Goal: Communication & Community: Answer question/provide support

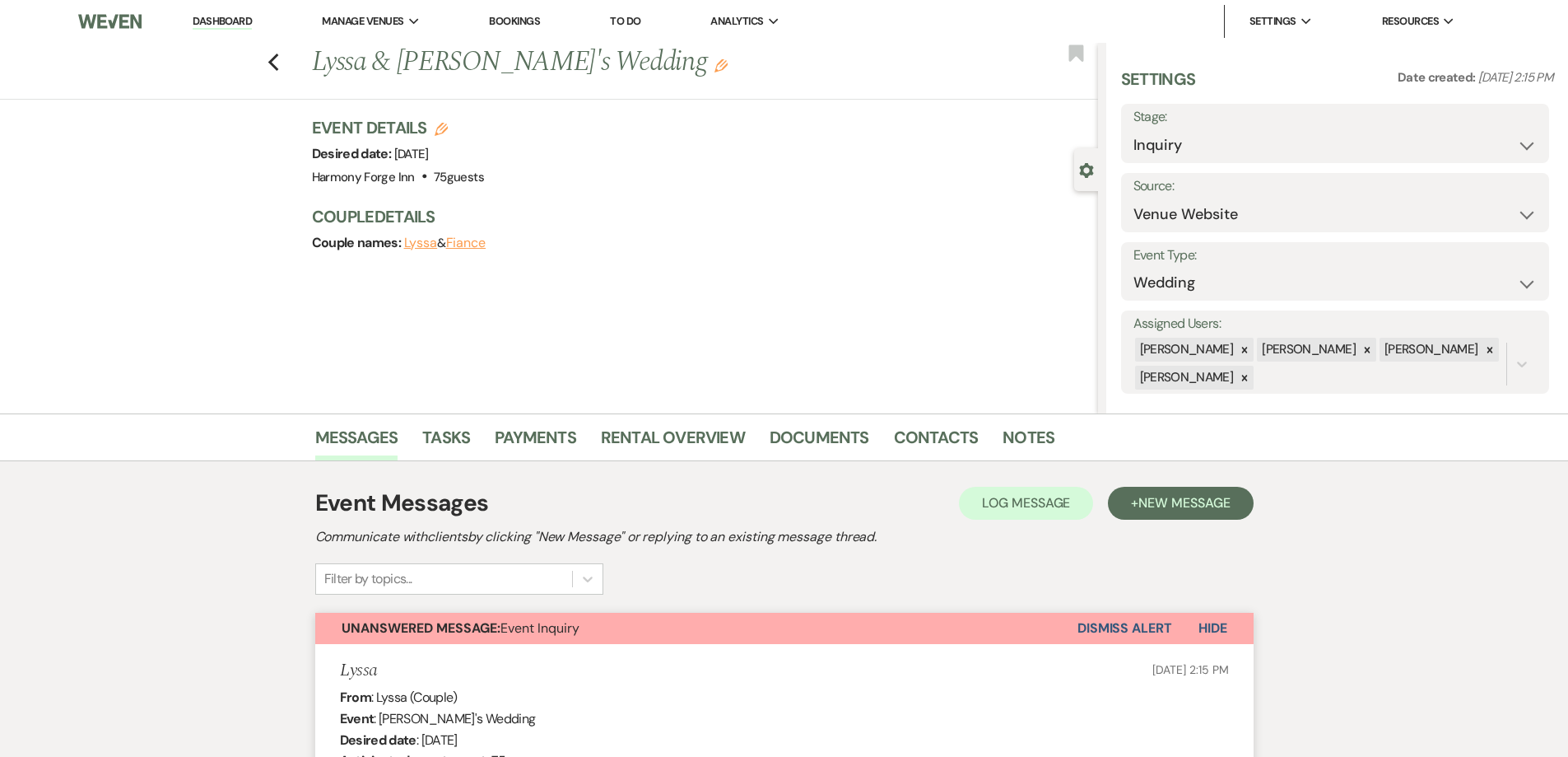
select select "5"
click at [222, 5] on li "Dashboard" at bounding box center [221, 21] width 76 height 33
click at [219, 15] on link "Dashboard" at bounding box center [222, 21] width 59 height 15
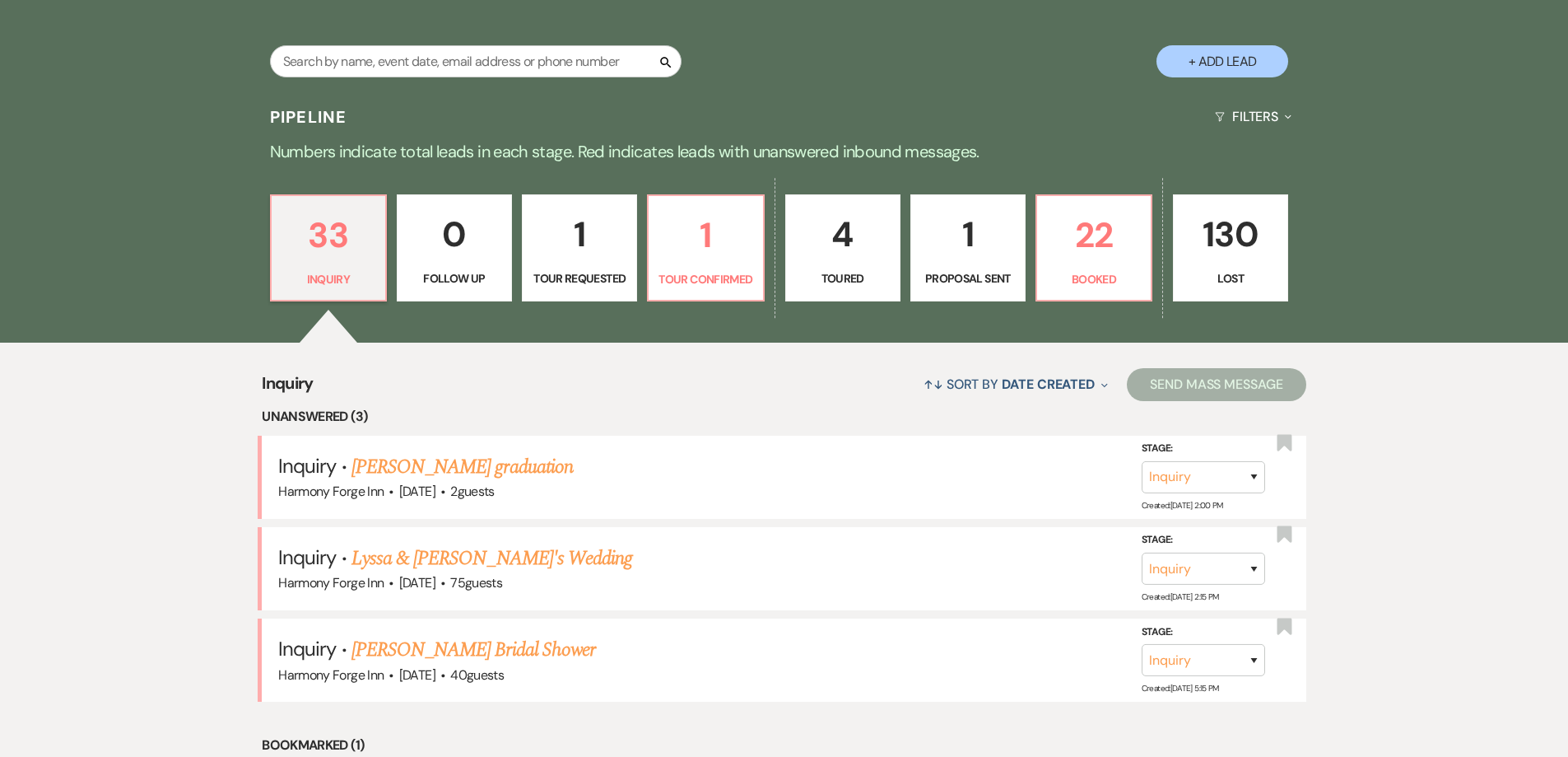
scroll to position [330, 0]
click at [715, 281] on p "Tour Confirmed" at bounding box center [705, 280] width 94 height 18
select select "4"
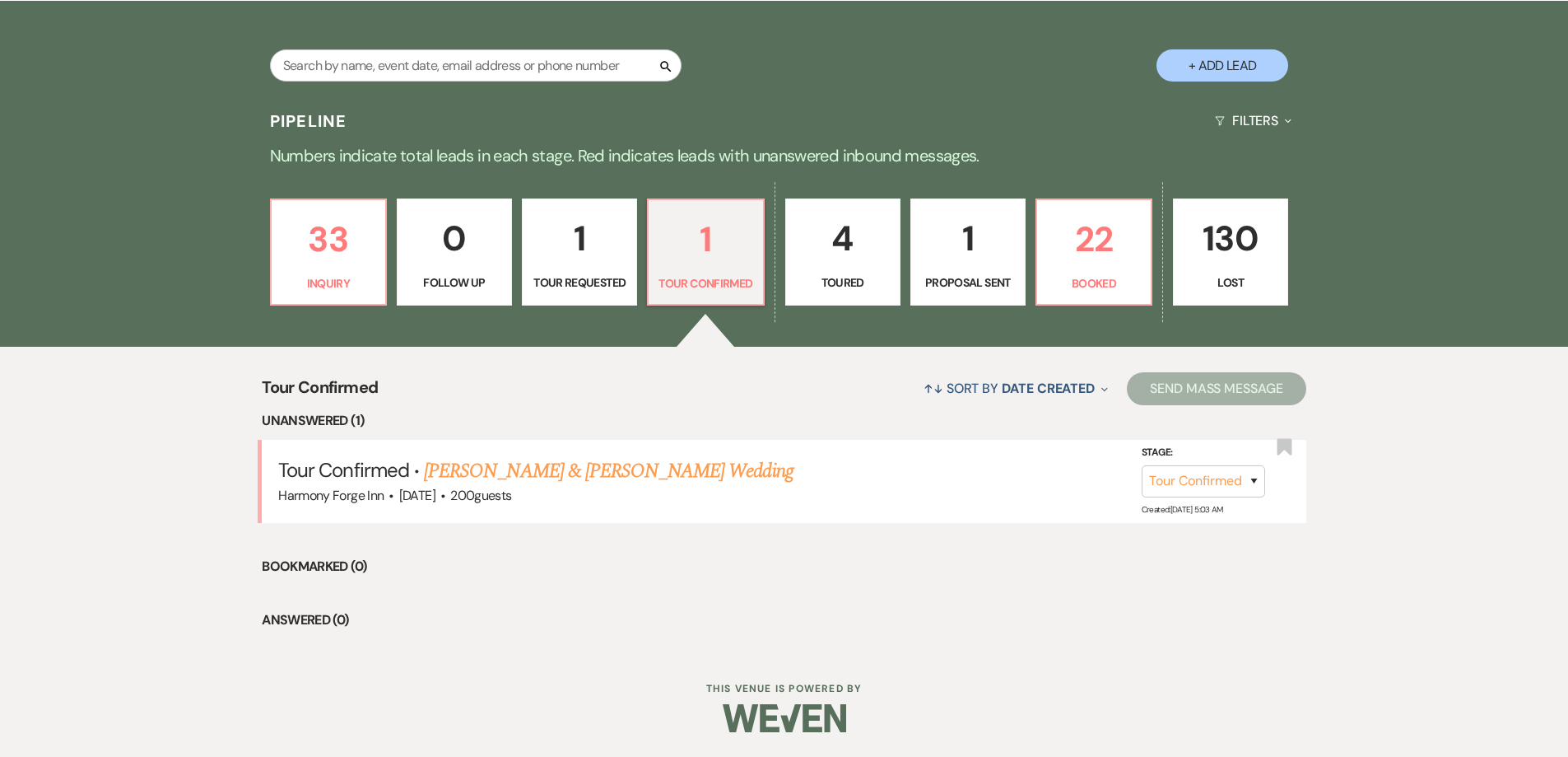
scroll to position [326, 0]
click at [598, 473] on link "[PERSON_NAME] & [PERSON_NAME] Wedding" at bounding box center [608, 471] width 369 height 30
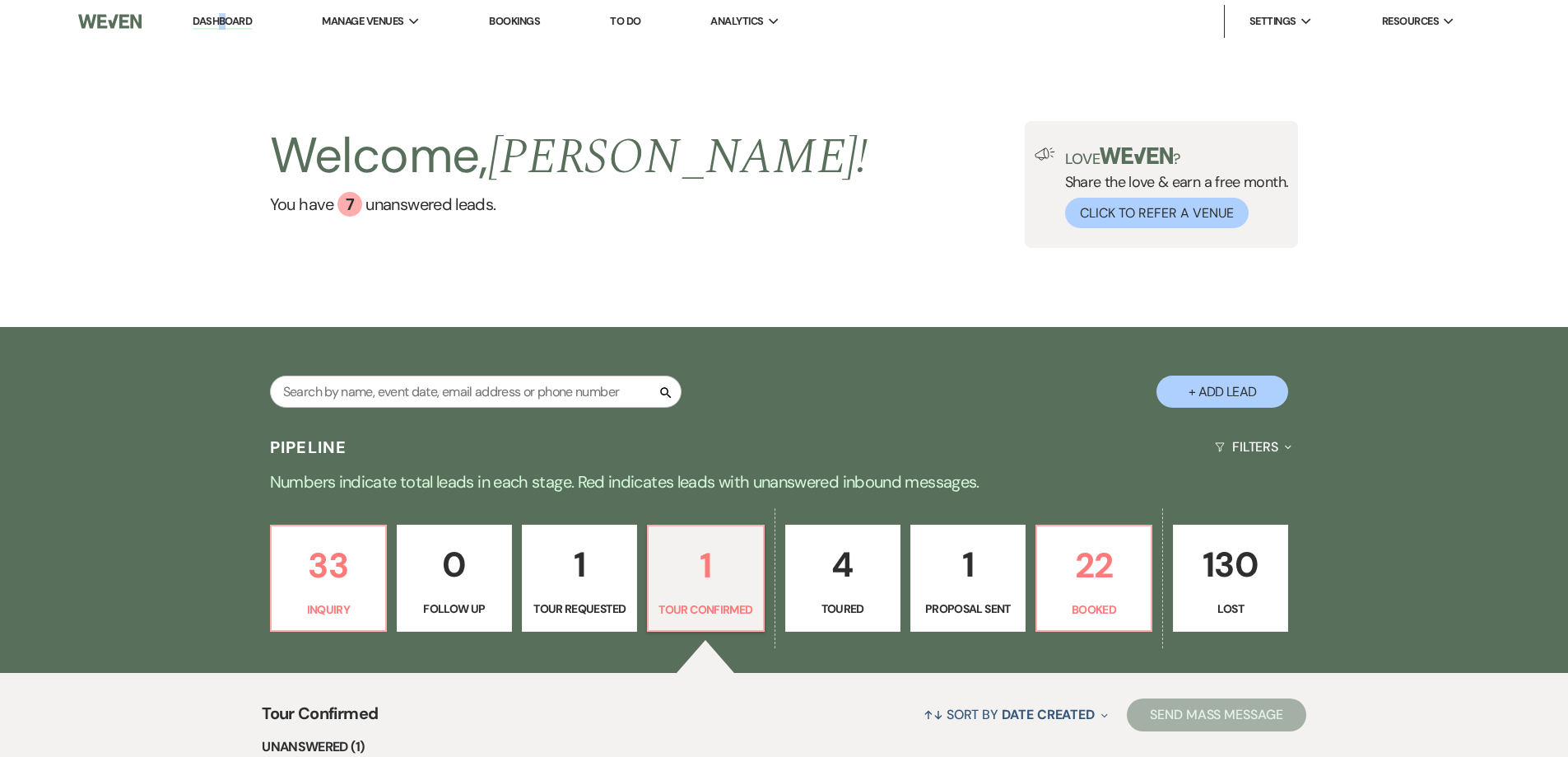
select select "4"
select select "5"
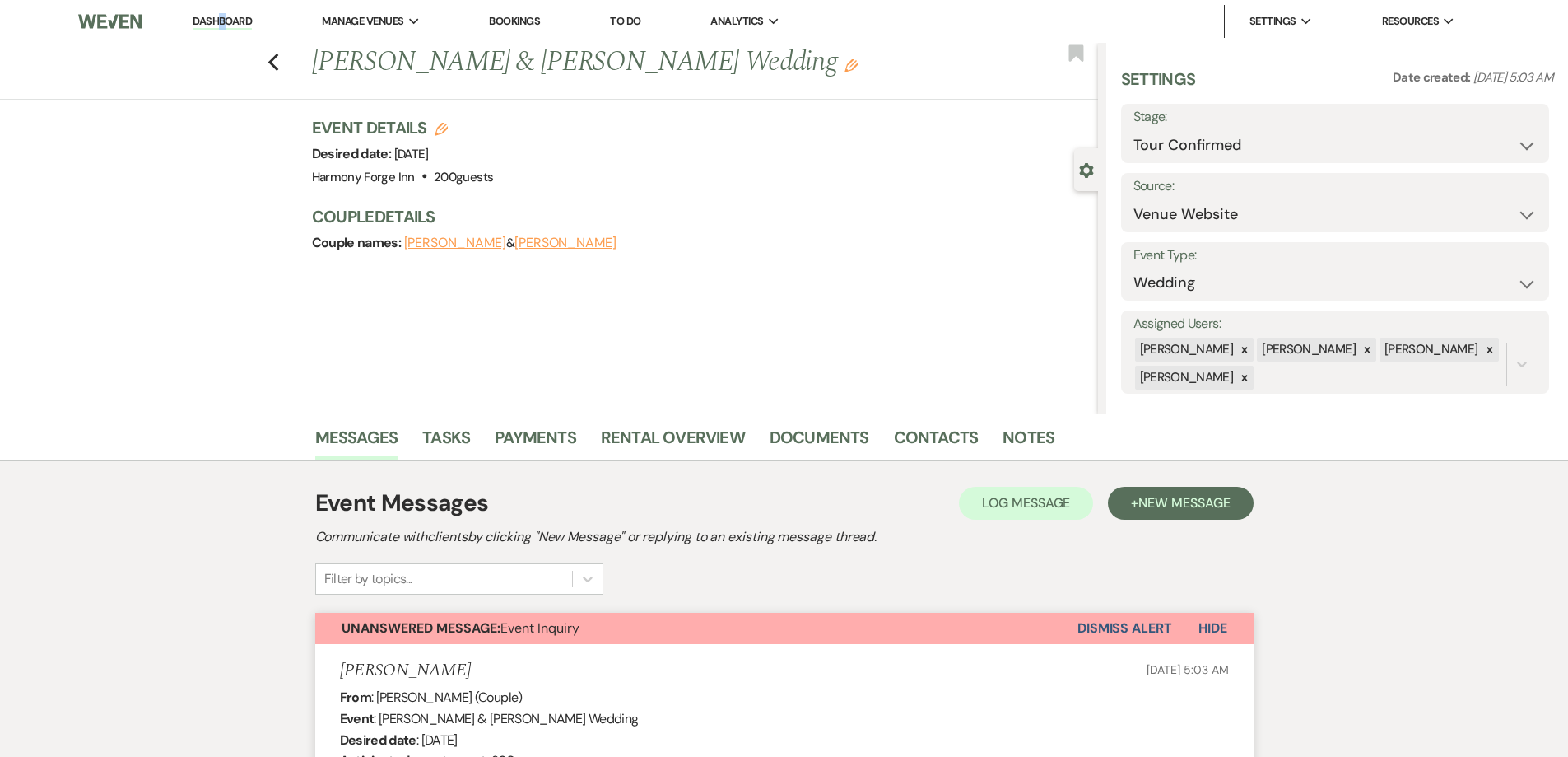
click at [237, 18] on link "Dashboard" at bounding box center [222, 21] width 59 height 15
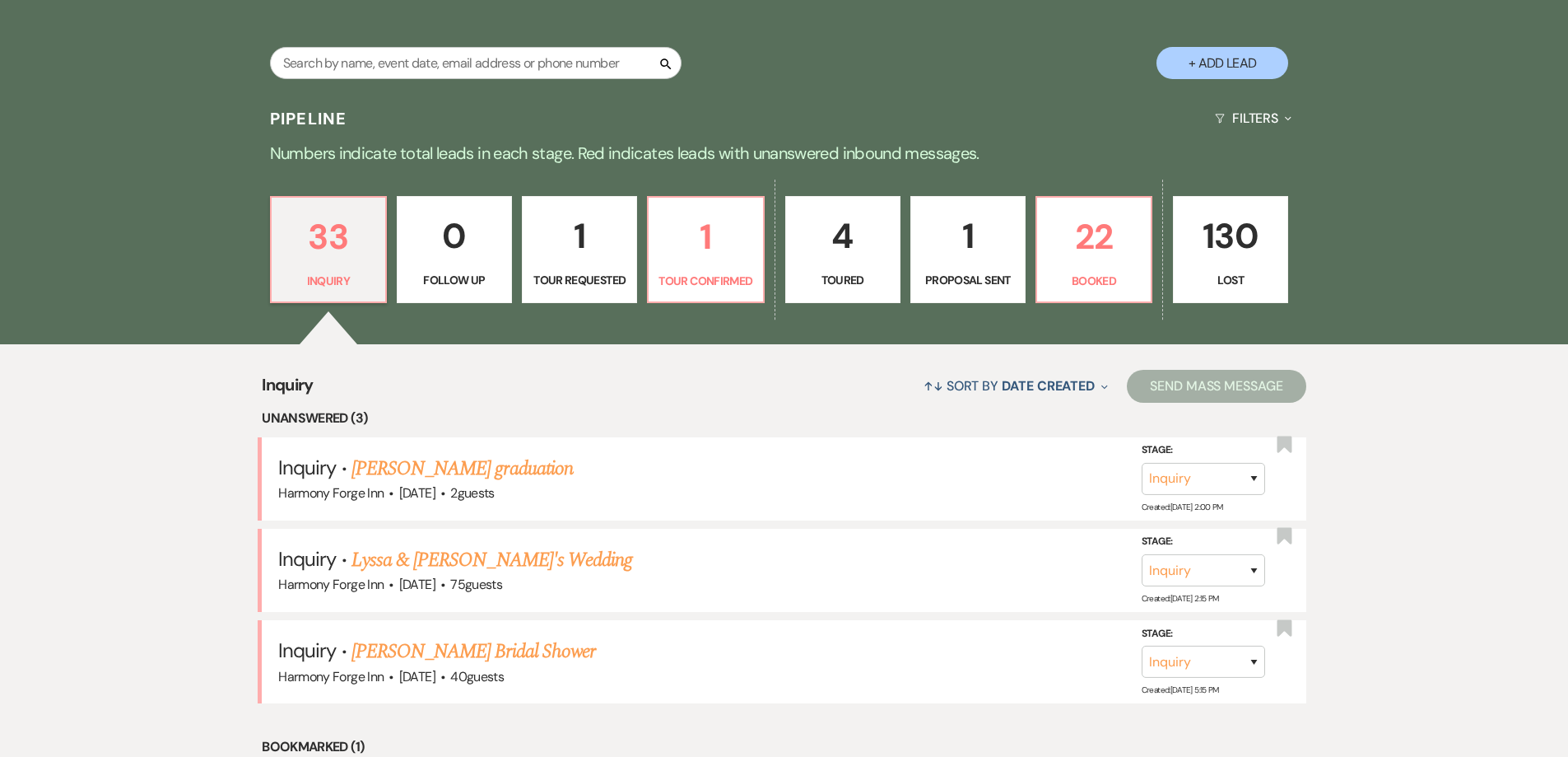
scroll to position [330, 0]
click at [1103, 251] on p "22" at bounding box center [1094, 236] width 94 height 56
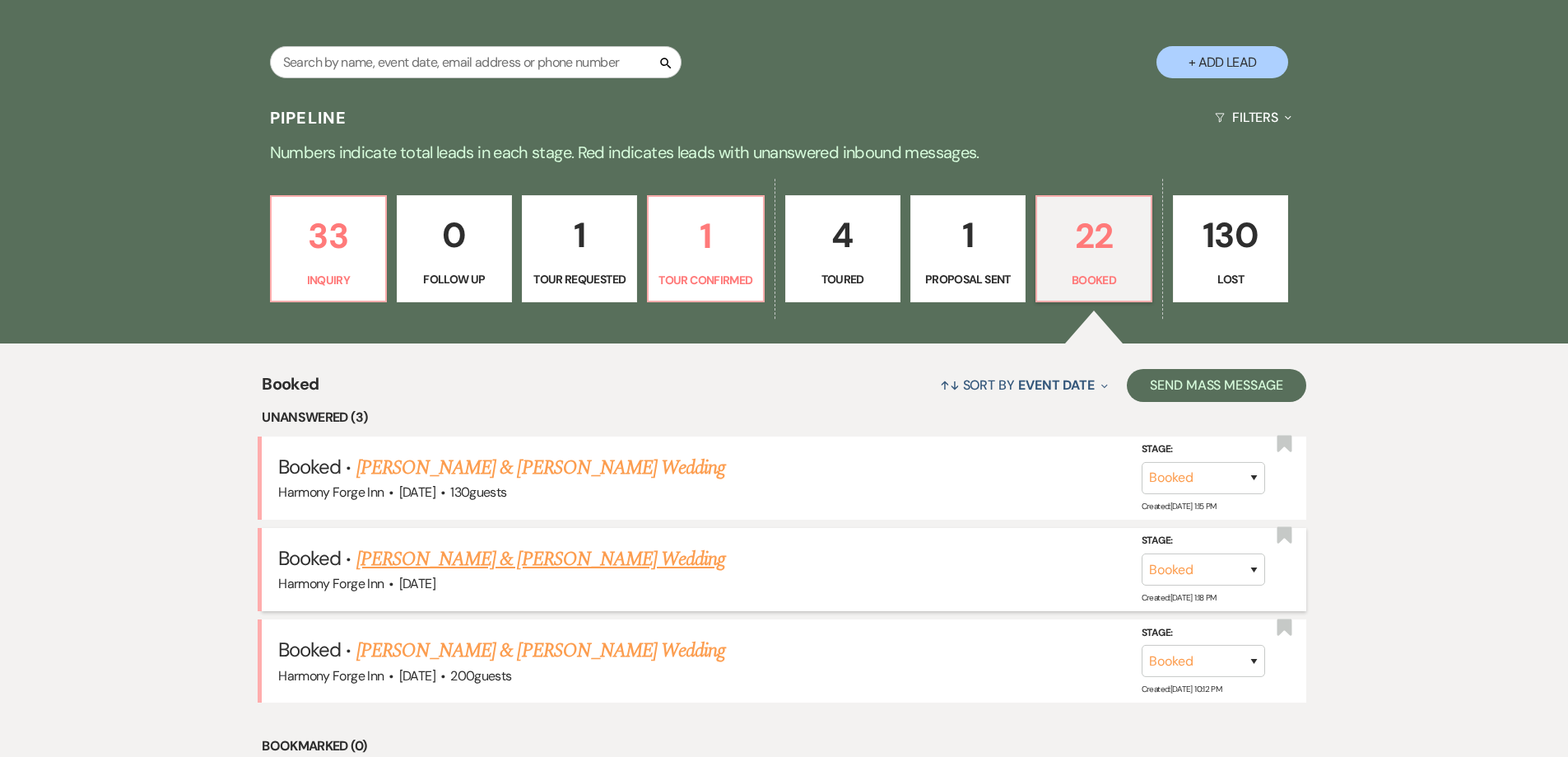
click at [530, 562] on link "[PERSON_NAME] & [PERSON_NAME] Wedding" at bounding box center [540, 559] width 369 height 30
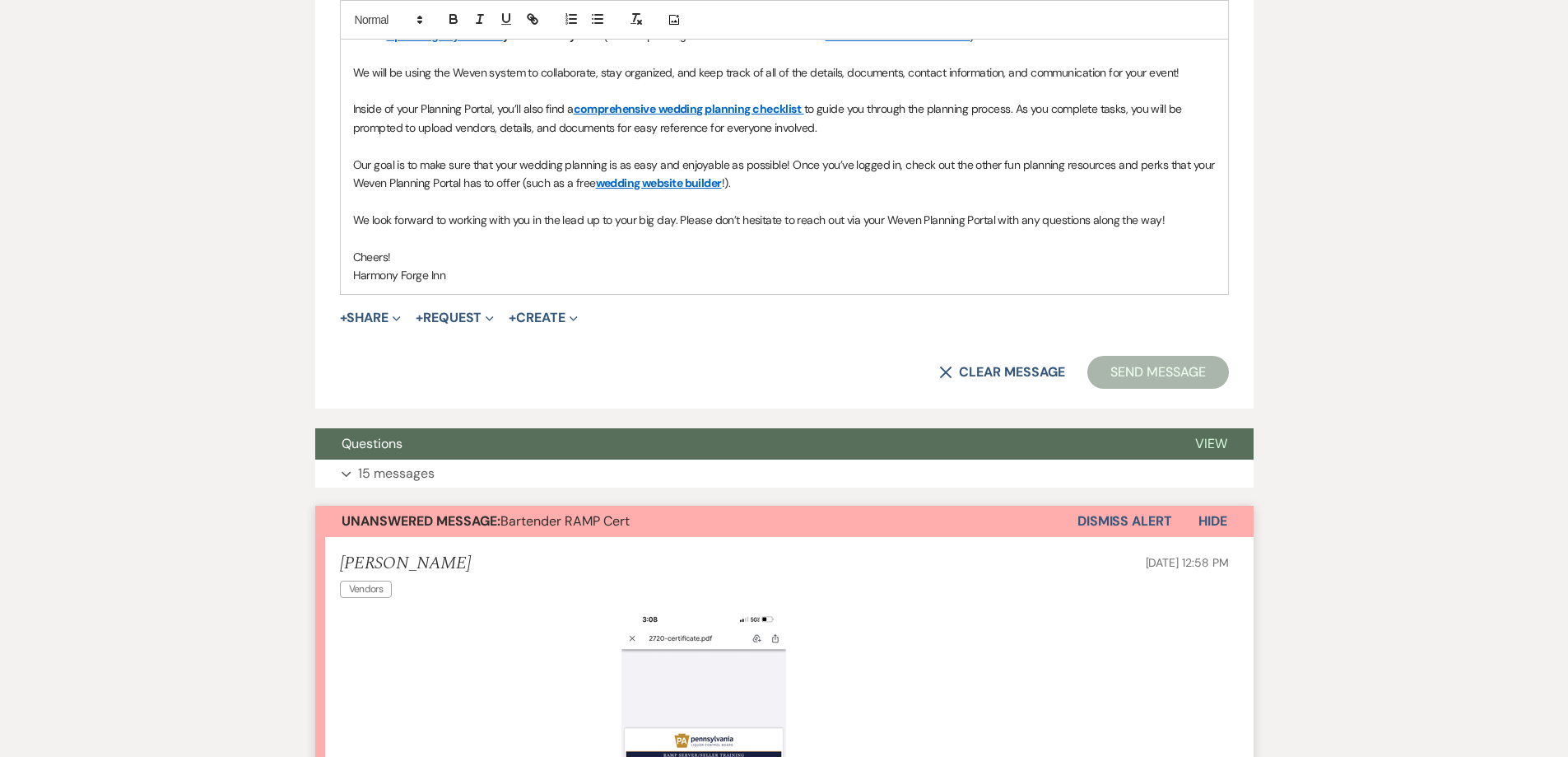
scroll to position [998, 0]
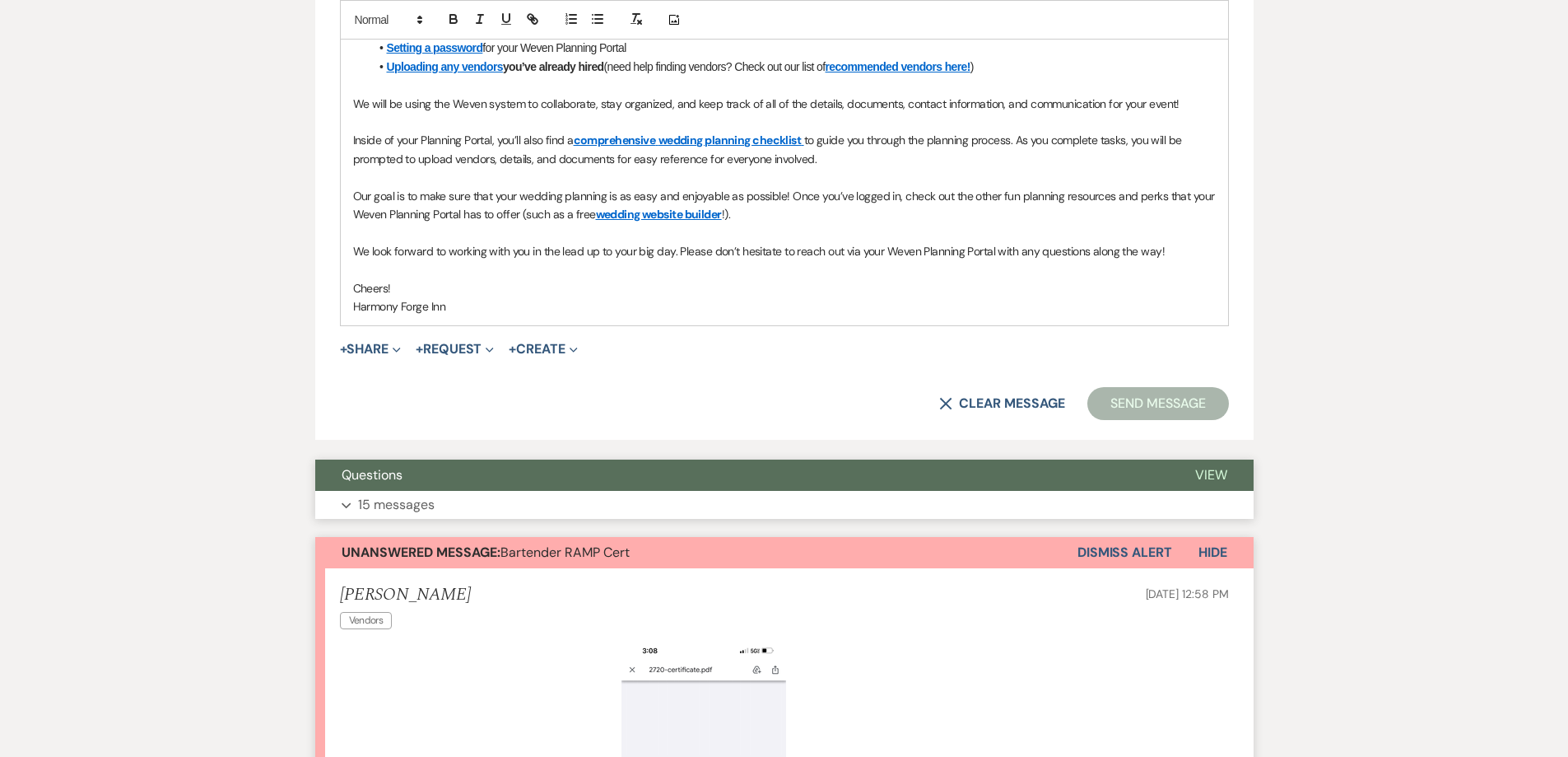
click at [386, 503] on p "15 messages" at bounding box center [396, 505] width 76 height 22
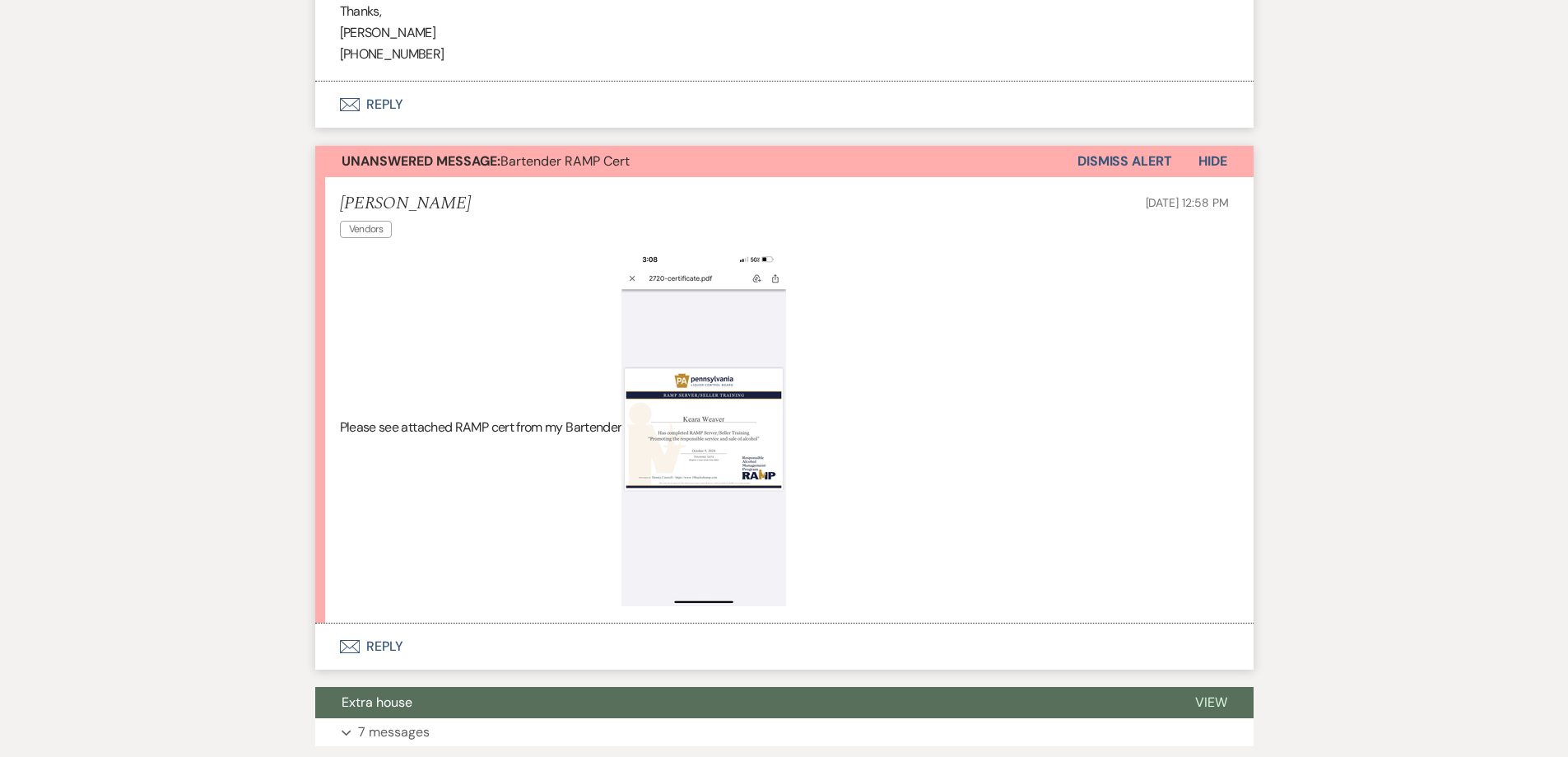
scroll to position [3800, 0]
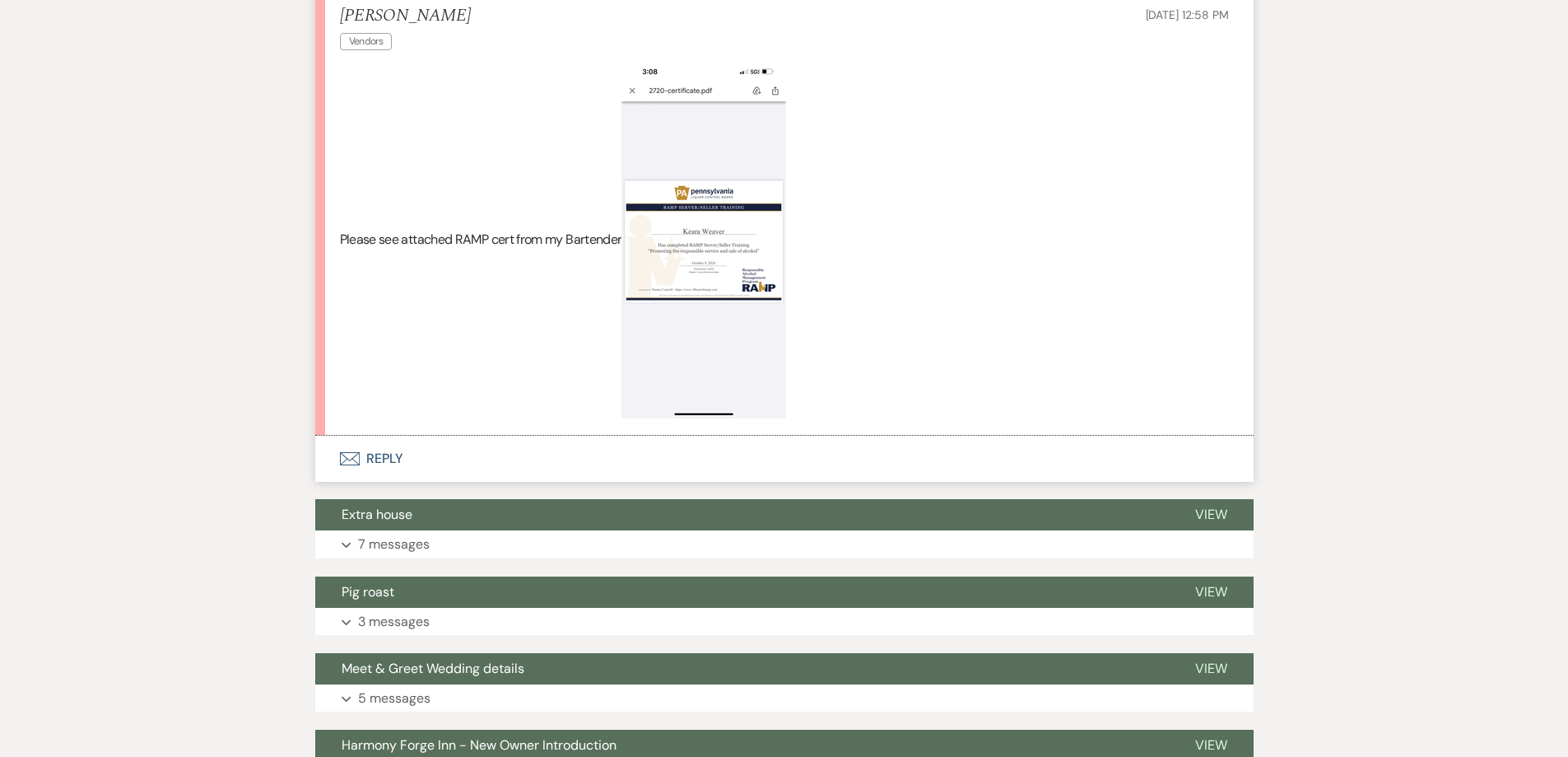
click at [375, 476] on button "Envelope Reply" at bounding box center [784, 458] width 939 height 46
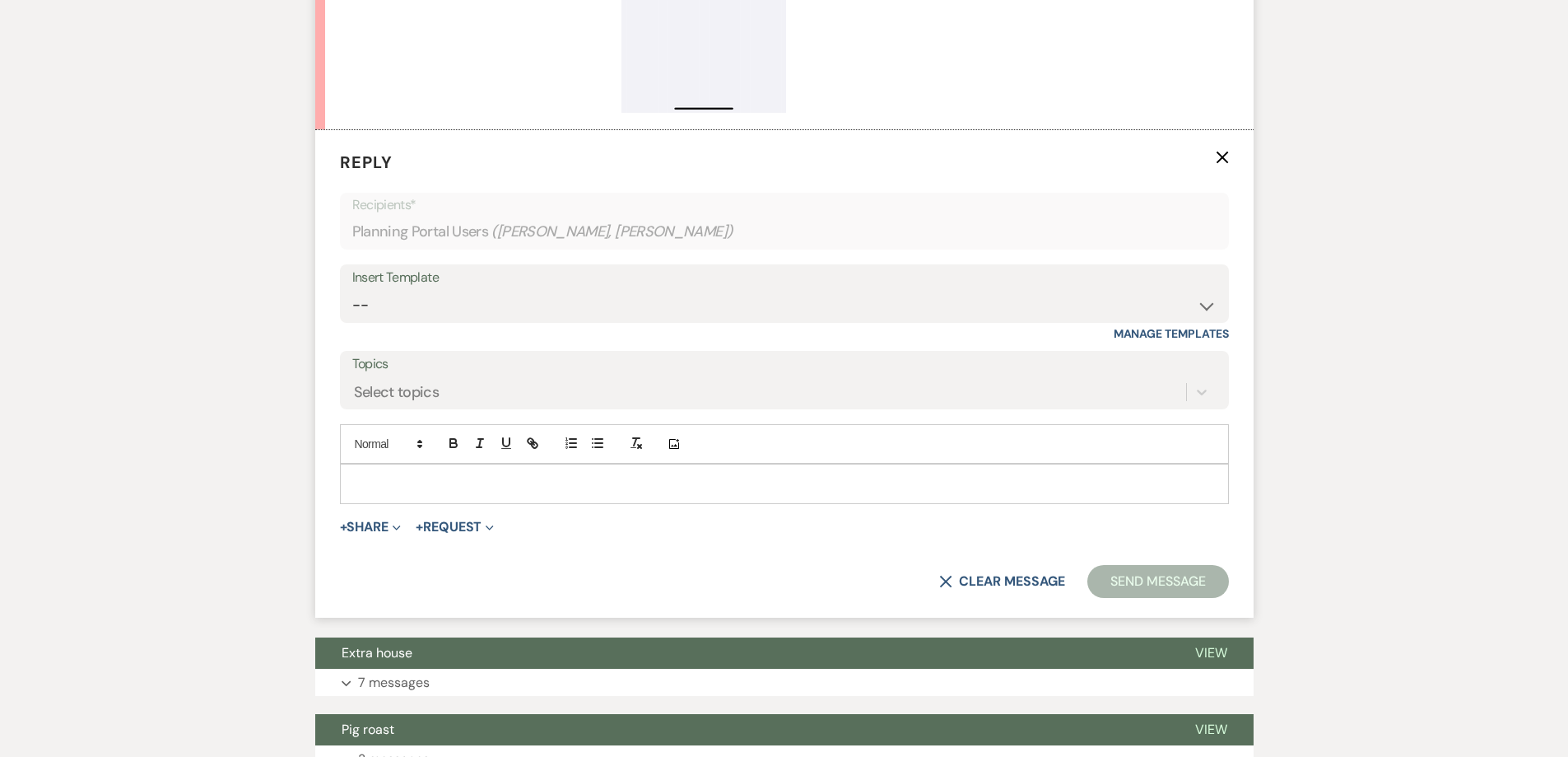
scroll to position [4122, 0]
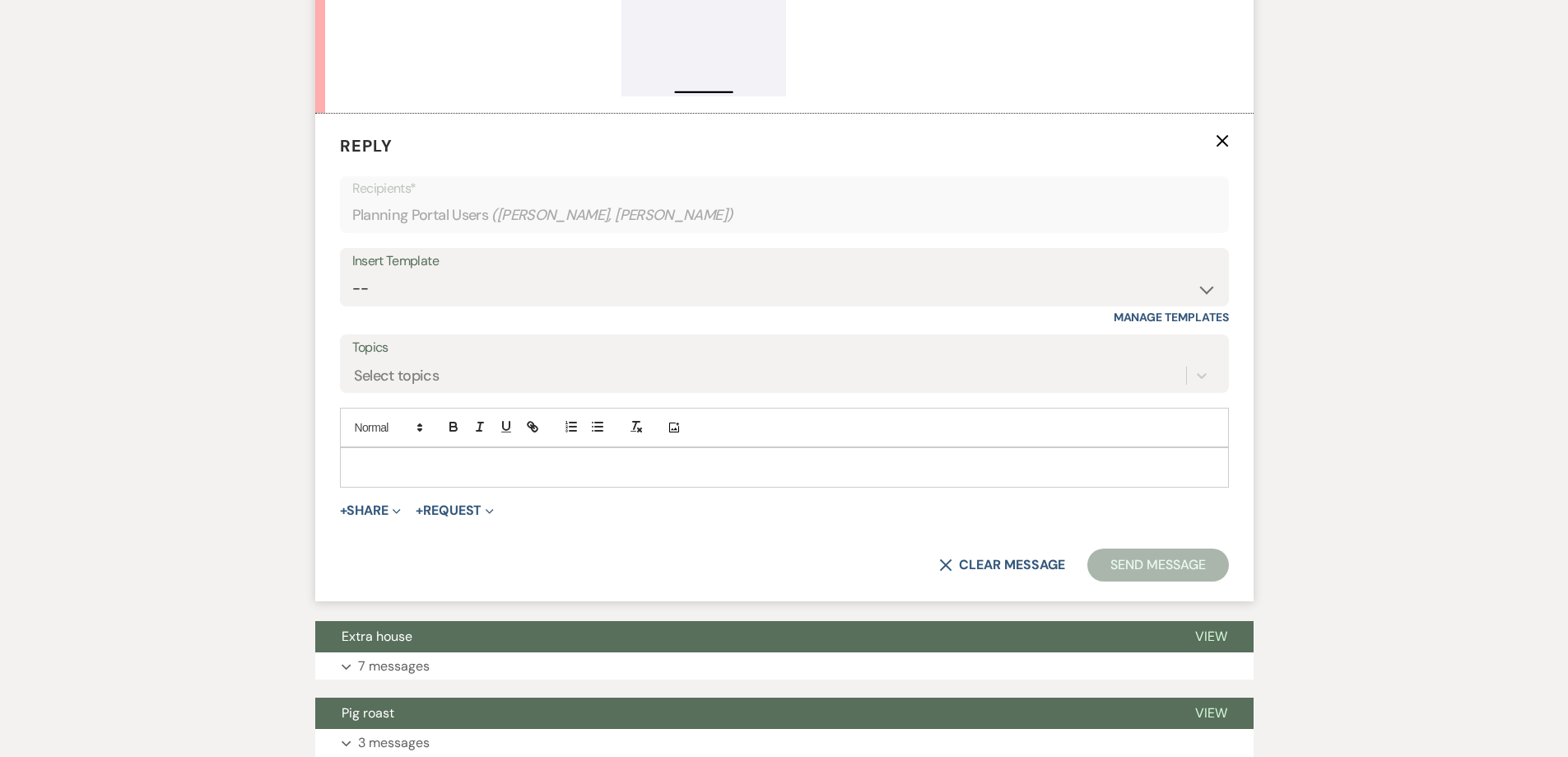
click at [389, 476] on p at bounding box center [784, 467] width 862 height 18
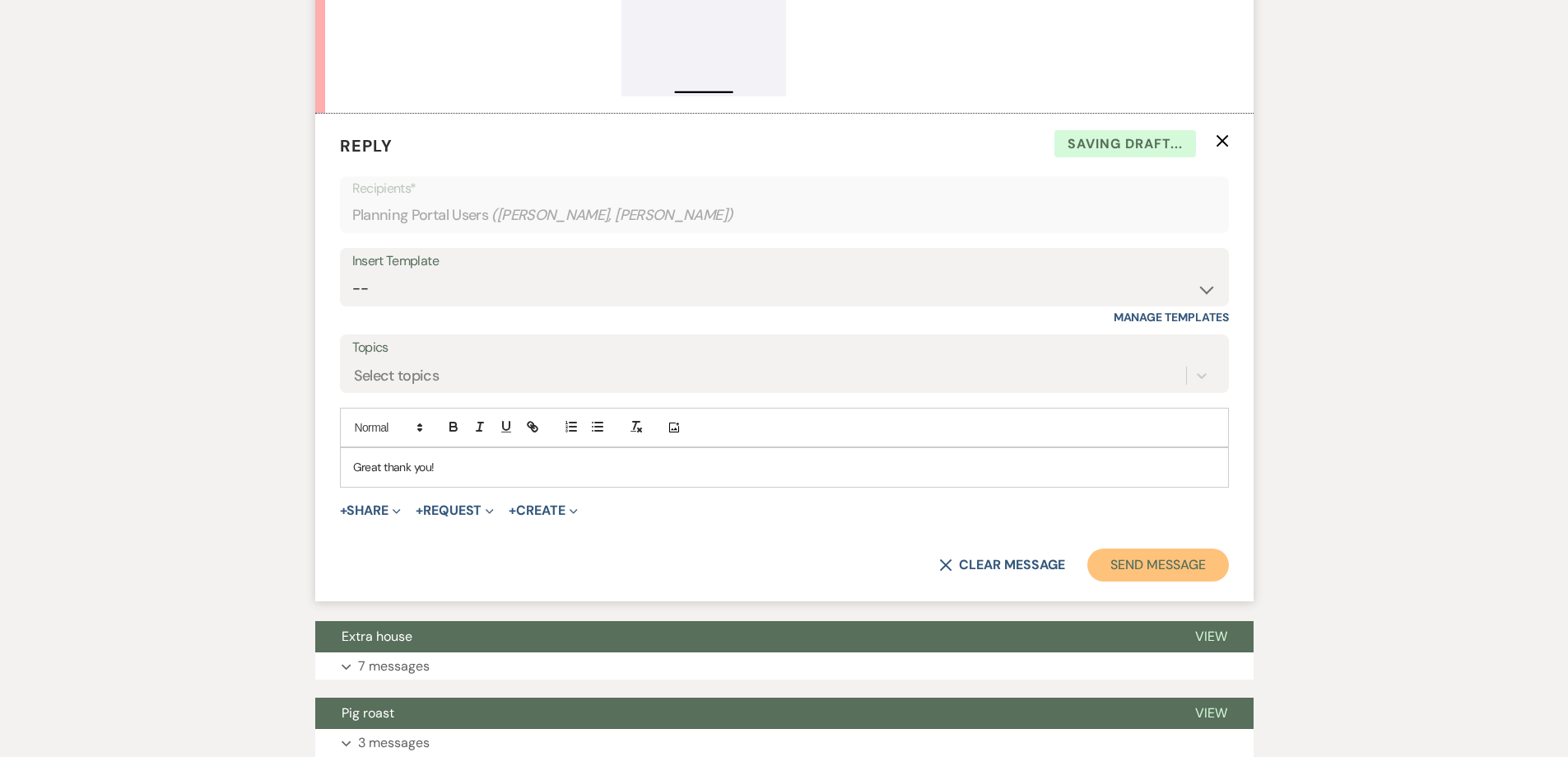
click at [1170, 581] on button "Send Message" at bounding box center [1157, 565] width 141 height 33
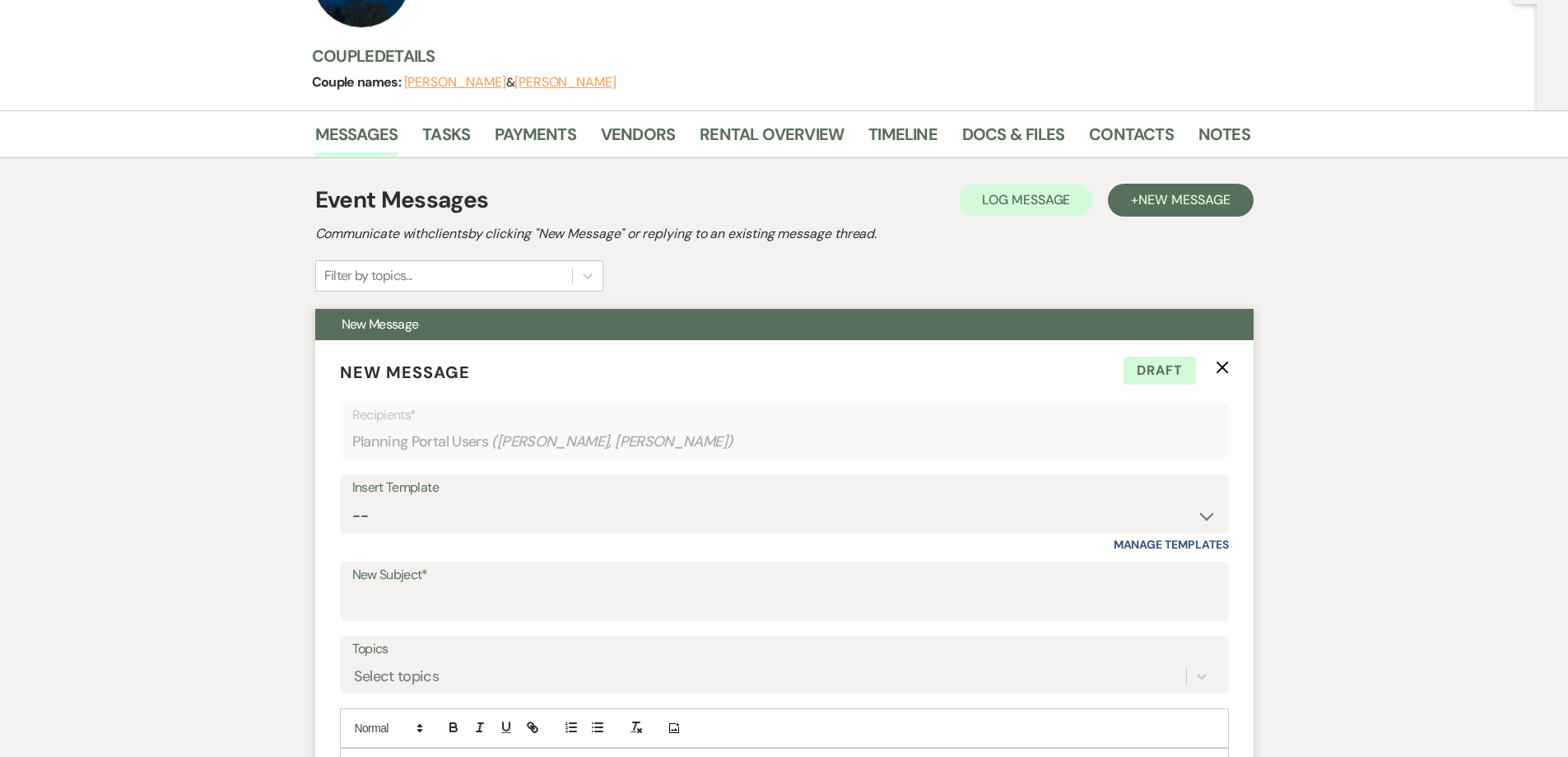
scroll to position [0, 0]
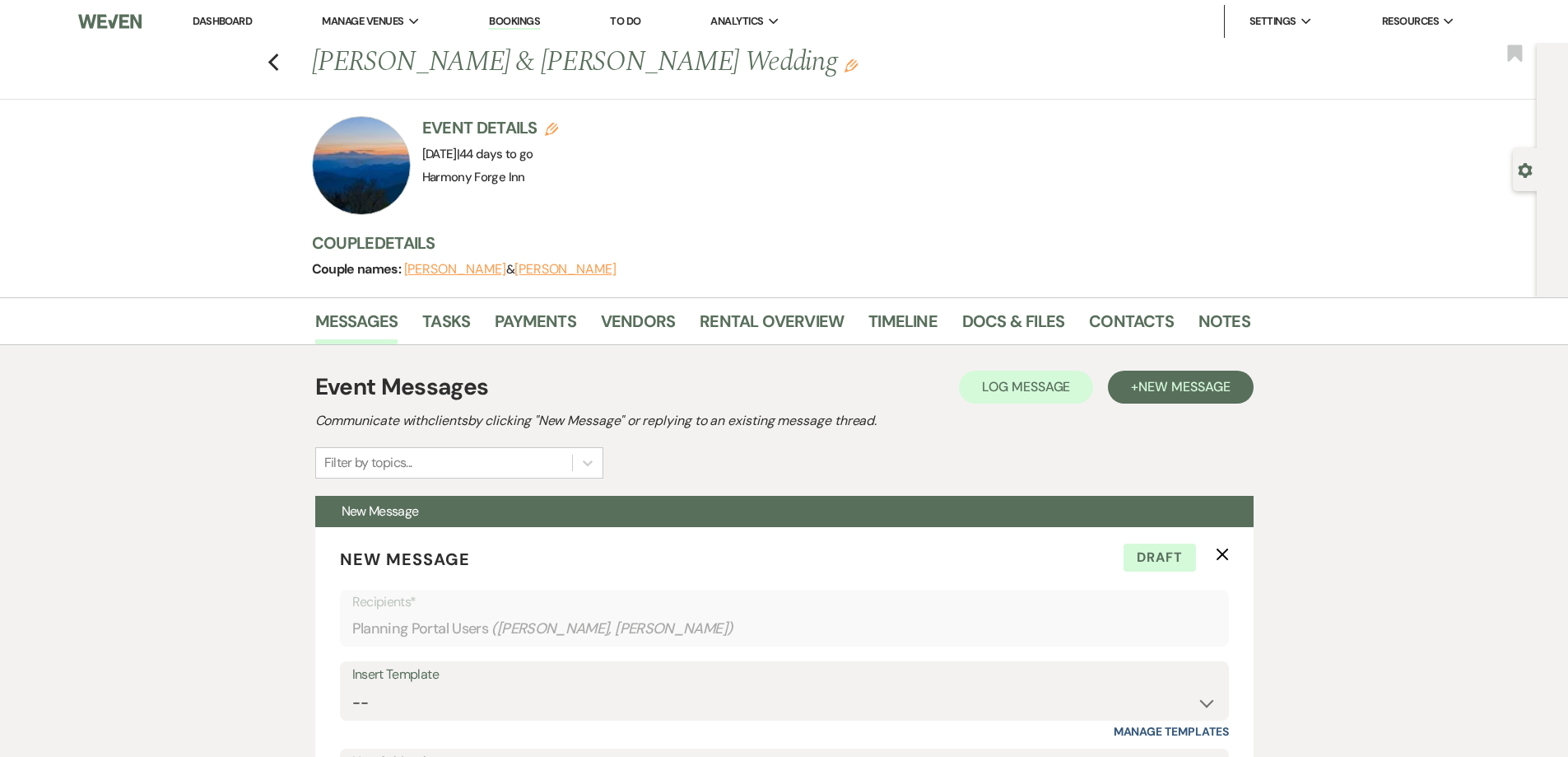
click at [223, 13] on li "Dashboard" at bounding box center [221, 21] width 76 height 33
click at [224, 24] on link "Dashboard" at bounding box center [222, 20] width 59 height 14
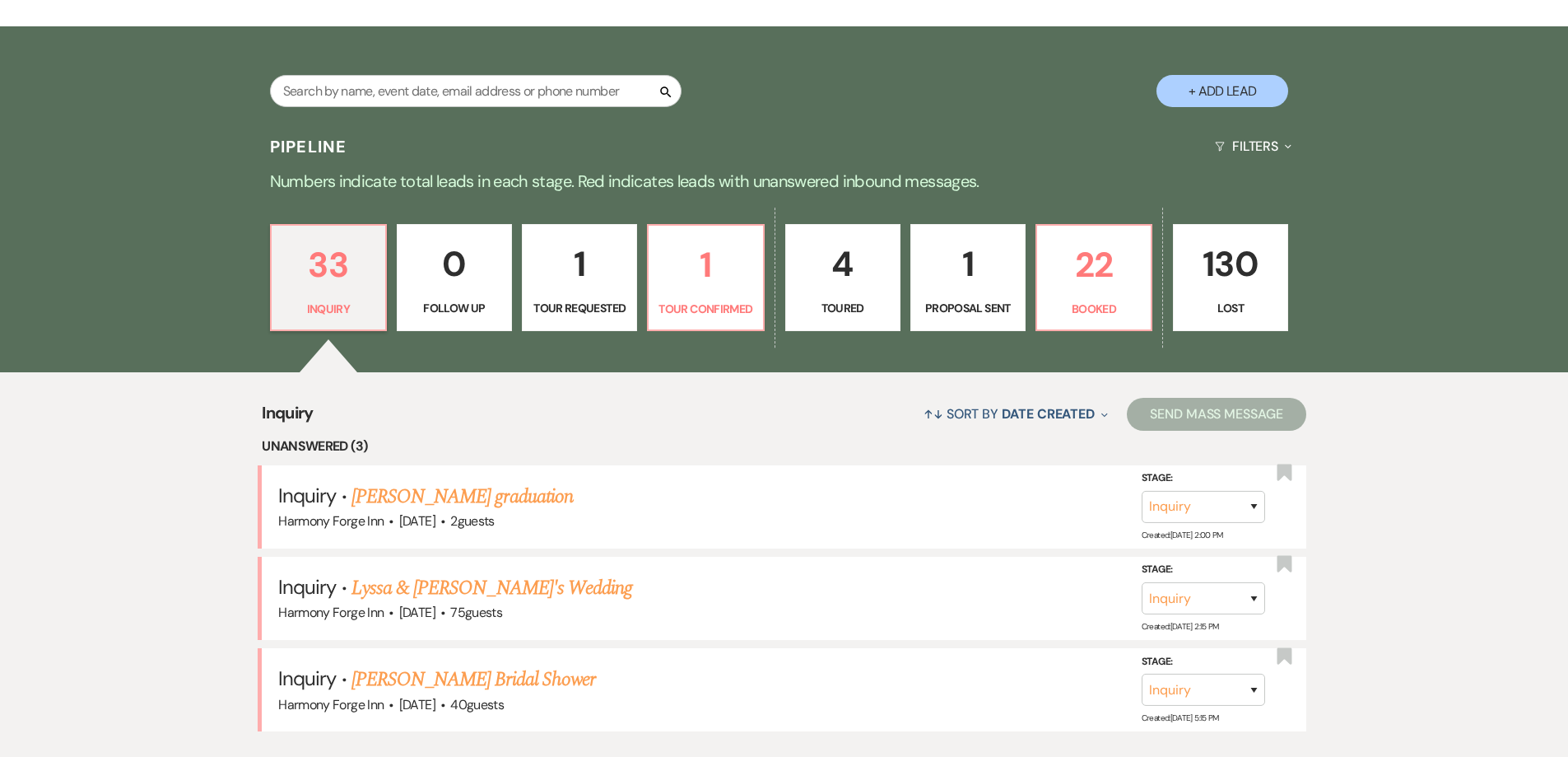
scroll to position [330, 0]
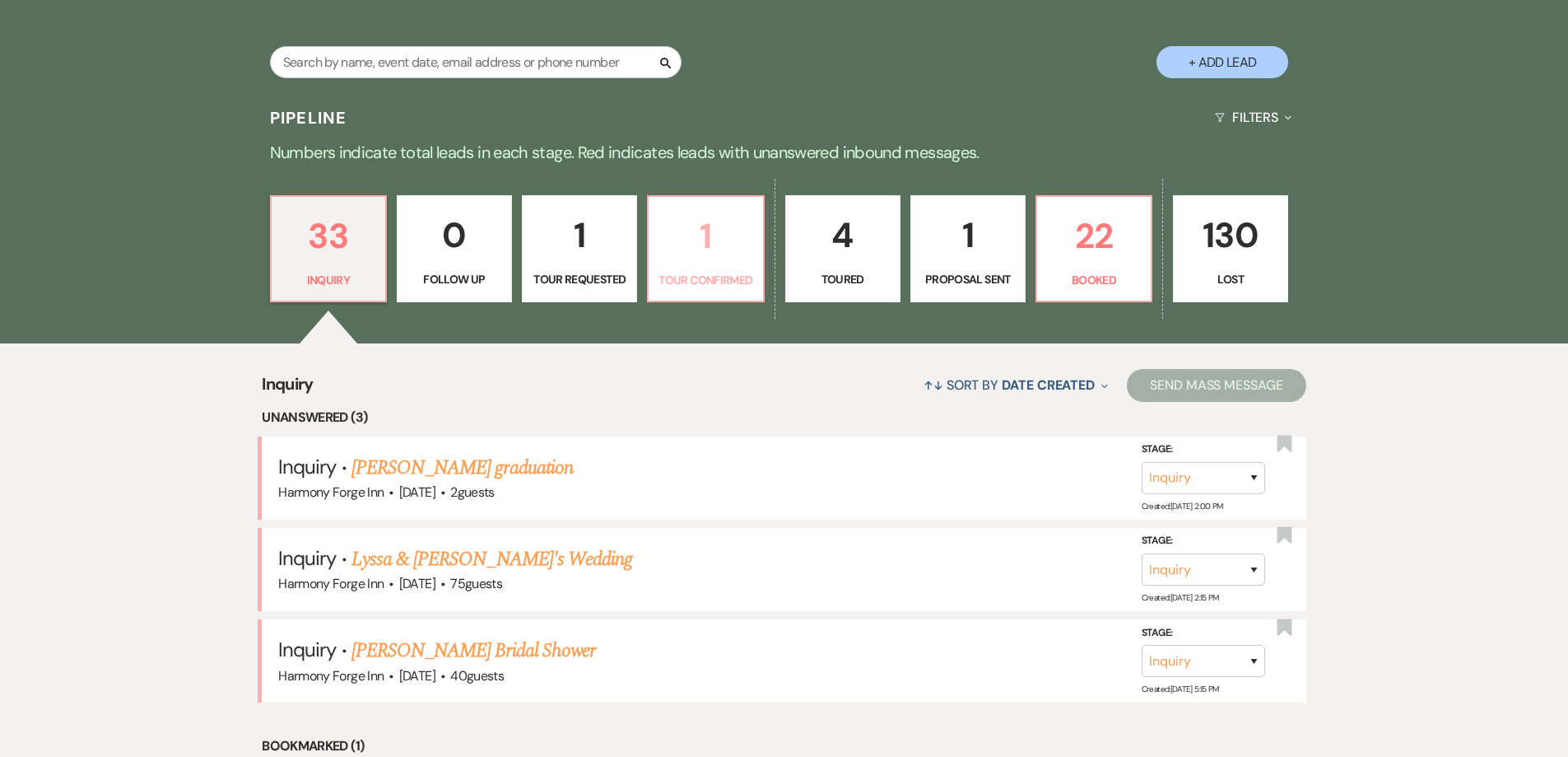
click at [710, 242] on p "1" at bounding box center [705, 236] width 94 height 56
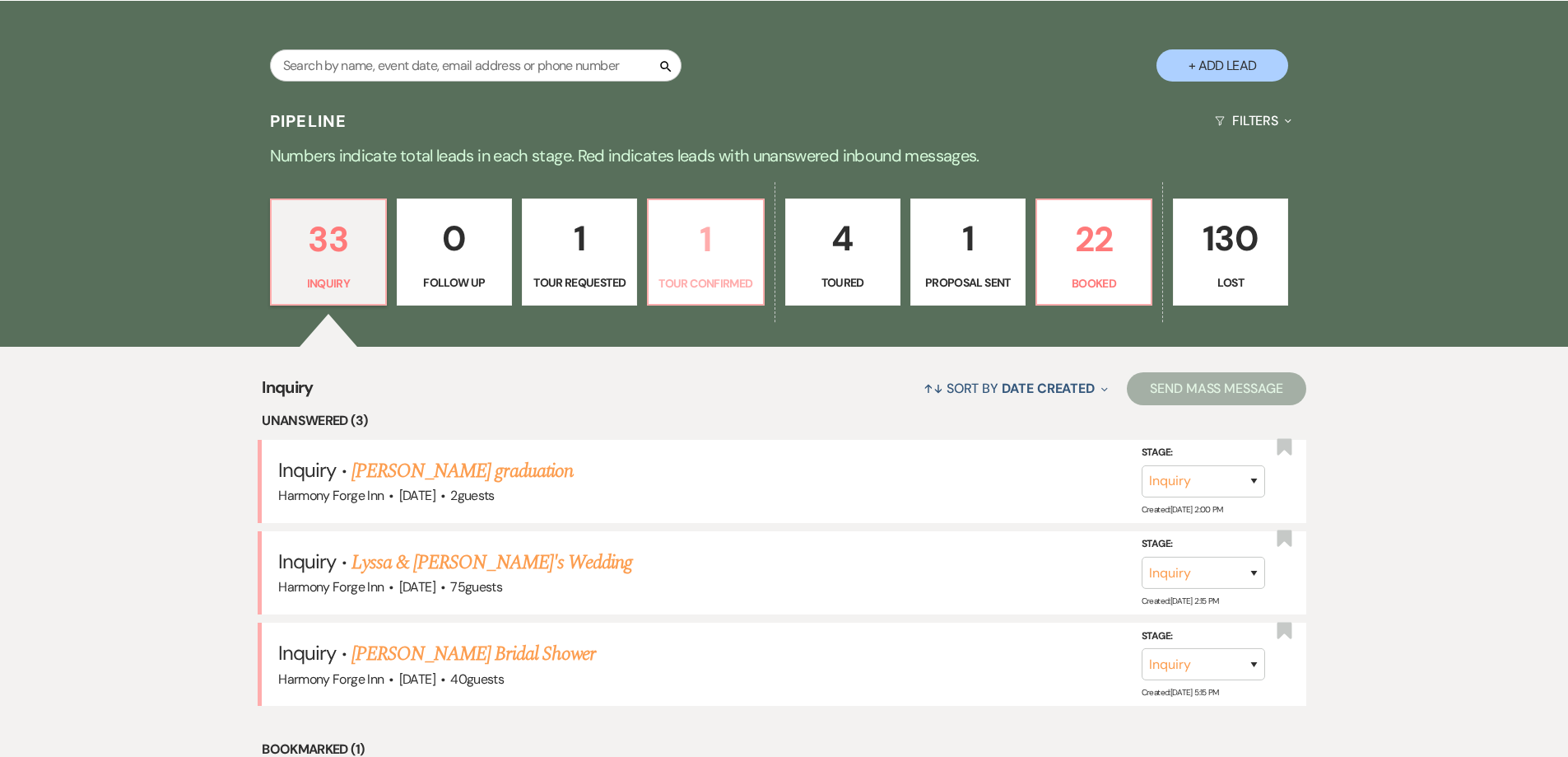
select select "4"
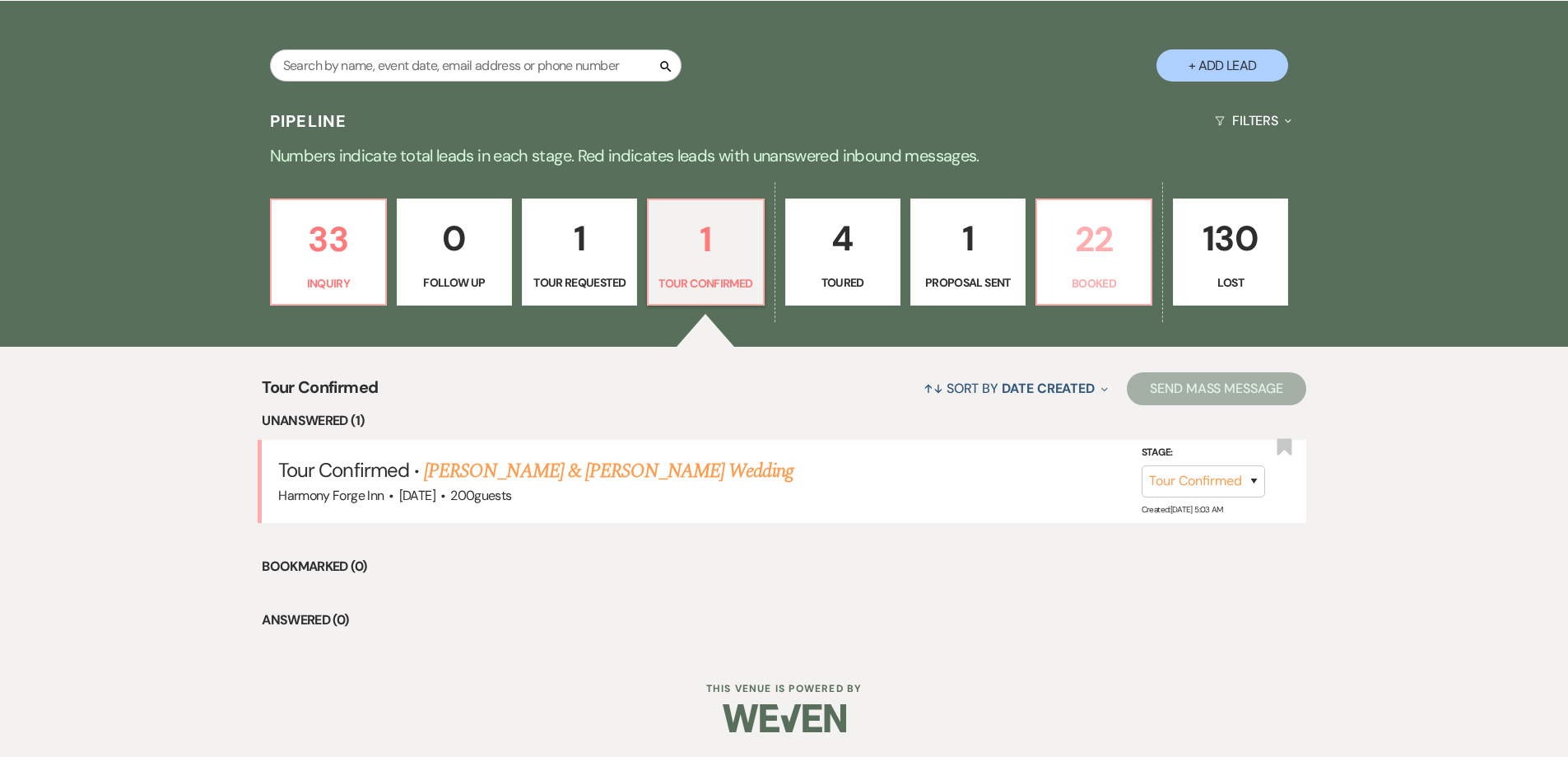
click at [1037, 246] on link "22 Booked" at bounding box center [1094, 252] width 117 height 107
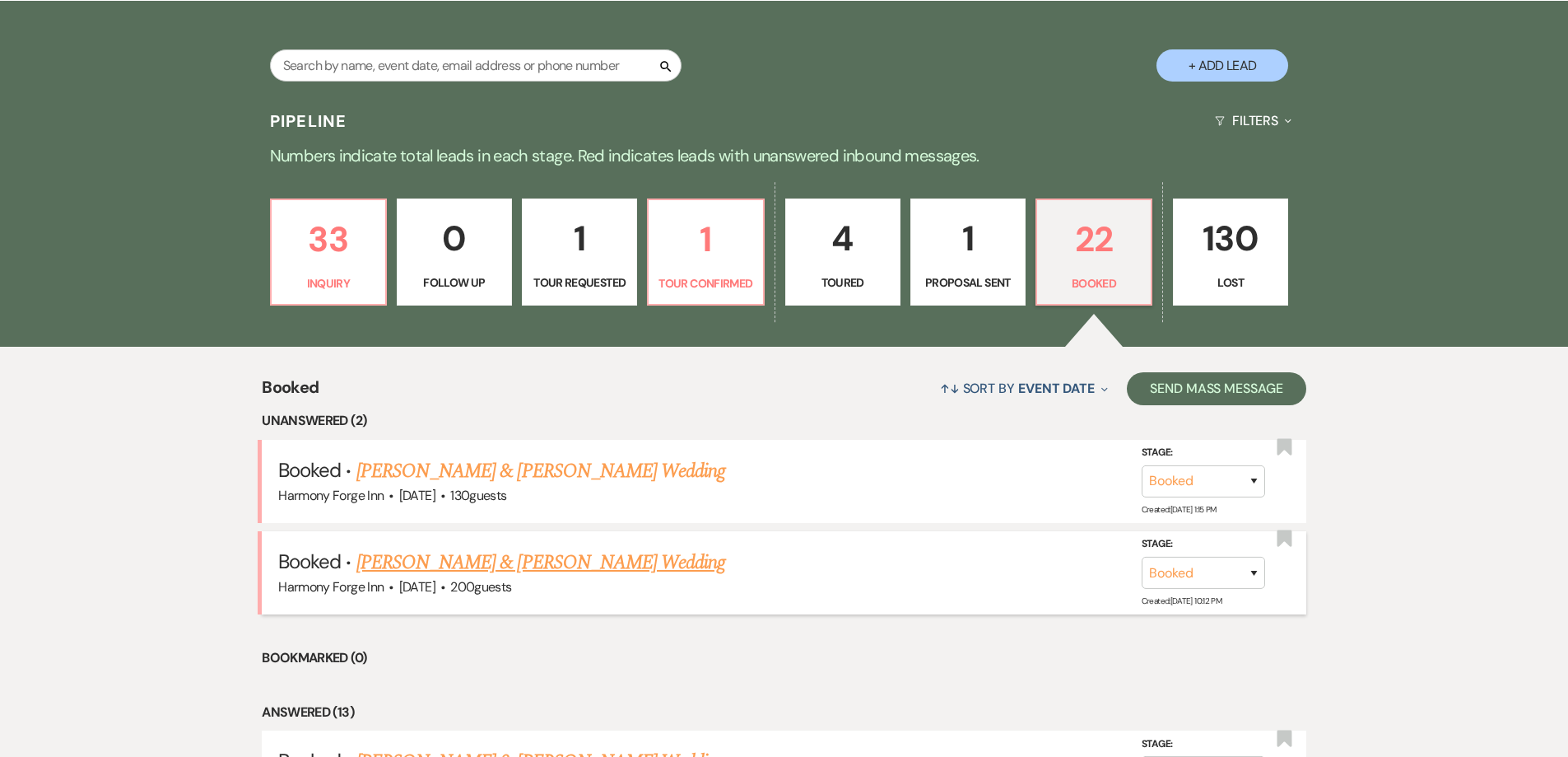
click at [514, 570] on link "[PERSON_NAME] & [PERSON_NAME] Wedding" at bounding box center [540, 562] width 369 height 30
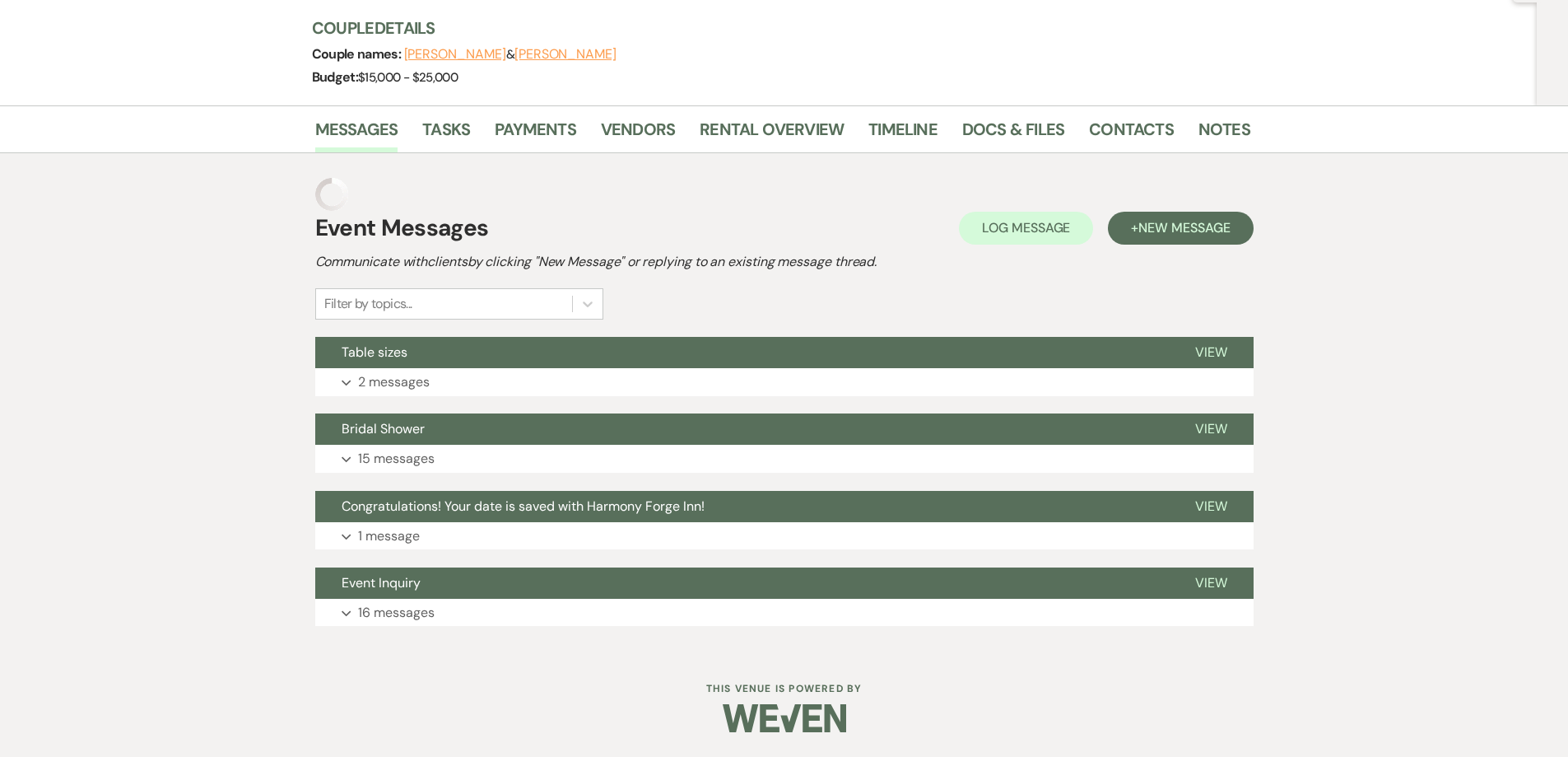
scroll to position [326, 0]
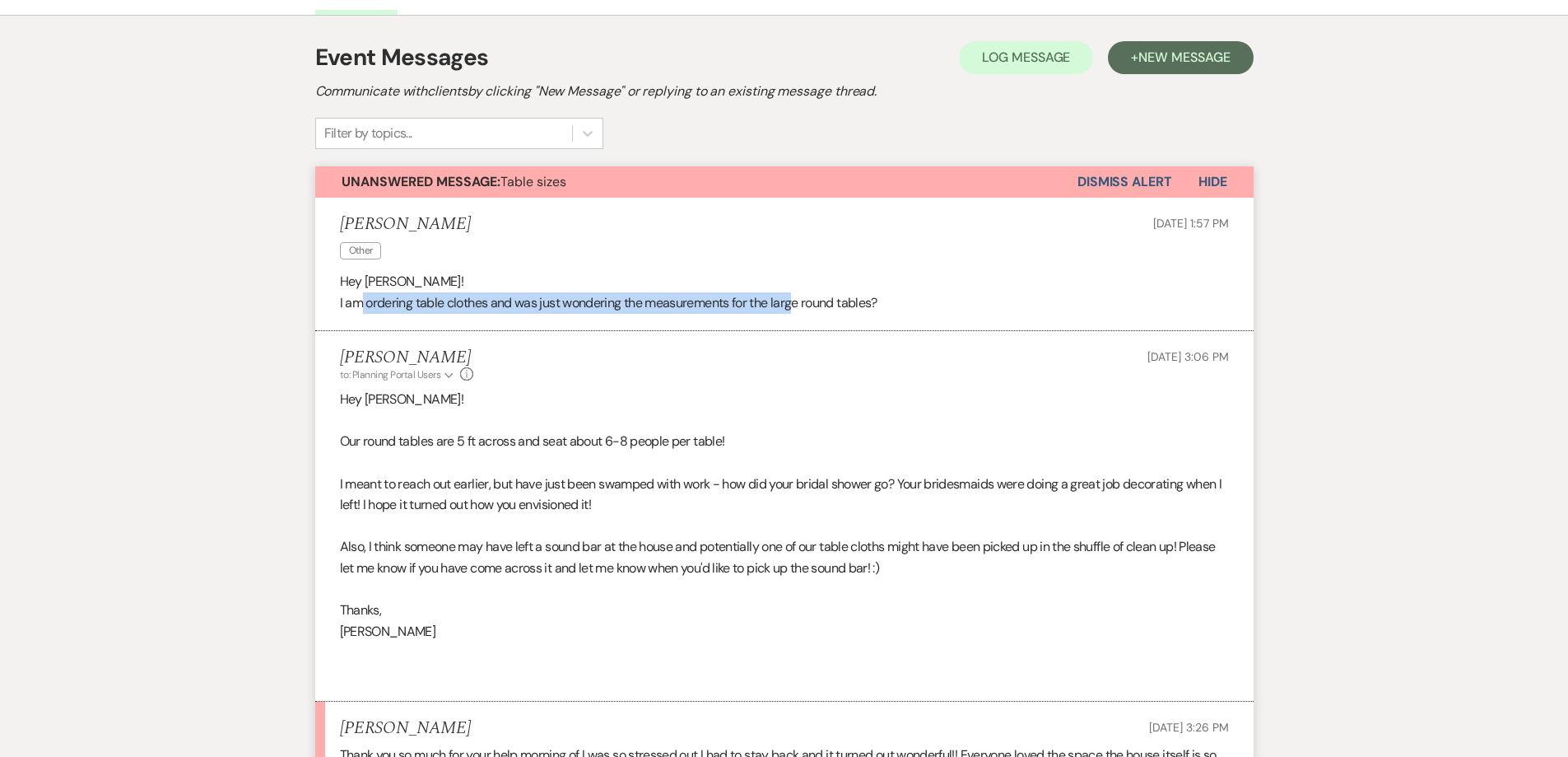
drag, startPoint x: 361, startPoint y: 301, endPoint x: 794, endPoint y: 313, distance: 433.2
click at [794, 313] on li "[PERSON_NAME] Other [DATE] 1:57 PM Hey [PERSON_NAME]! I am ordering table cloth…" at bounding box center [784, 264] width 939 height 133
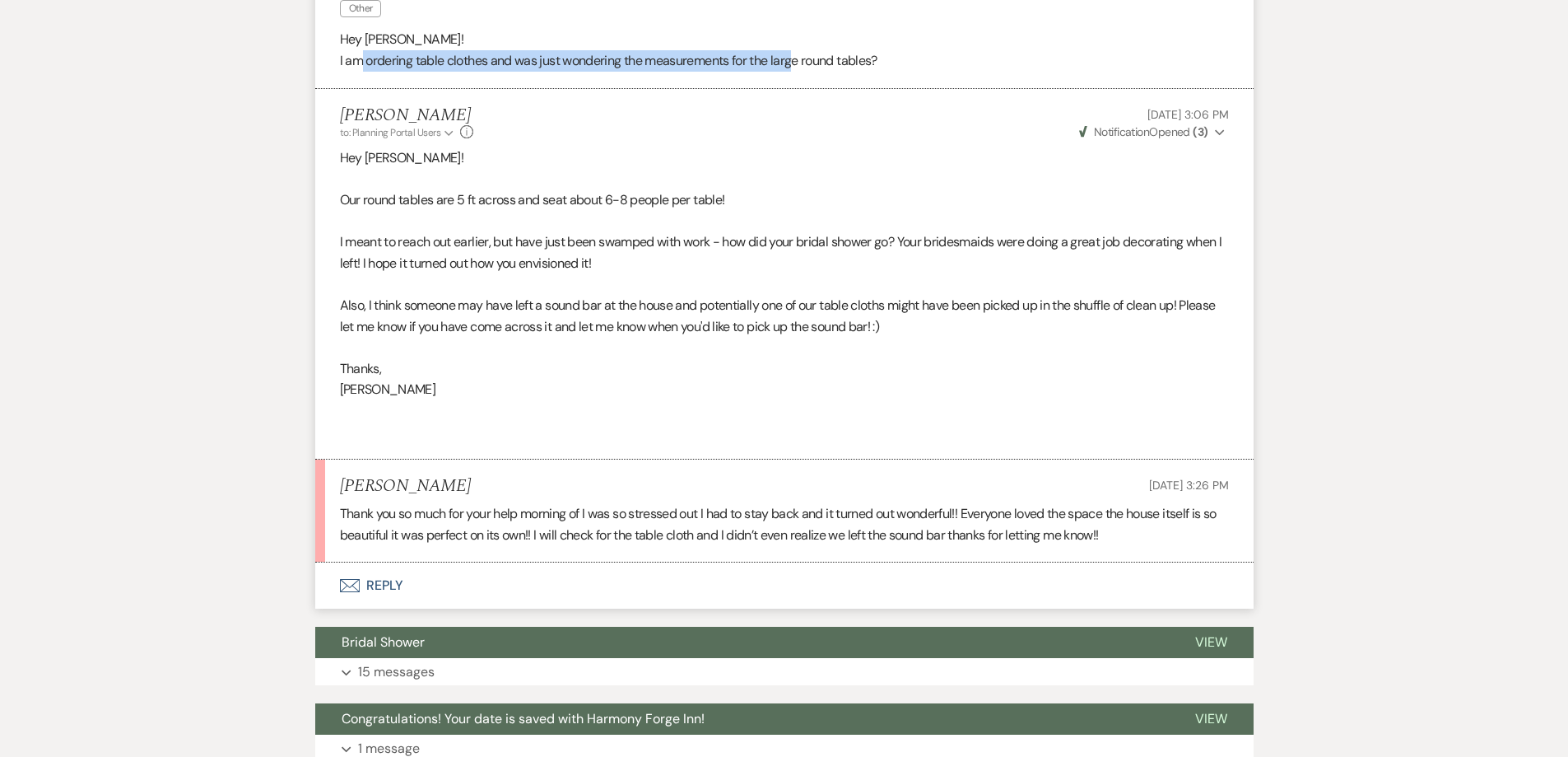
scroll to position [573, 0]
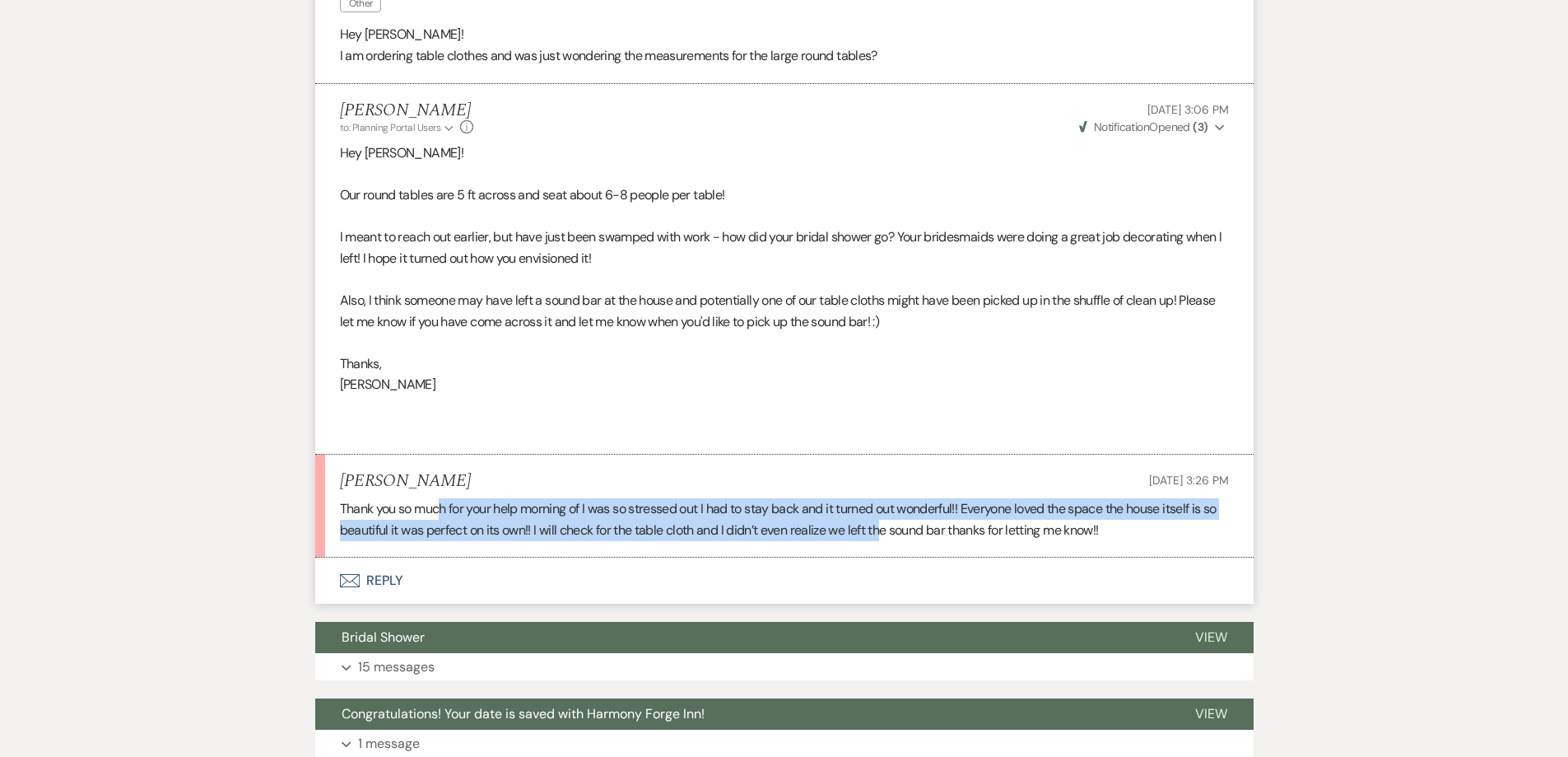
drag, startPoint x: 433, startPoint y: 507, endPoint x: 893, endPoint y: 537, distance: 461.0
click at [893, 537] on p "Thank you so much for your help morning of I was so stressed out I had to stay …" at bounding box center [784, 519] width 889 height 42
click at [802, 533] on p "Thank you so much for your help morning of I was so stressed out I had to stay …" at bounding box center [784, 519] width 889 height 42
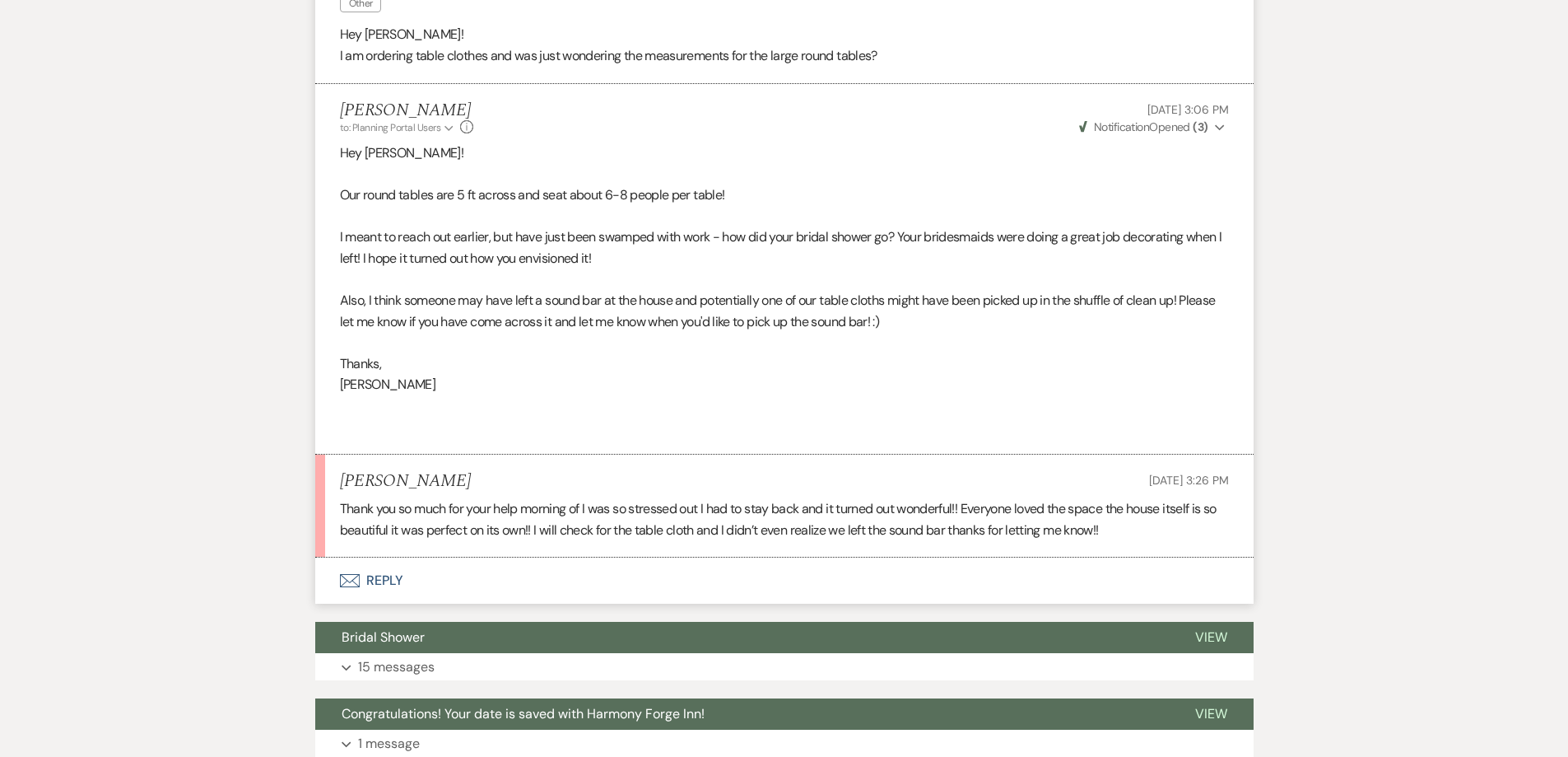
click at [379, 578] on button "Envelope Reply" at bounding box center [784, 580] width 939 height 46
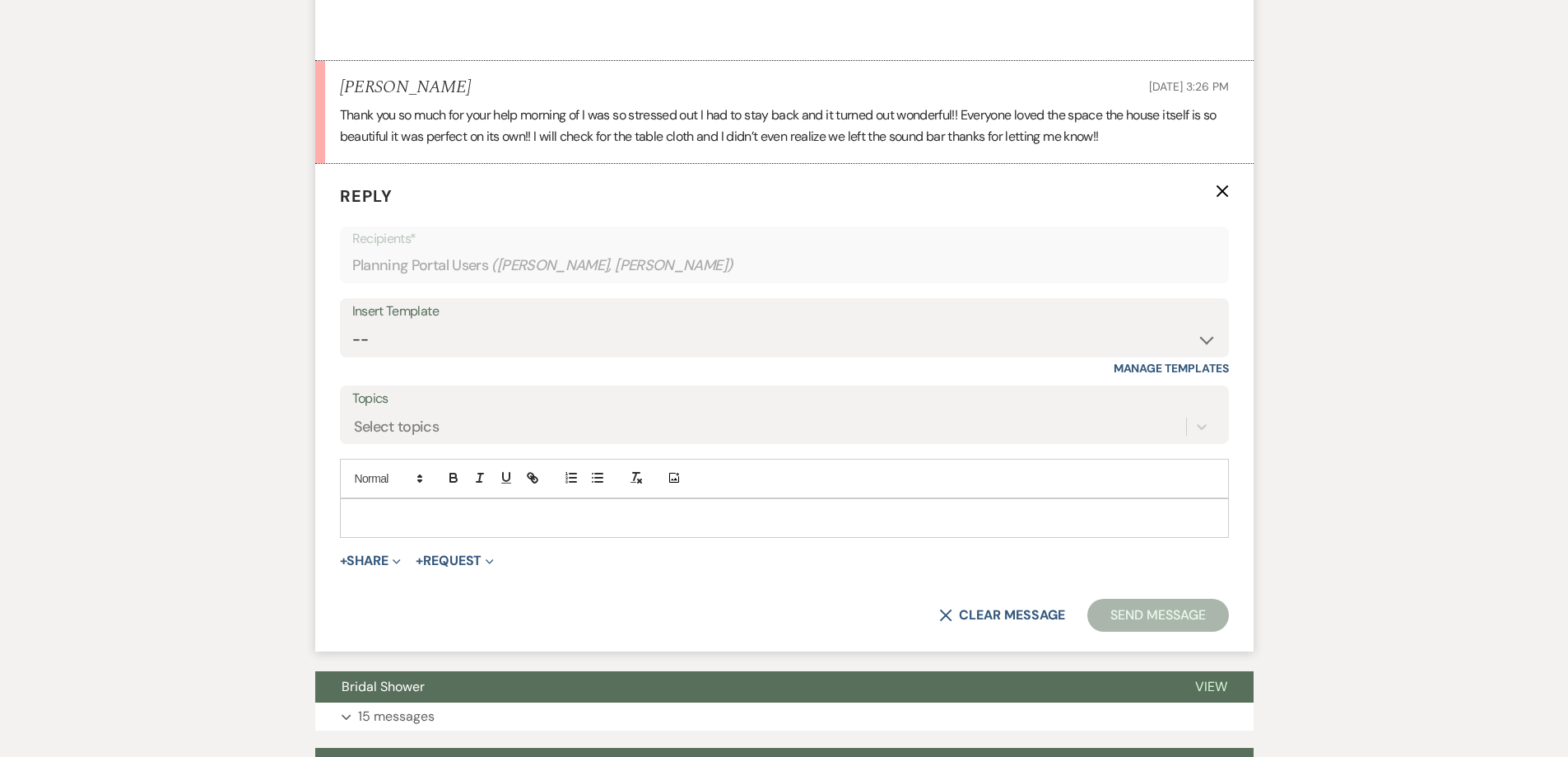
scroll to position [997, 0]
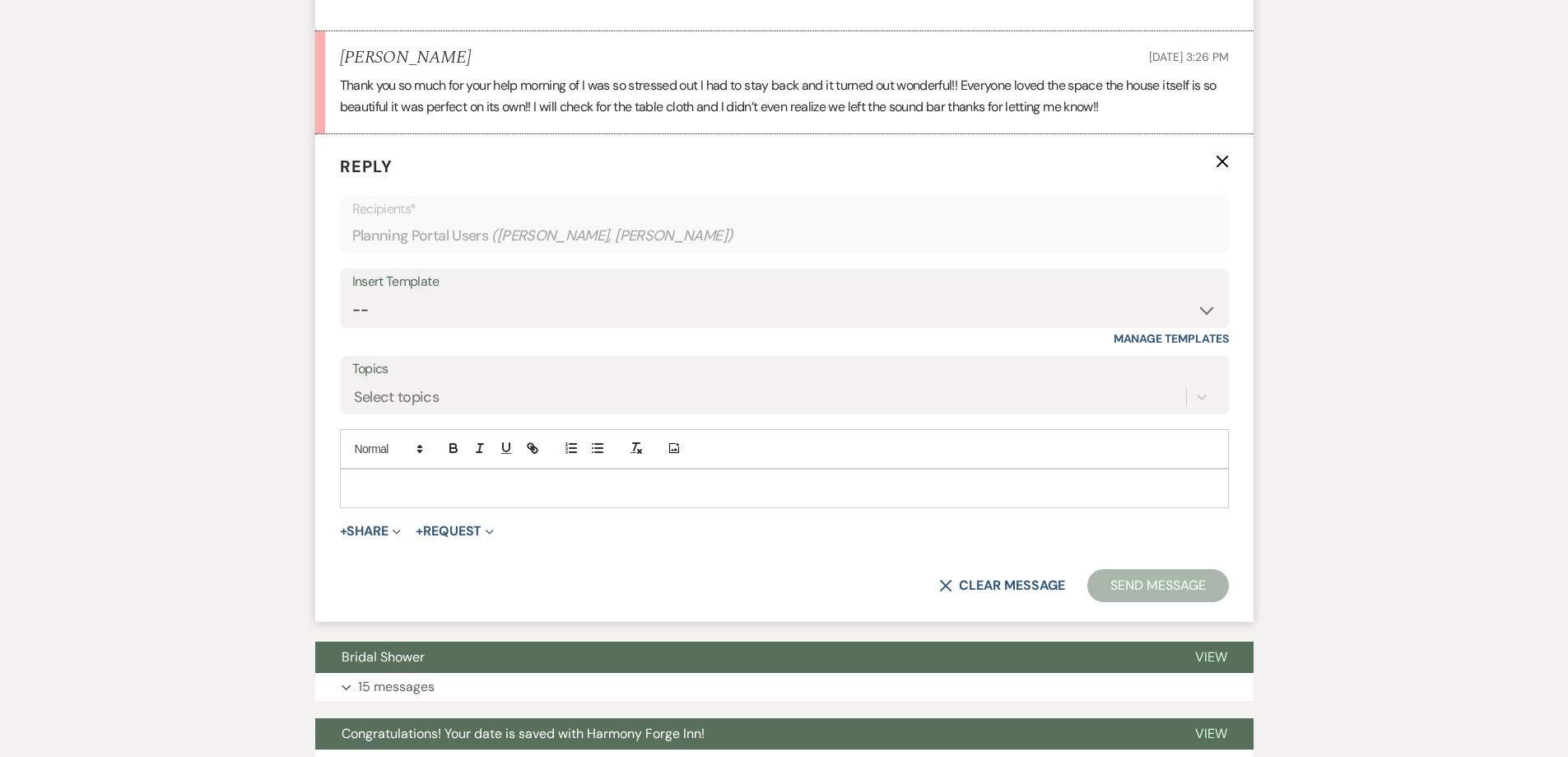
click at [404, 479] on p at bounding box center [784, 488] width 862 height 18
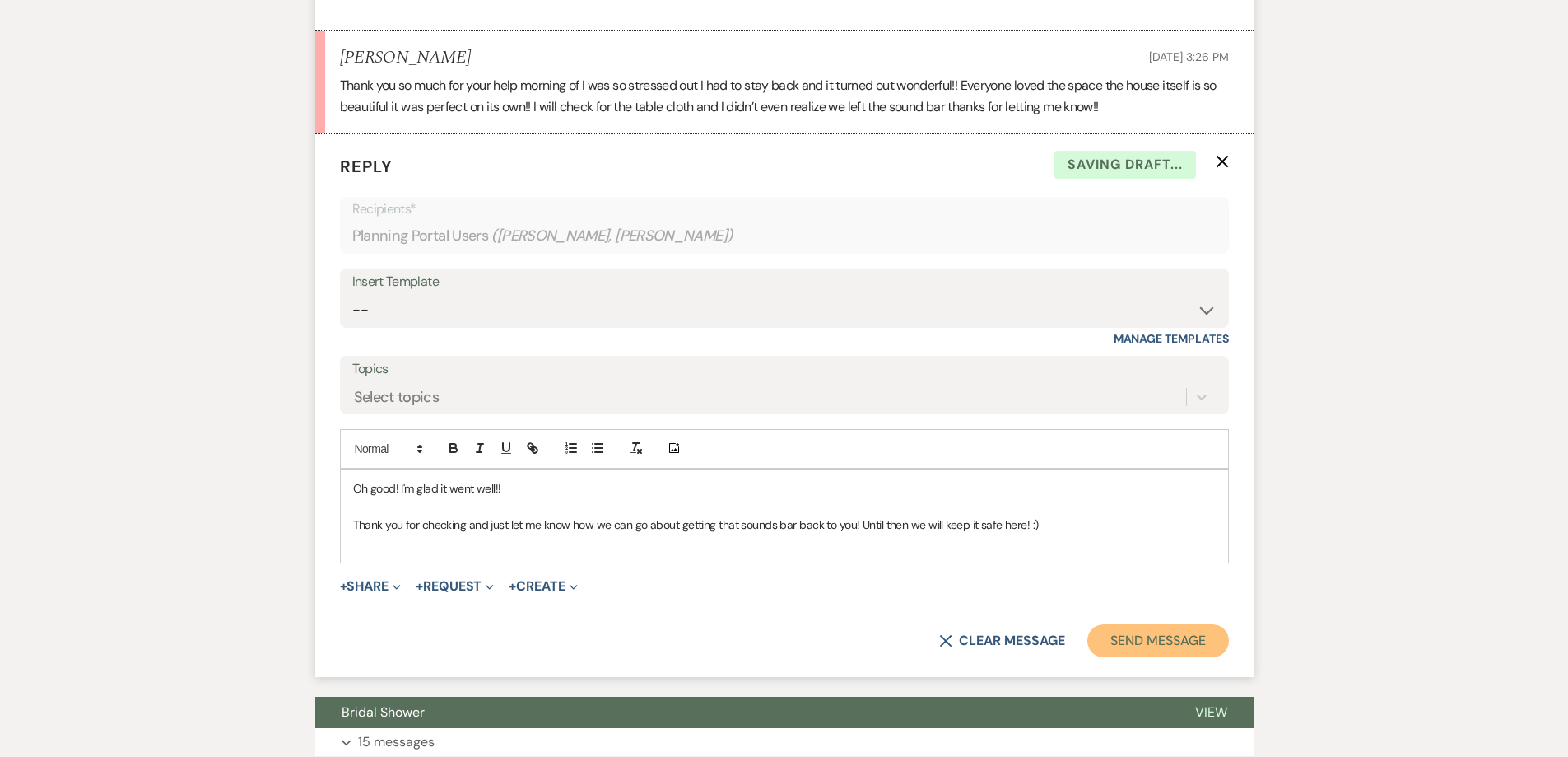
click at [1148, 648] on button "Send Message" at bounding box center [1157, 640] width 141 height 33
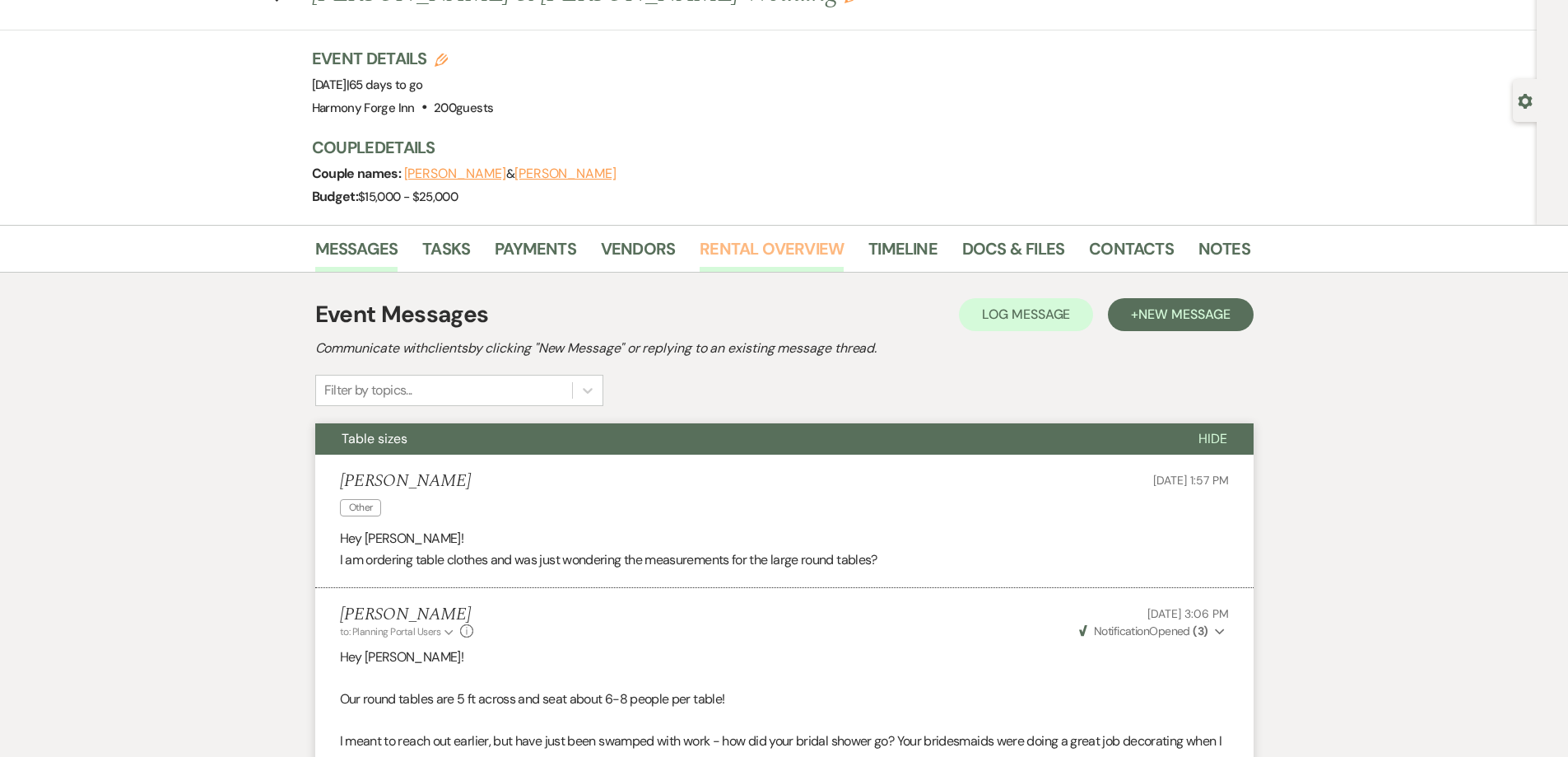
scroll to position [0, 0]
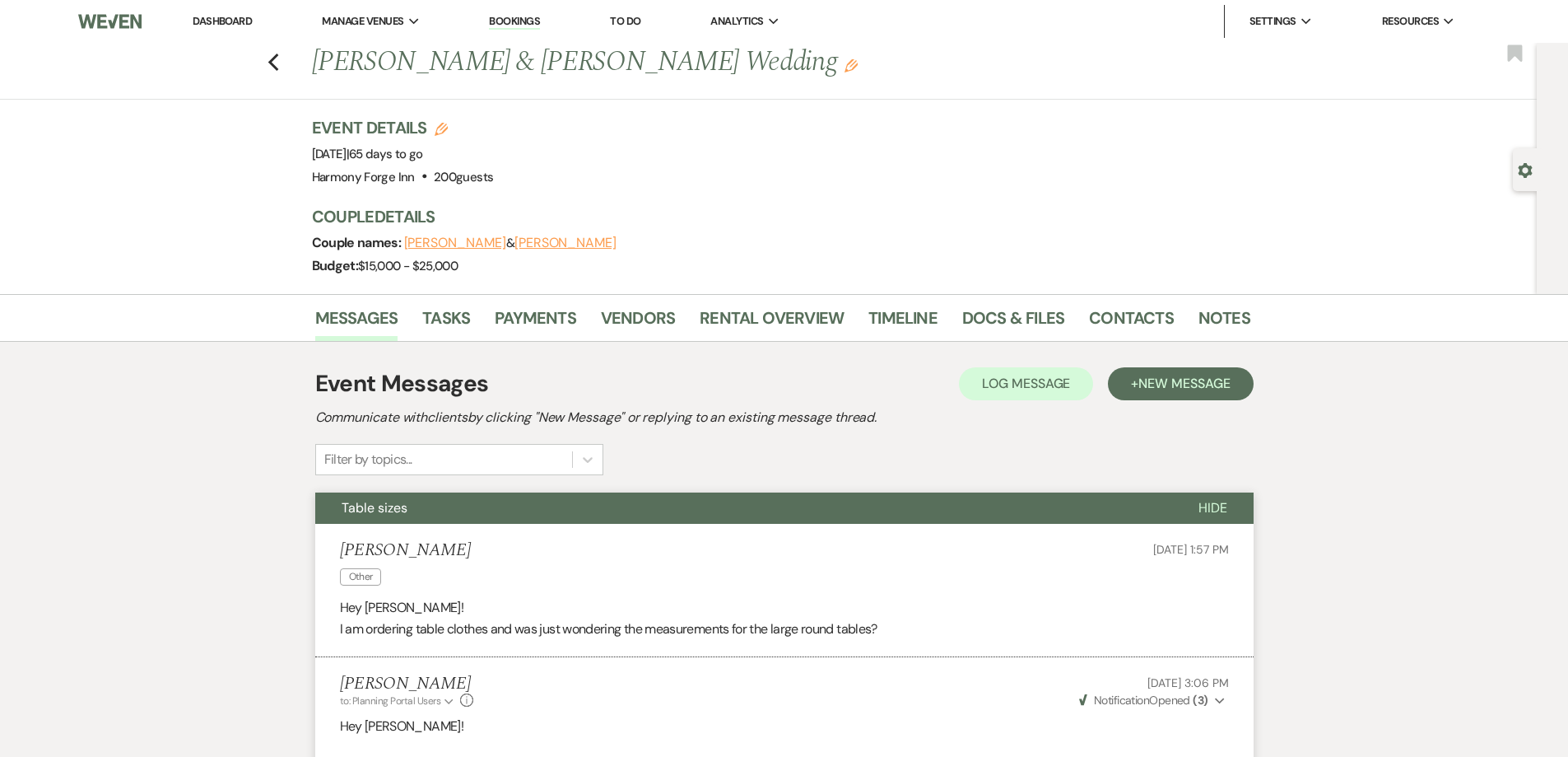
click at [228, 15] on link "Dashboard" at bounding box center [222, 20] width 59 height 14
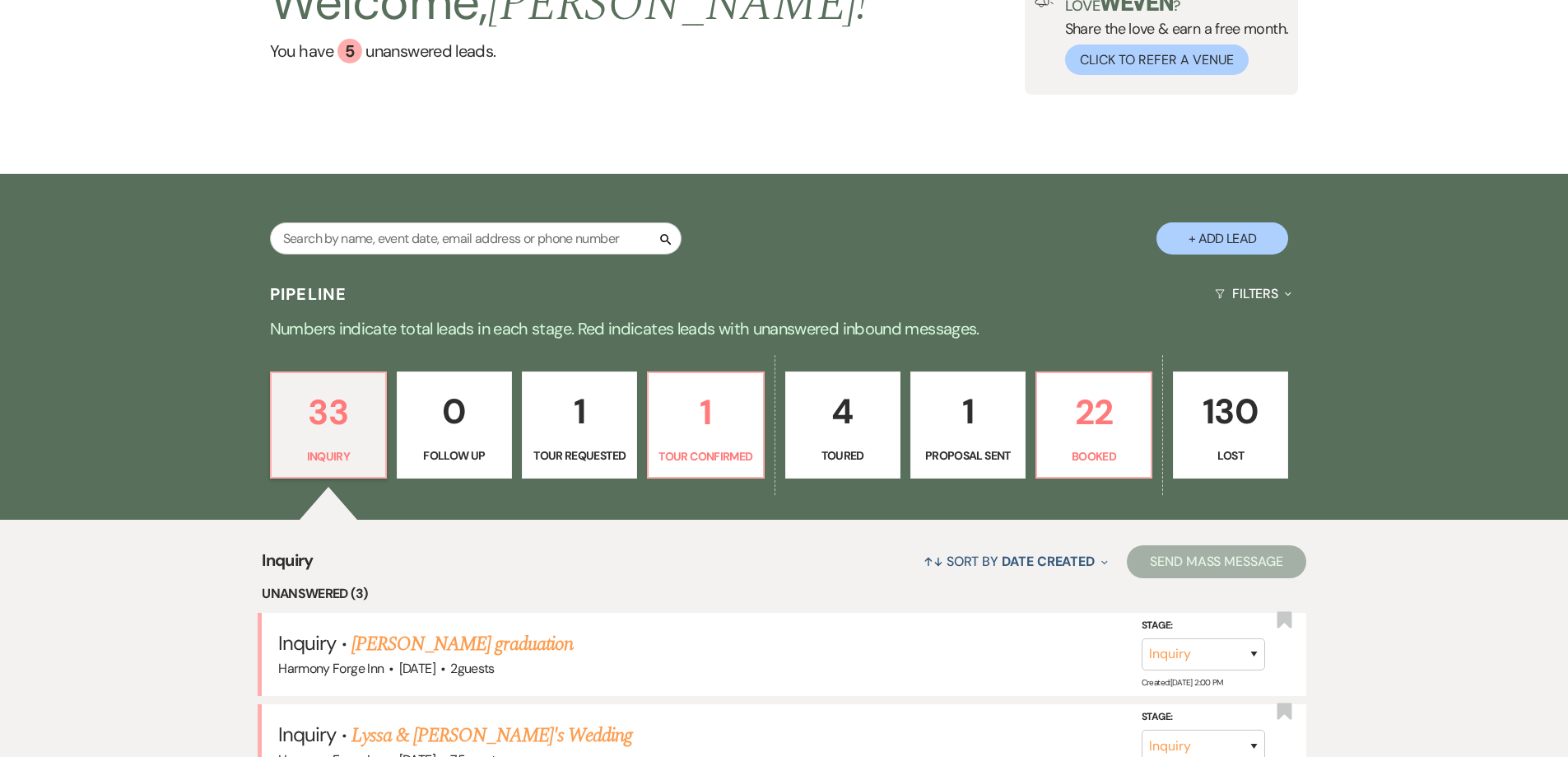
scroll to position [247, 0]
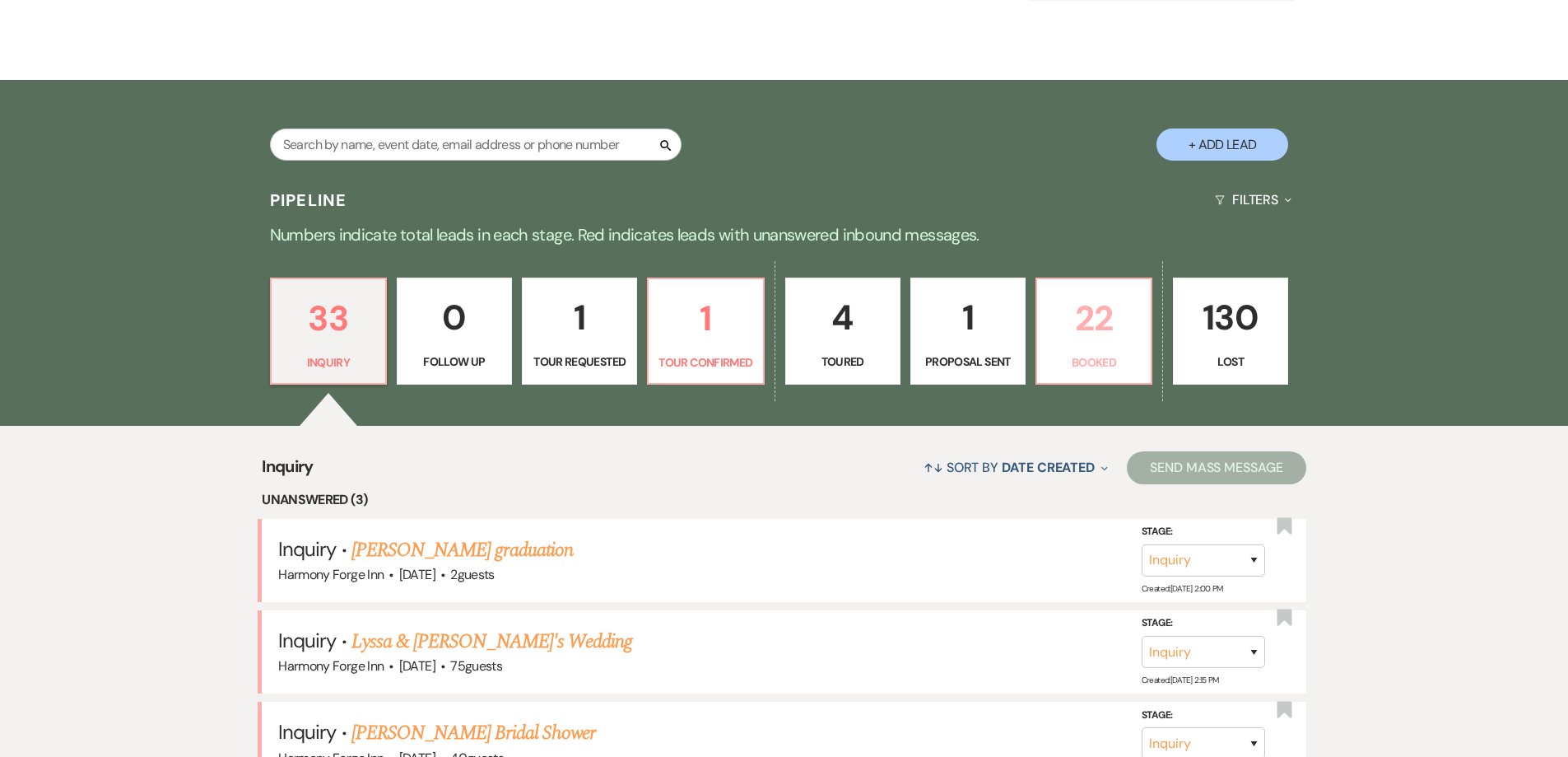
click at [1083, 339] on p "22" at bounding box center [1094, 318] width 94 height 56
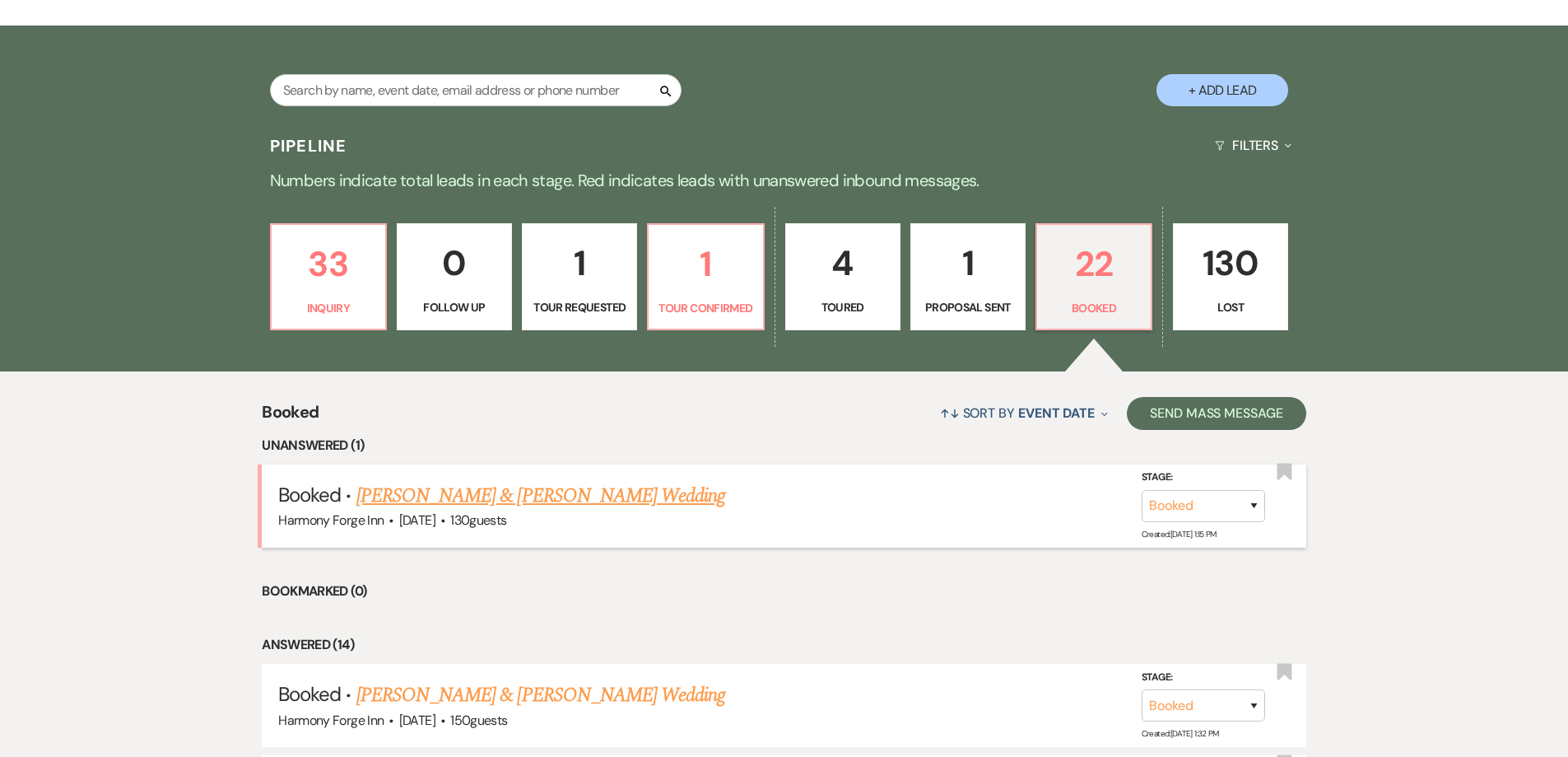
scroll to position [330, 0]
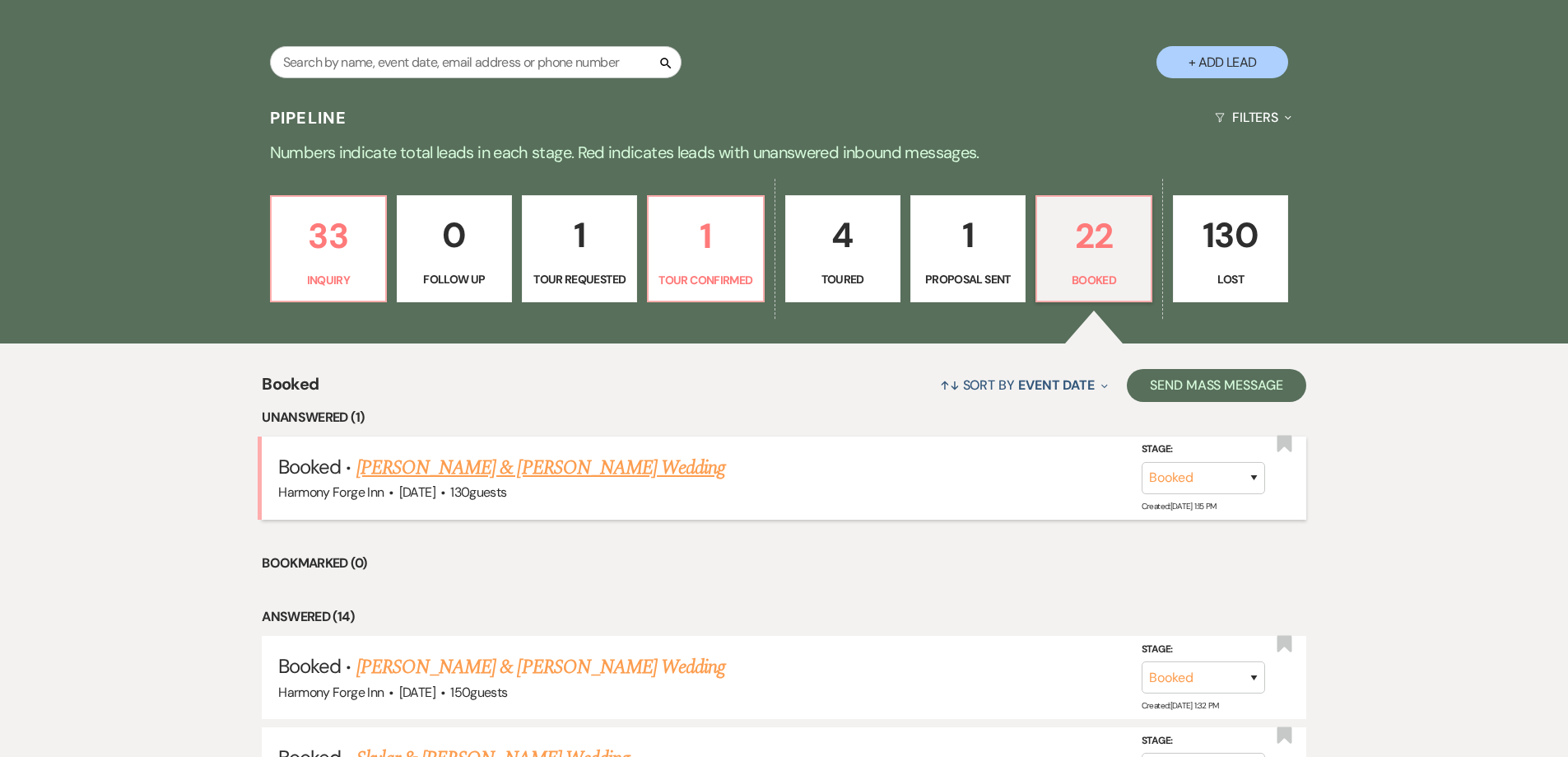
click at [491, 470] on link "[PERSON_NAME] & [PERSON_NAME] Wedding" at bounding box center [540, 467] width 369 height 30
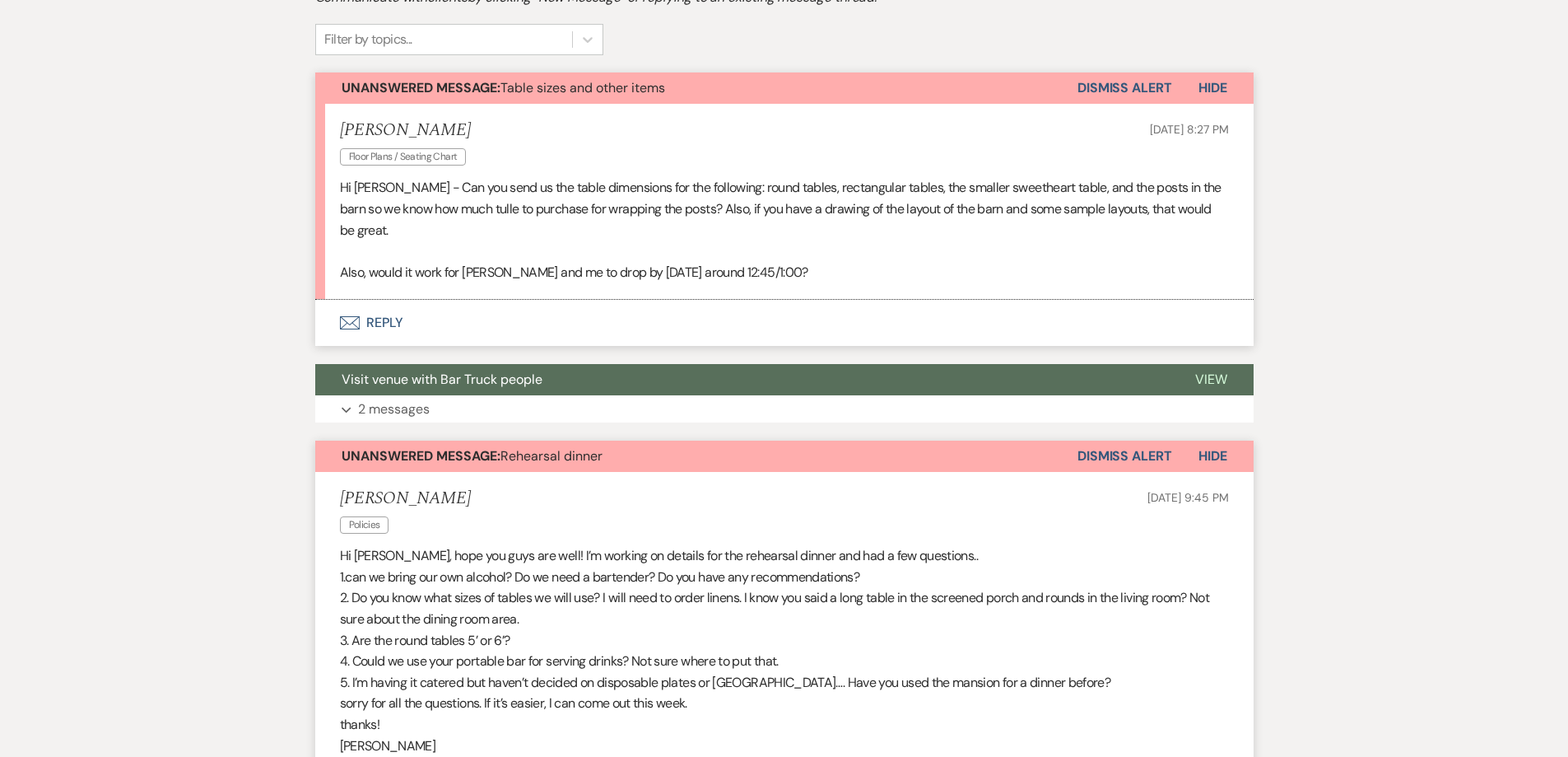
scroll to position [412, 0]
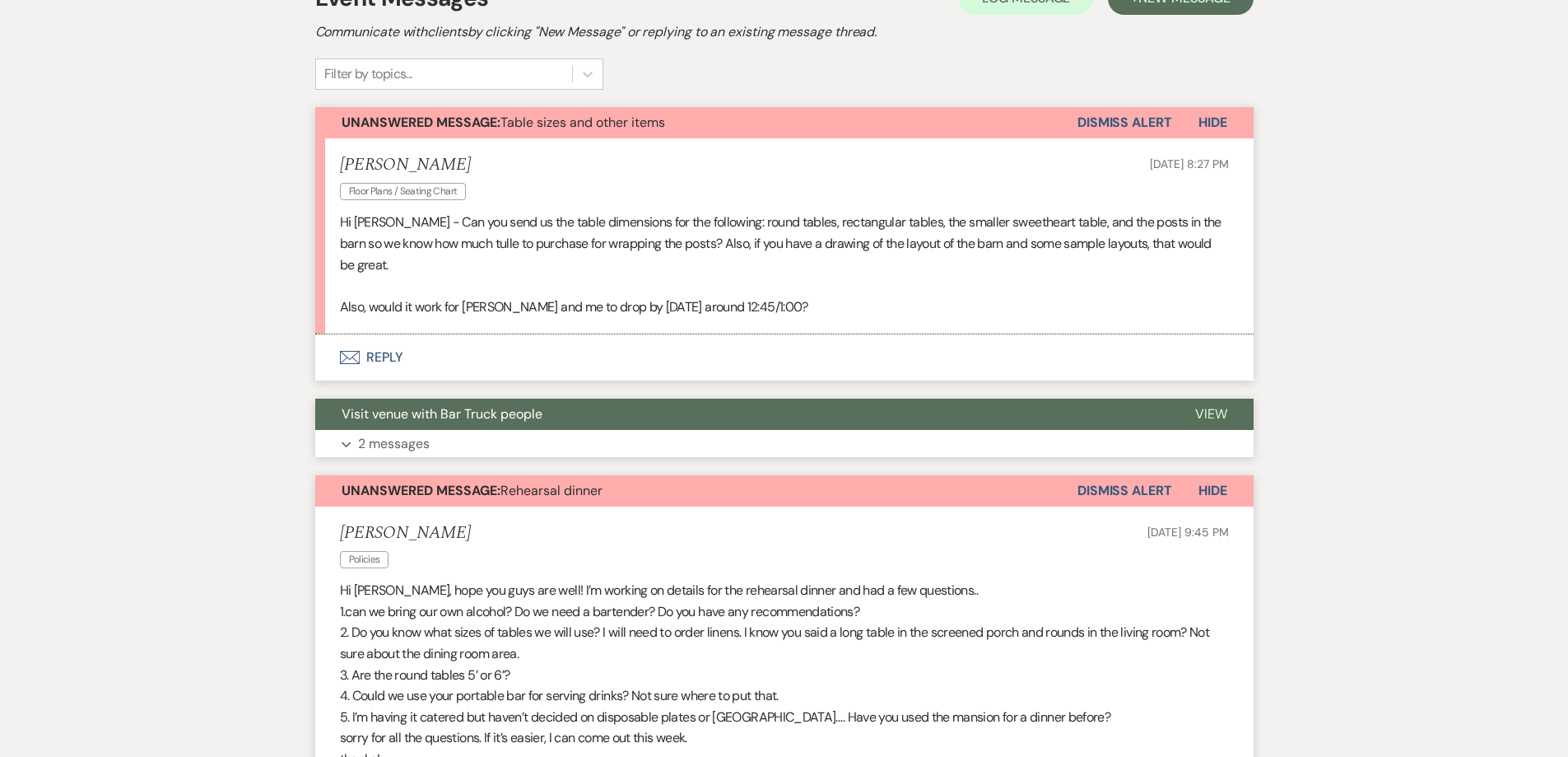
click at [365, 441] on p "2 messages" at bounding box center [393, 444] width 72 height 22
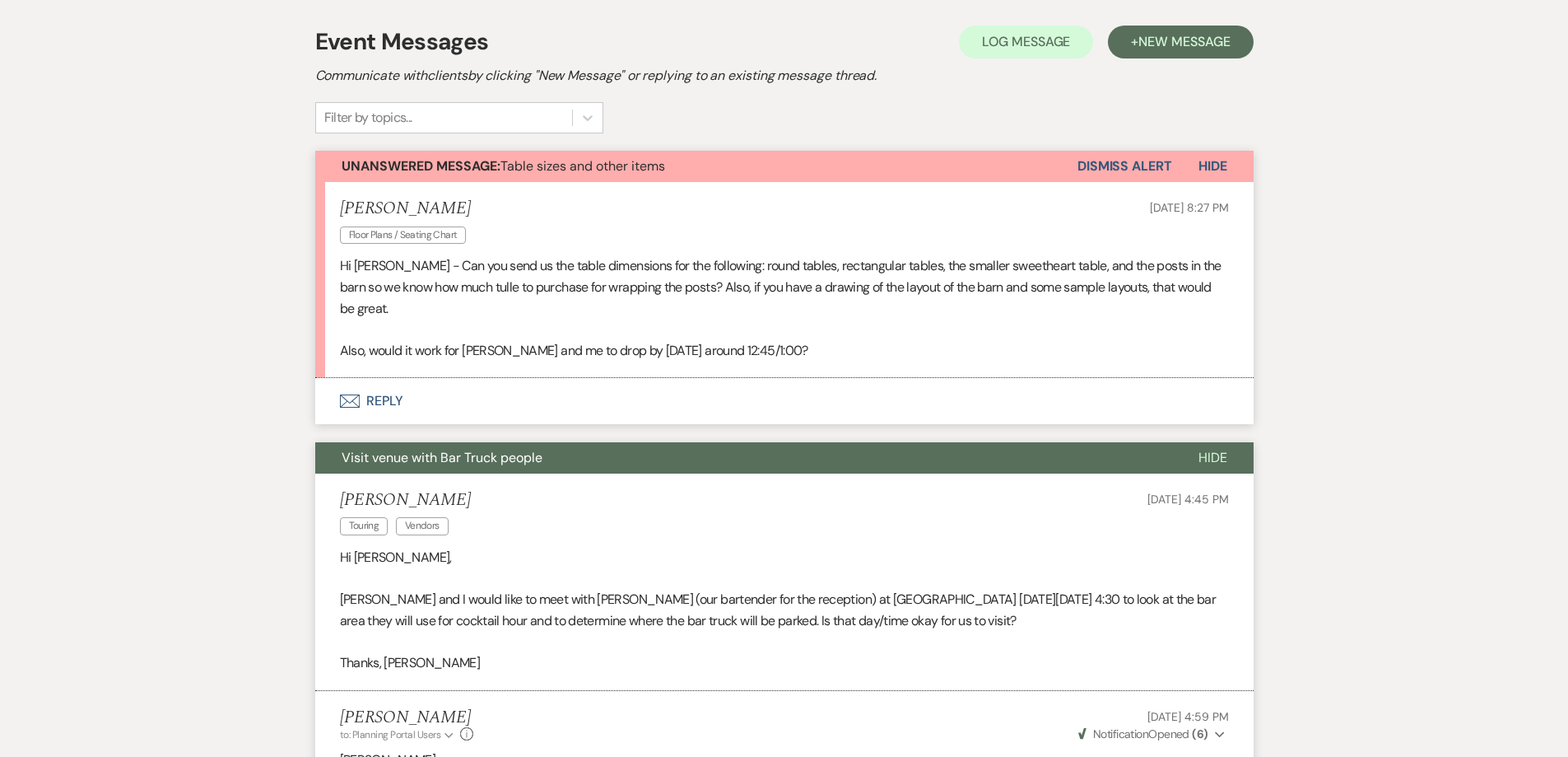
scroll to position [247, 0]
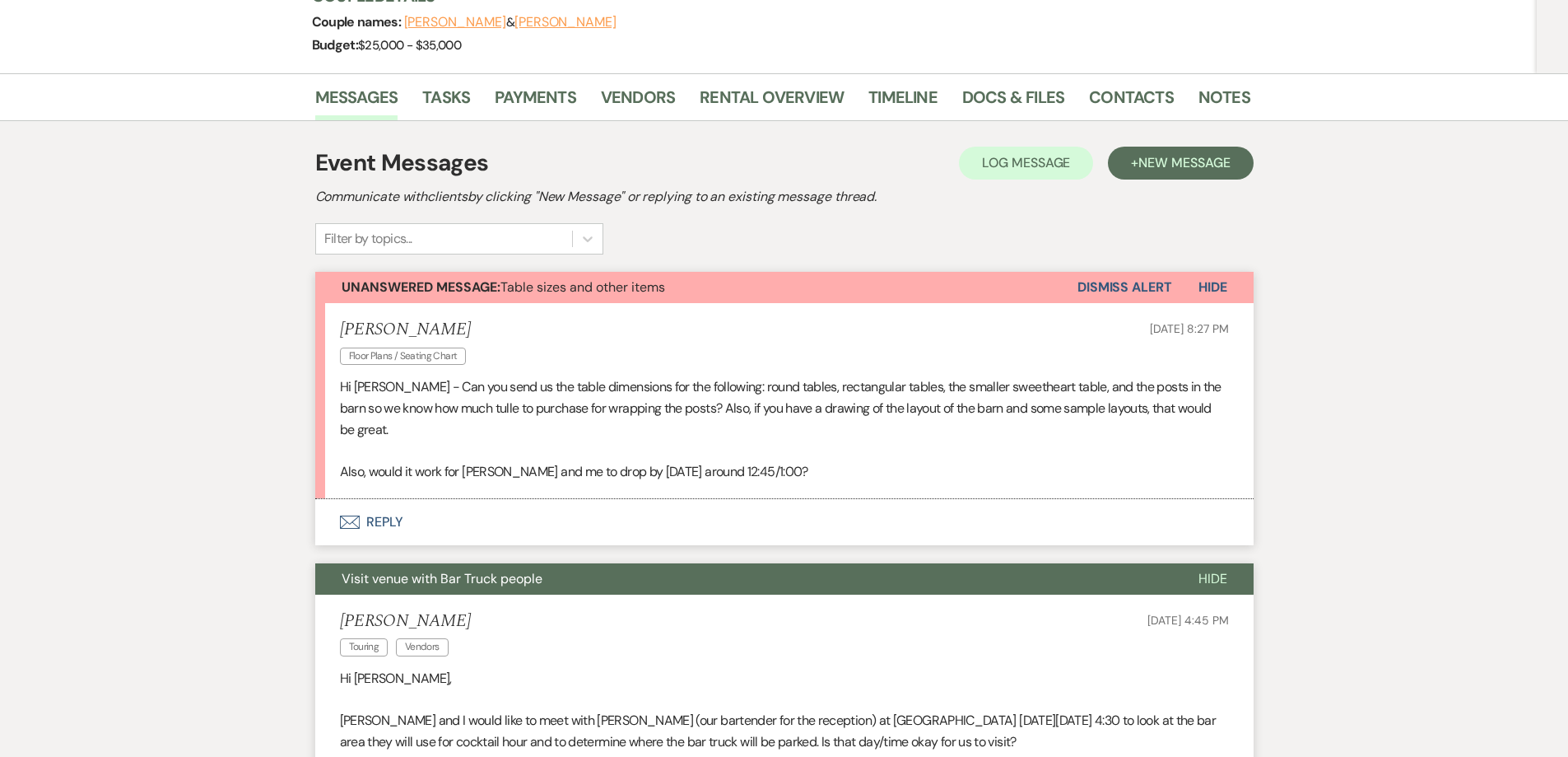
click at [392, 521] on button "Envelope Reply" at bounding box center [784, 522] width 939 height 46
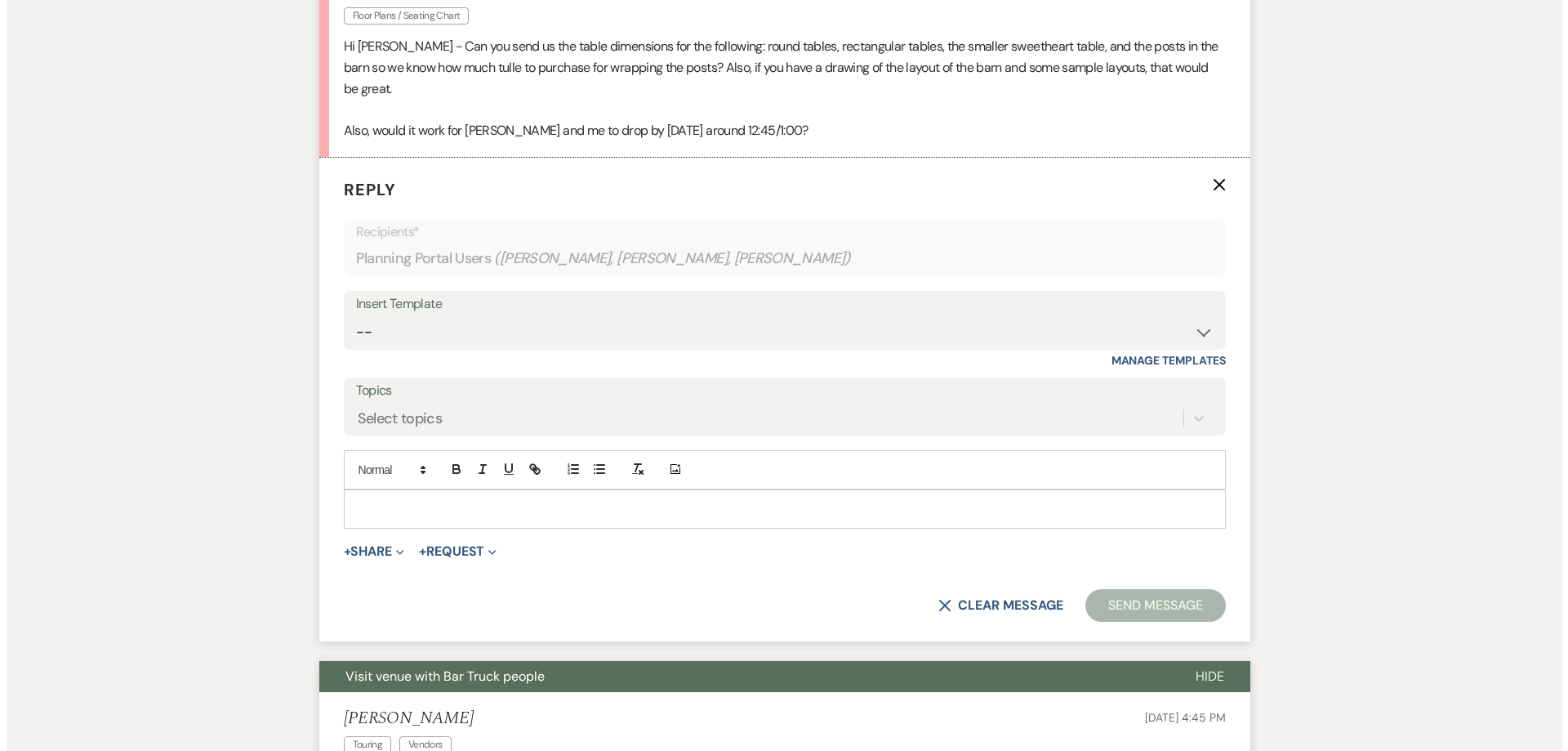
scroll to position [607, 0]
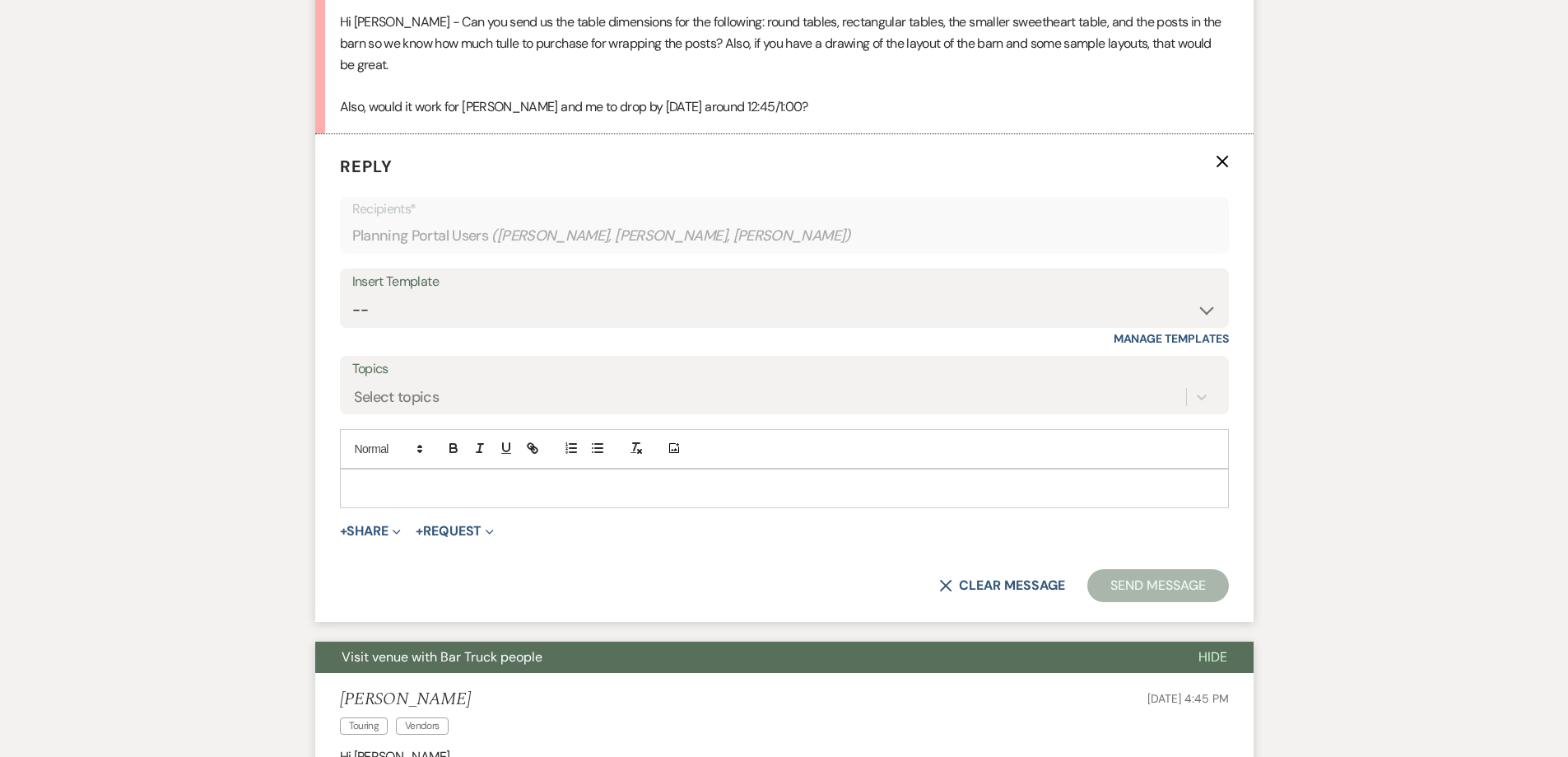
click at [384, 473] on div at bounding box center [784, 488] width 887 height 38
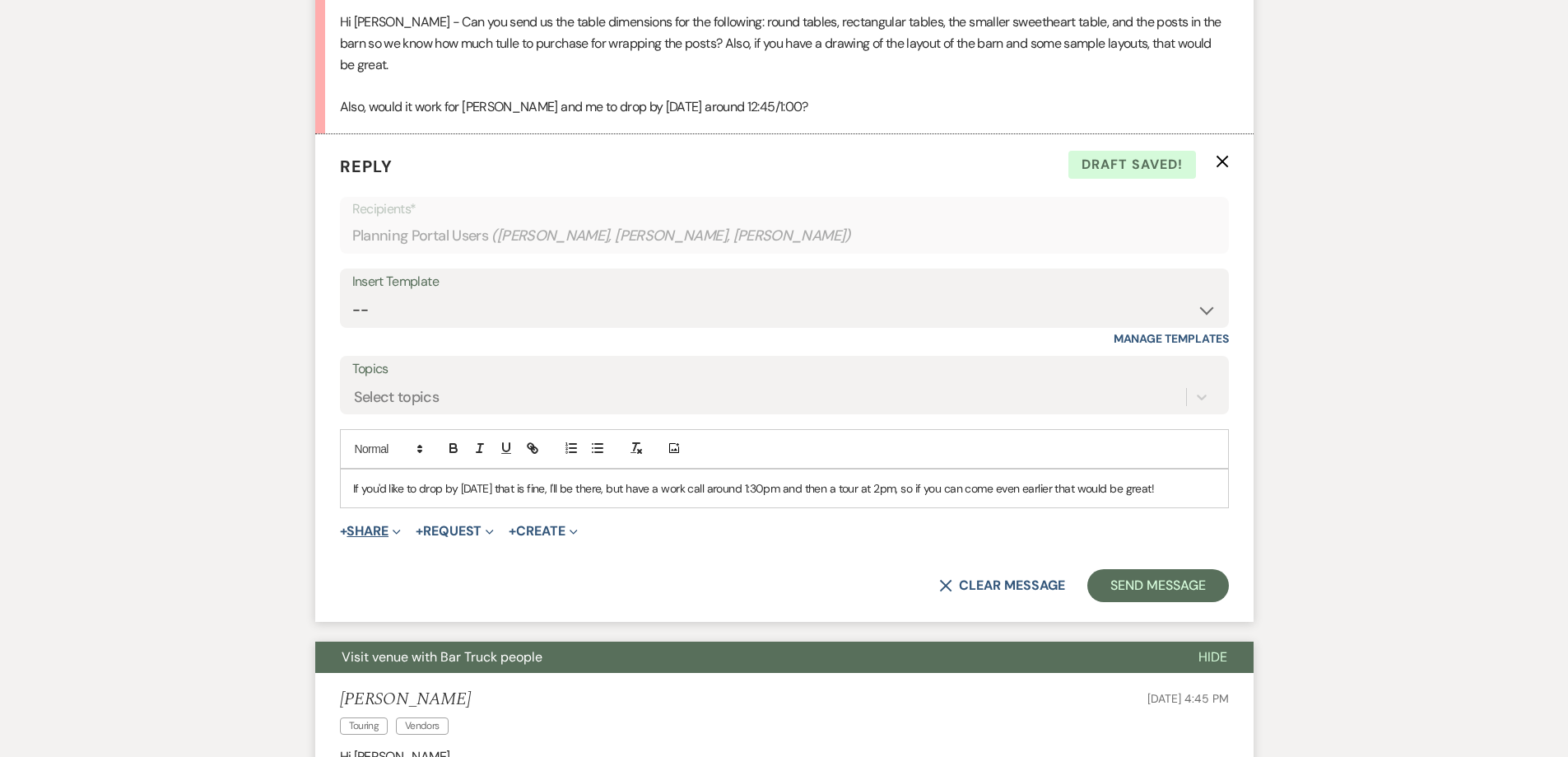
click at [372, 531] on button "+ Share Expand" at bounding box center [371, 531] width 62 height 13
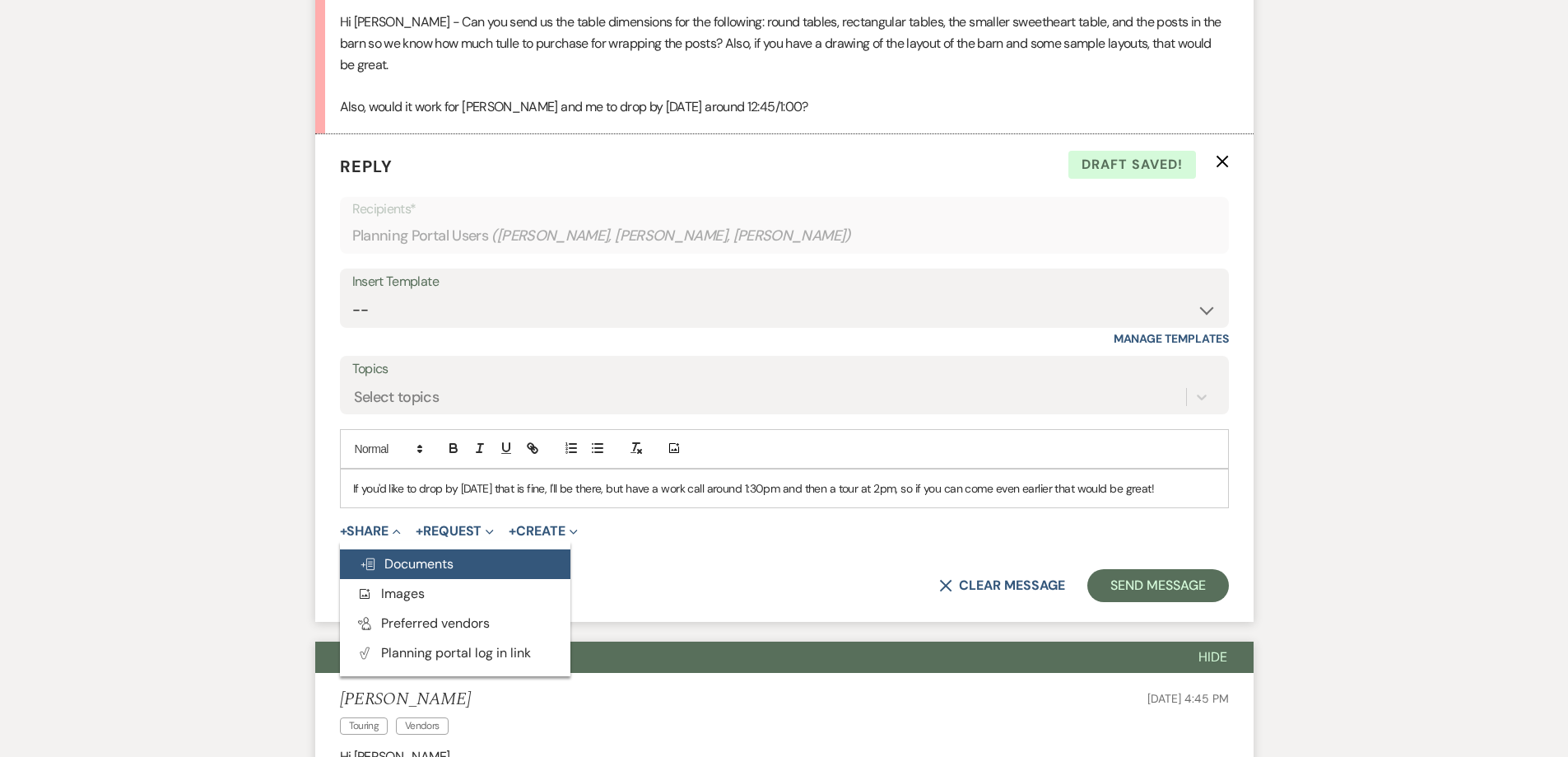
click at [394, 571] on span "Doc Upload Documents" at bounding box center [406, 563] width 94 height 17
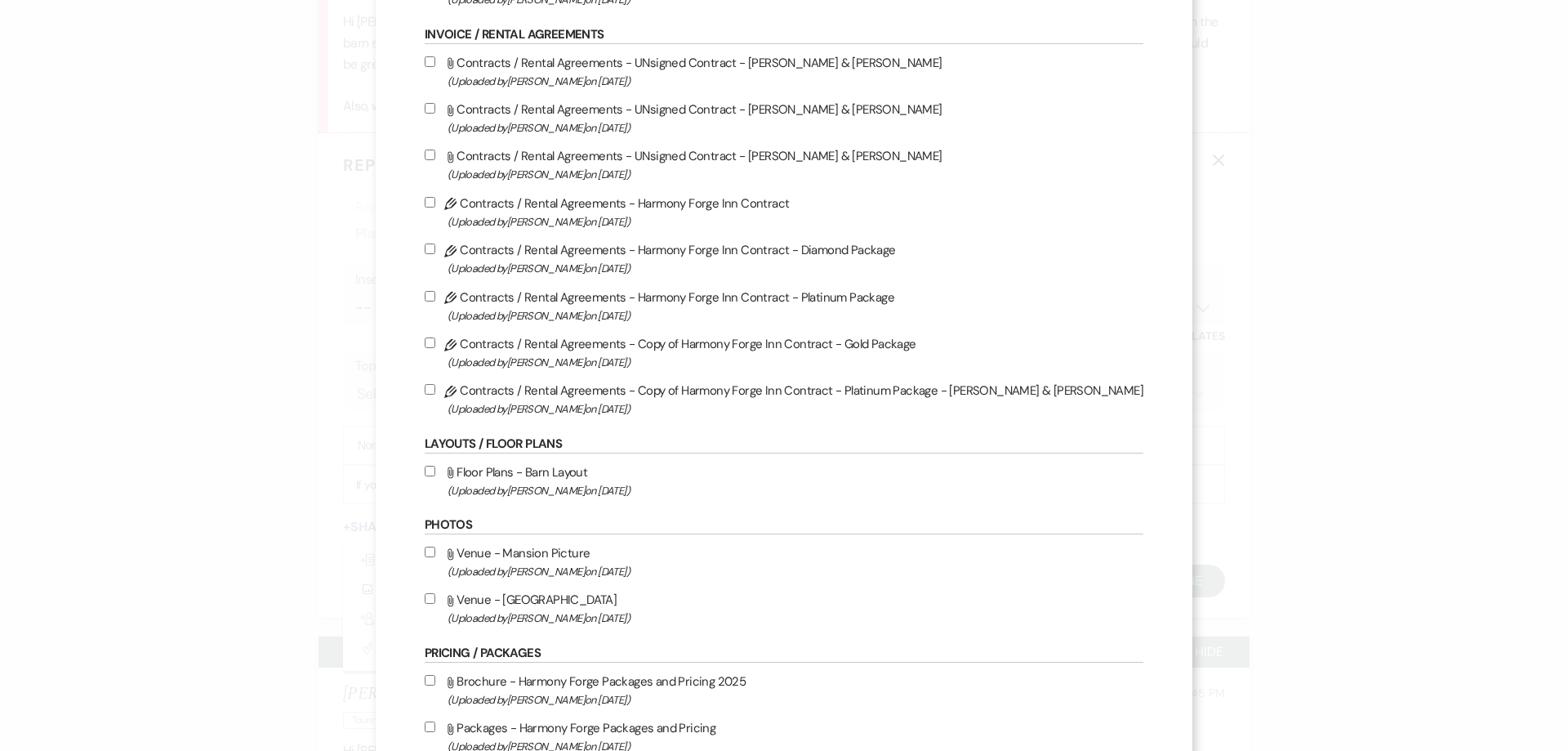
scroll to position [327, 0]
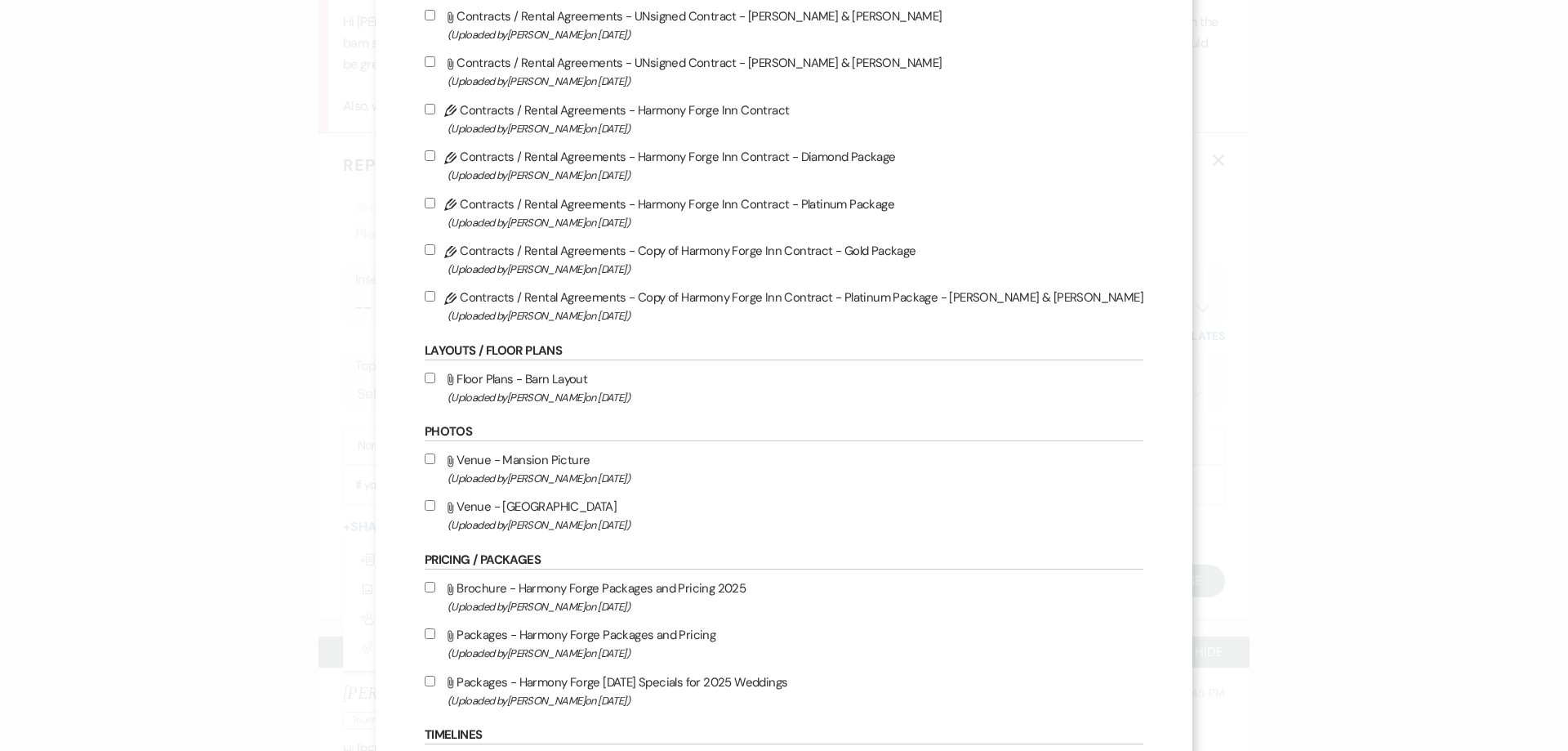
click at [435, 378] on input "Attach File Floor Plans - Barn Layout (Uploaded by [PERSON_NAME] on [DATE] )" at bounding box center [430, 378] width 11 height 11
checkbox input "true"
click at [366, 388] on div "X Attach Files Library Files Event Documents Upload File Certificates of Insura…" at bounding box center [784, 375] width 1568 height 751
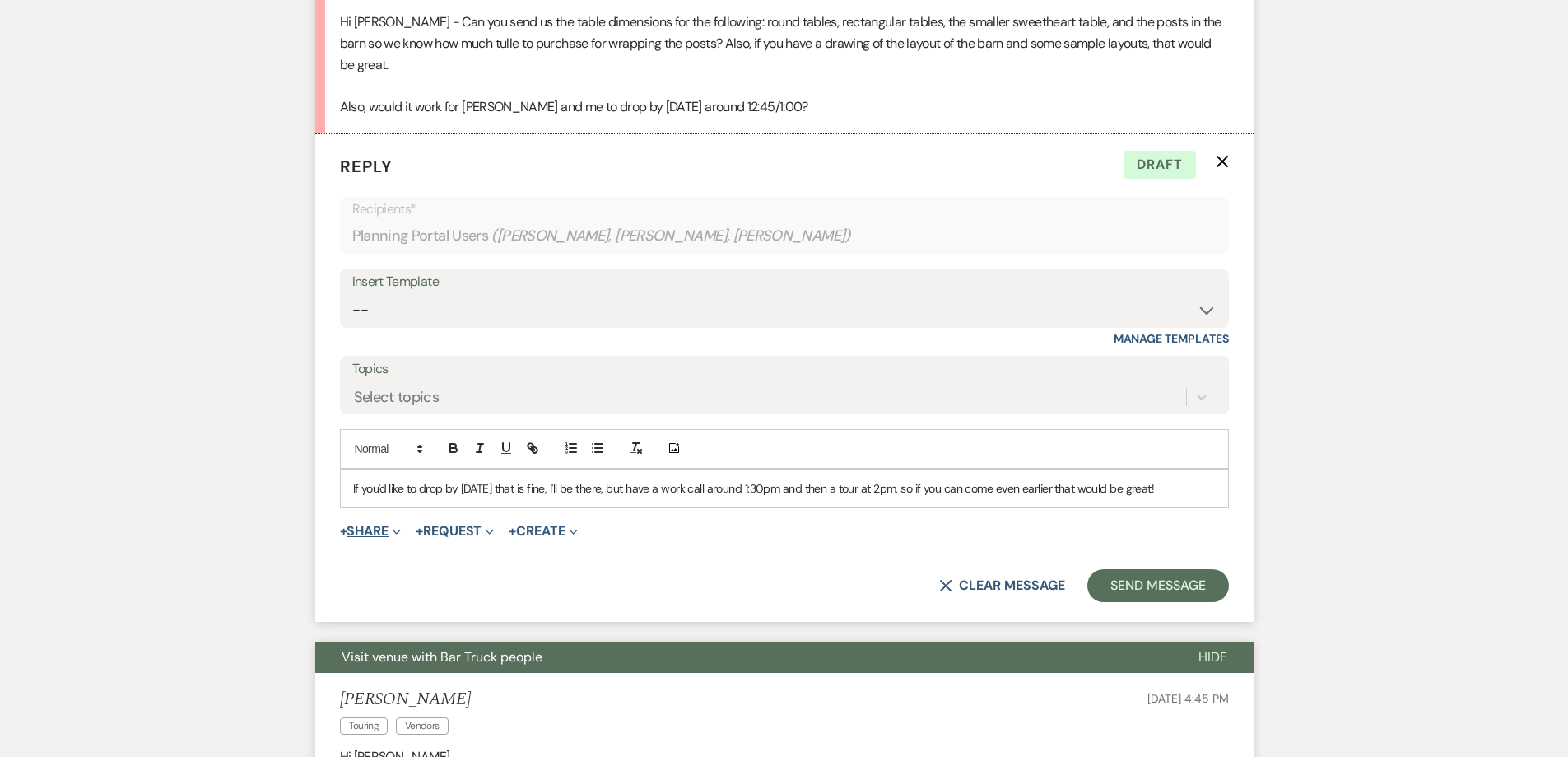
click at [378, 529] on button "+ Share Expand" at bounding box center [371, 531] width 62 height 13
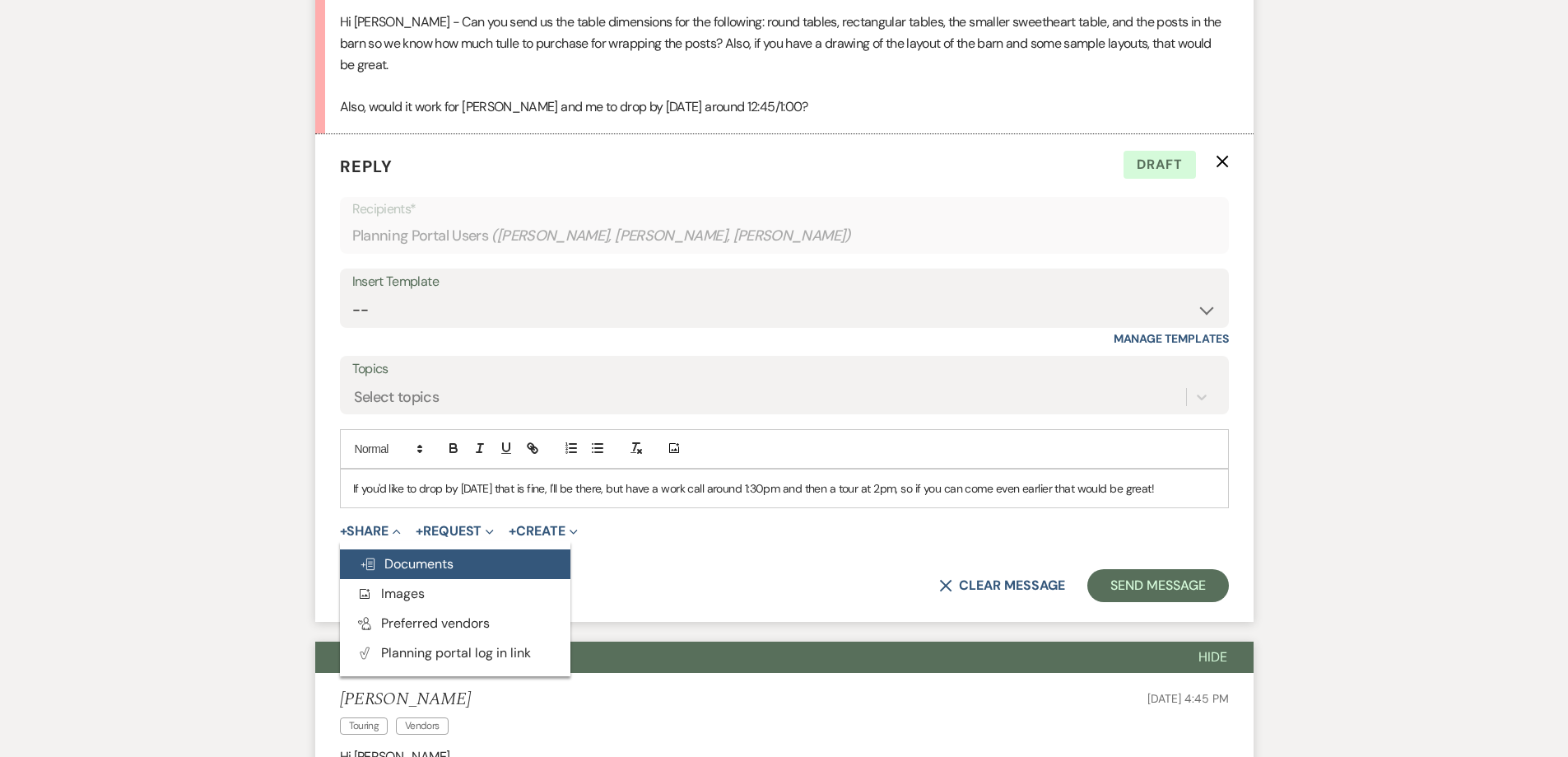
click at [390, 556] on span "Doc Upload Documents" at bounding box center [406, 563] width 94 height 17
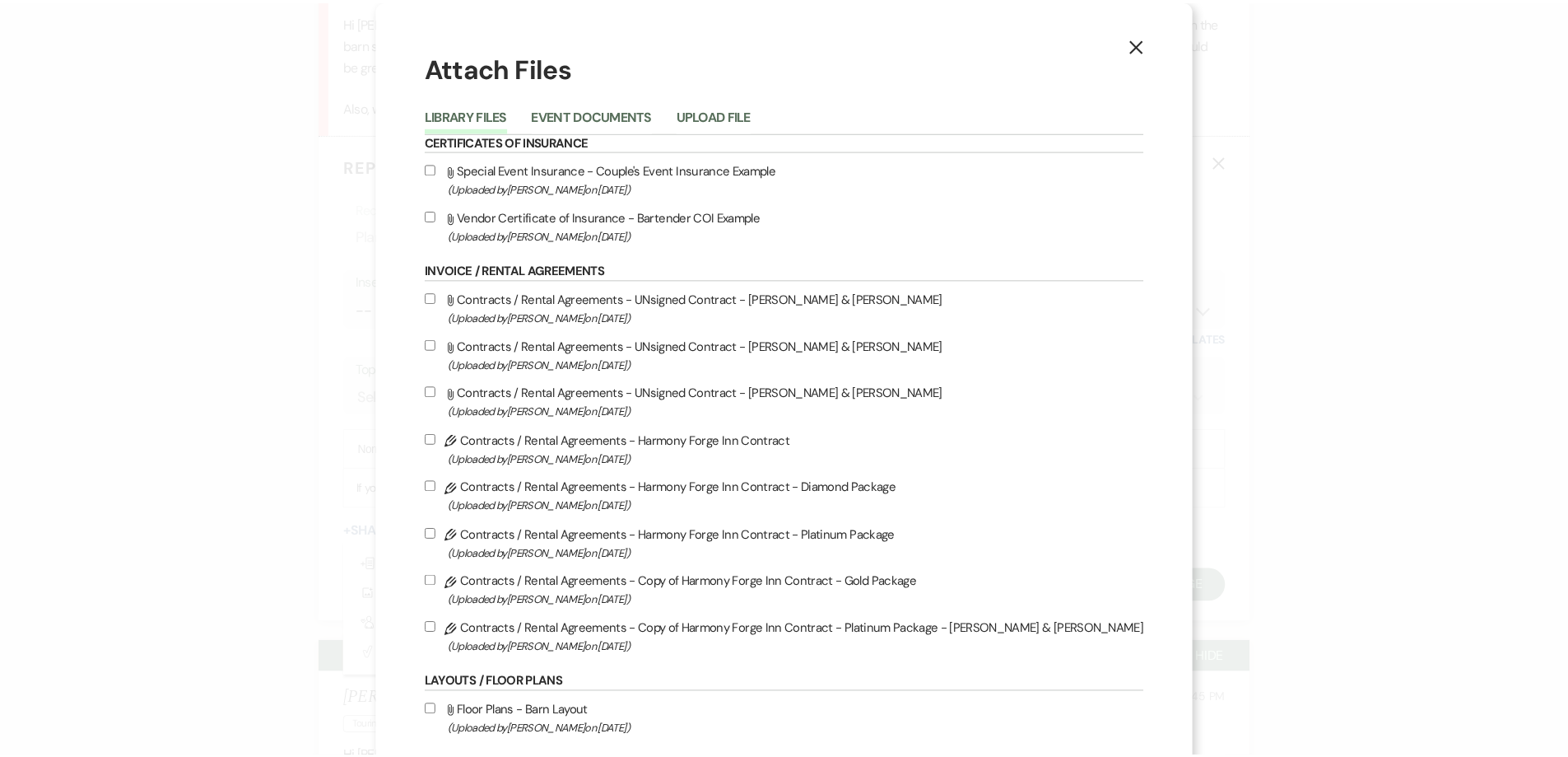
scroll to position [412, 0]
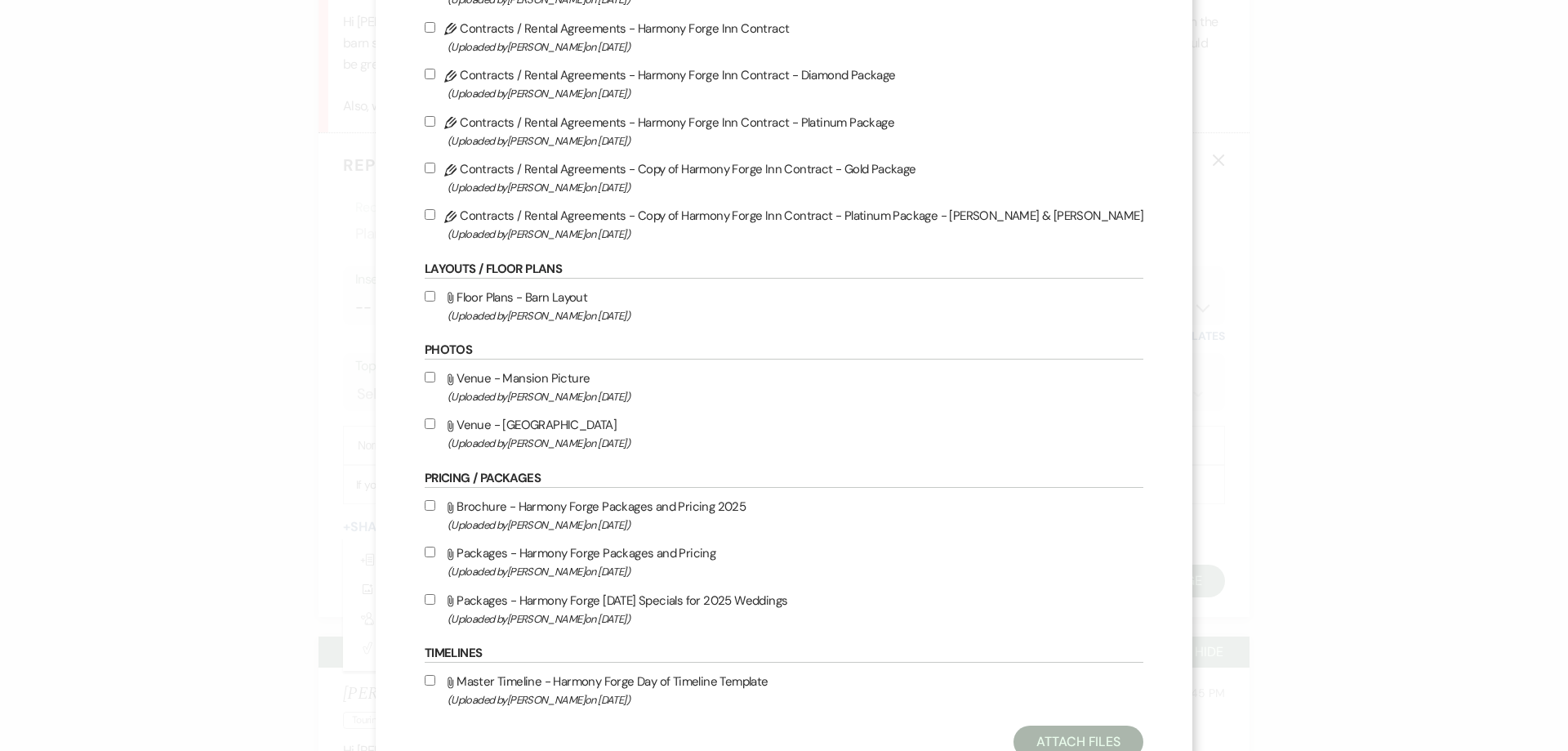
click at [435, 299] on input "Attach File Floor Plans - Barn Layout (Uploaded by [PERSON_NAME] on [DATE] )" at bounding box center [430, 296] width 11 height 11
checkbox input "true"
click at [1013, 736] on button "Attach Files" at bounding box center [1078, 742] width 130 height 33
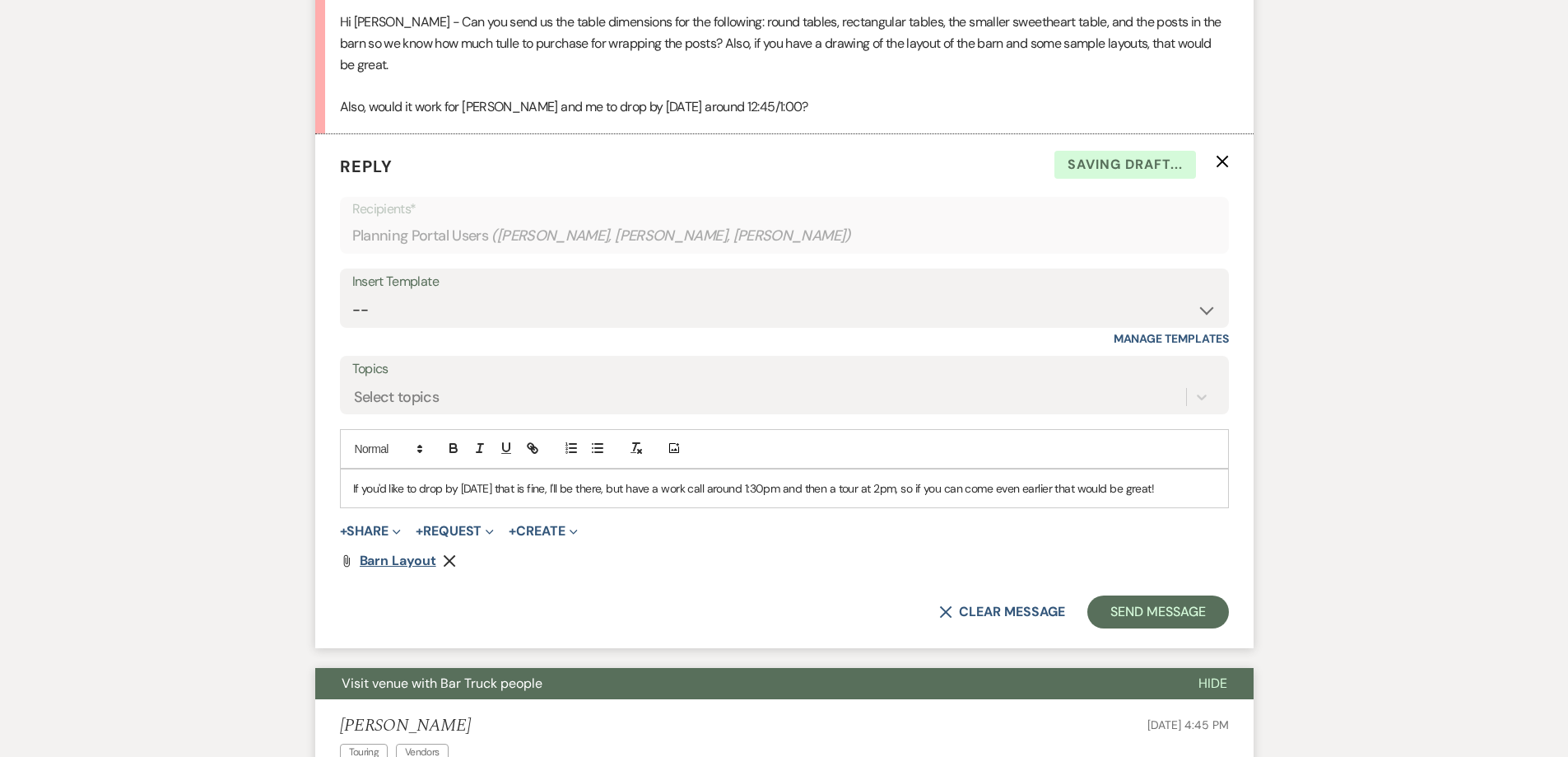
click at [389, 560] on span "Barn Layout" at bounding box center [398, 560] width 76 height 17
click at [1196, 493] on p "If you'd like to drop by [DATE] that is fine, I'll be there, but have a work ca…" at bounding box center [784, 488] width 862 height 18
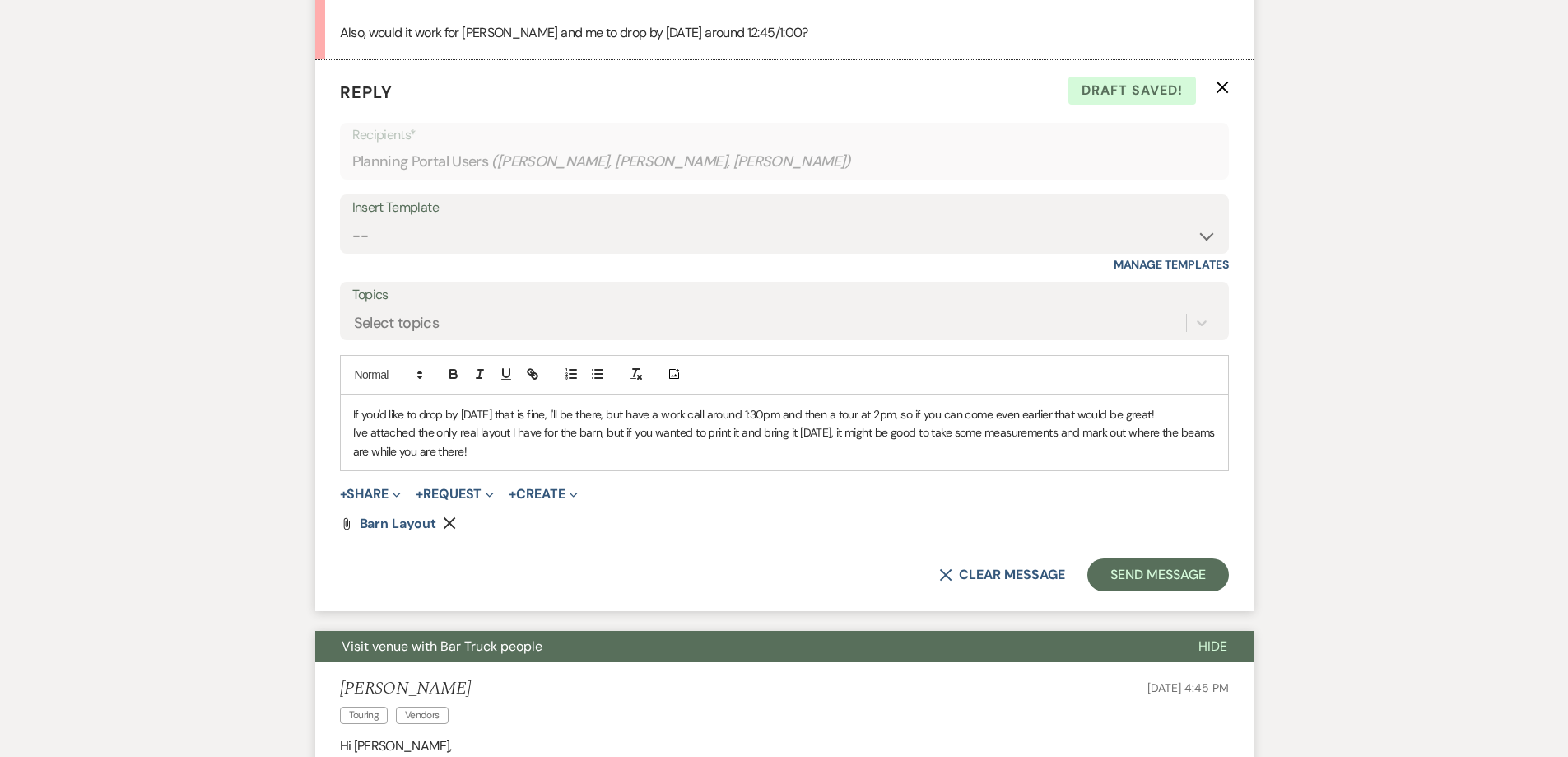
scroll to position [694, 0]
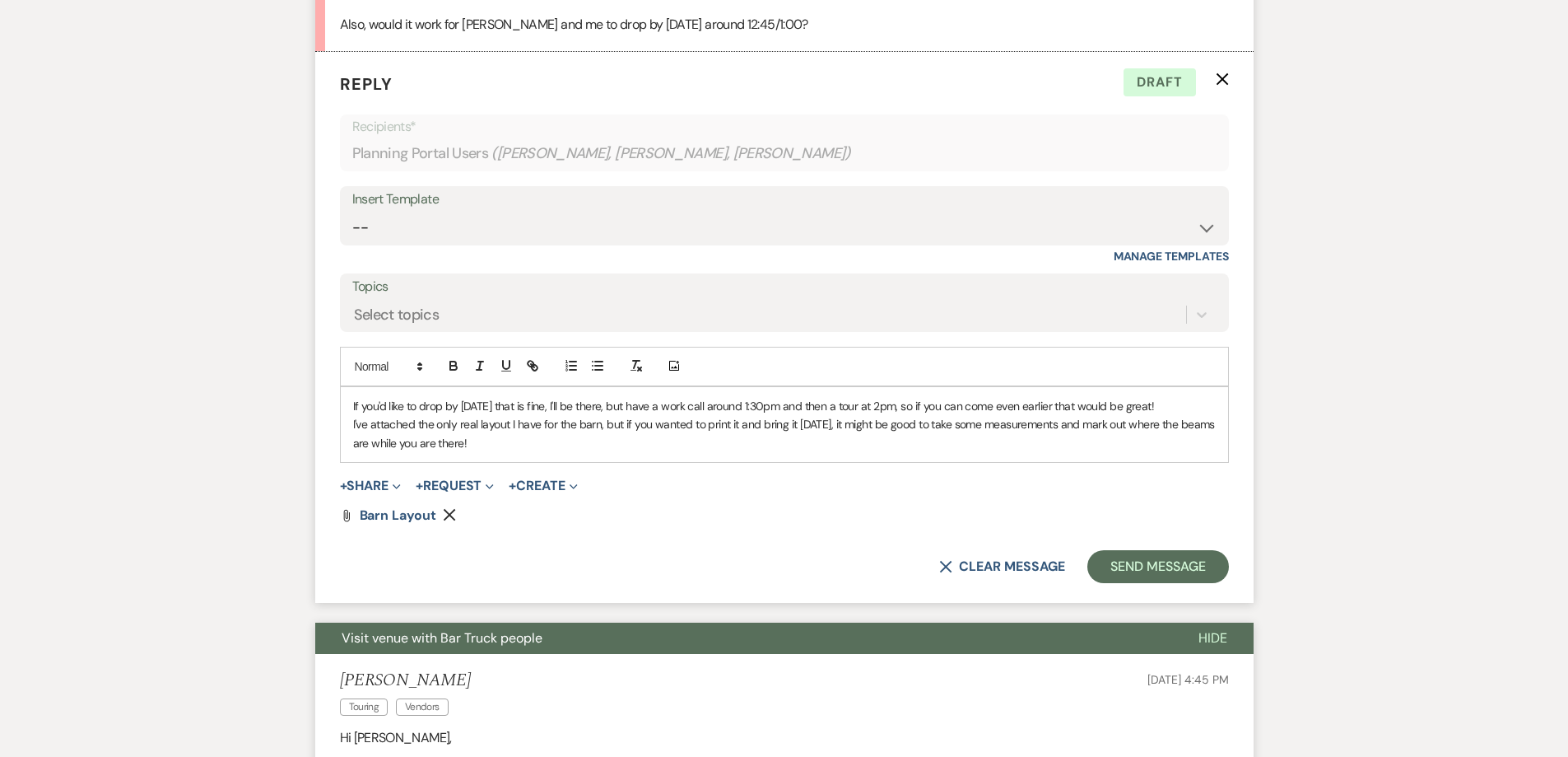
click at [595, 398] on p "If you'd like to drop by [DATE] that is fine, I'll be there, but have a work ca…" at bounding box center [784, 406] width 862 height 18
click at [619, 401] on p "If you'd like to drop by [DATE] that is fine, I'll be there, but have a work ca…" at bounding box center [784, 406] width 862 height 18
click at [682, 404] on p "If you'd like to drop by [DATE] that is fine, I'll be there, but have a work ca…" at bounding box center [784, 406] width 862 height 18
click at [761, 406] on p "If you'd like to drop by [DATE] that is fine, I'll be there, but have a work ca…" at bounding box center [784, 406] width 862 height 18
click at [784, 407] on p "If you'd like to drop by [DATE] that is fine, I'll be there, but have a work ca…" at bounding box center [784, 406] width 862 height 18
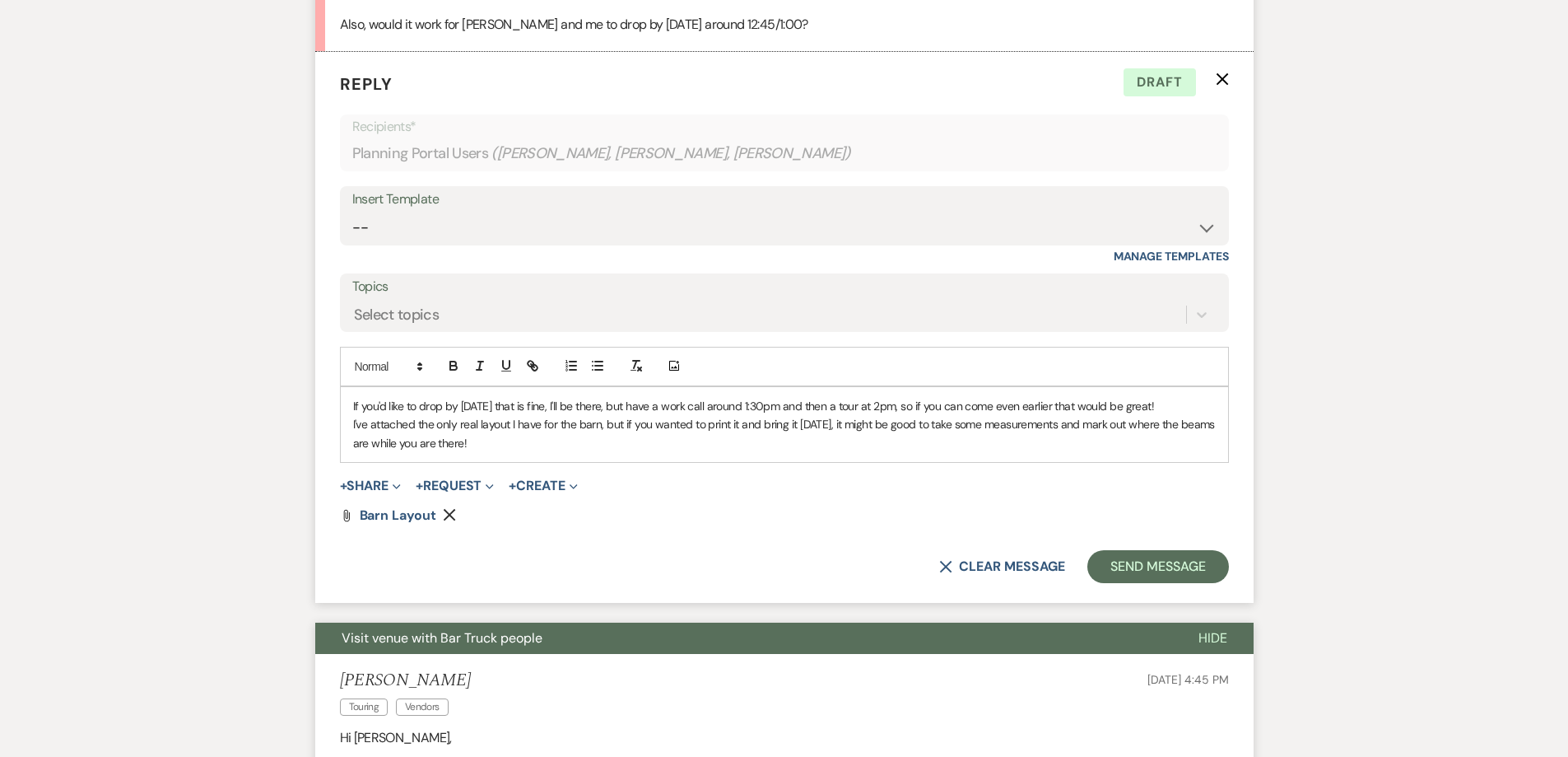
click at [846, 407] on p "If you'd like to drop by [DATE] that is fine, I'll be there, but have a work ca…" at bounding box center [784, 406] width 862 height 18
click at [896, 408] on p "If you'd like to drop by [DATE] that is fine, I'll be there, but have a work ca…" at bounding box center [784, 406] width 862 height 18
click at [1162, 569] on button "Send Message" at bounding box center [1157, 567] width 141 height 33
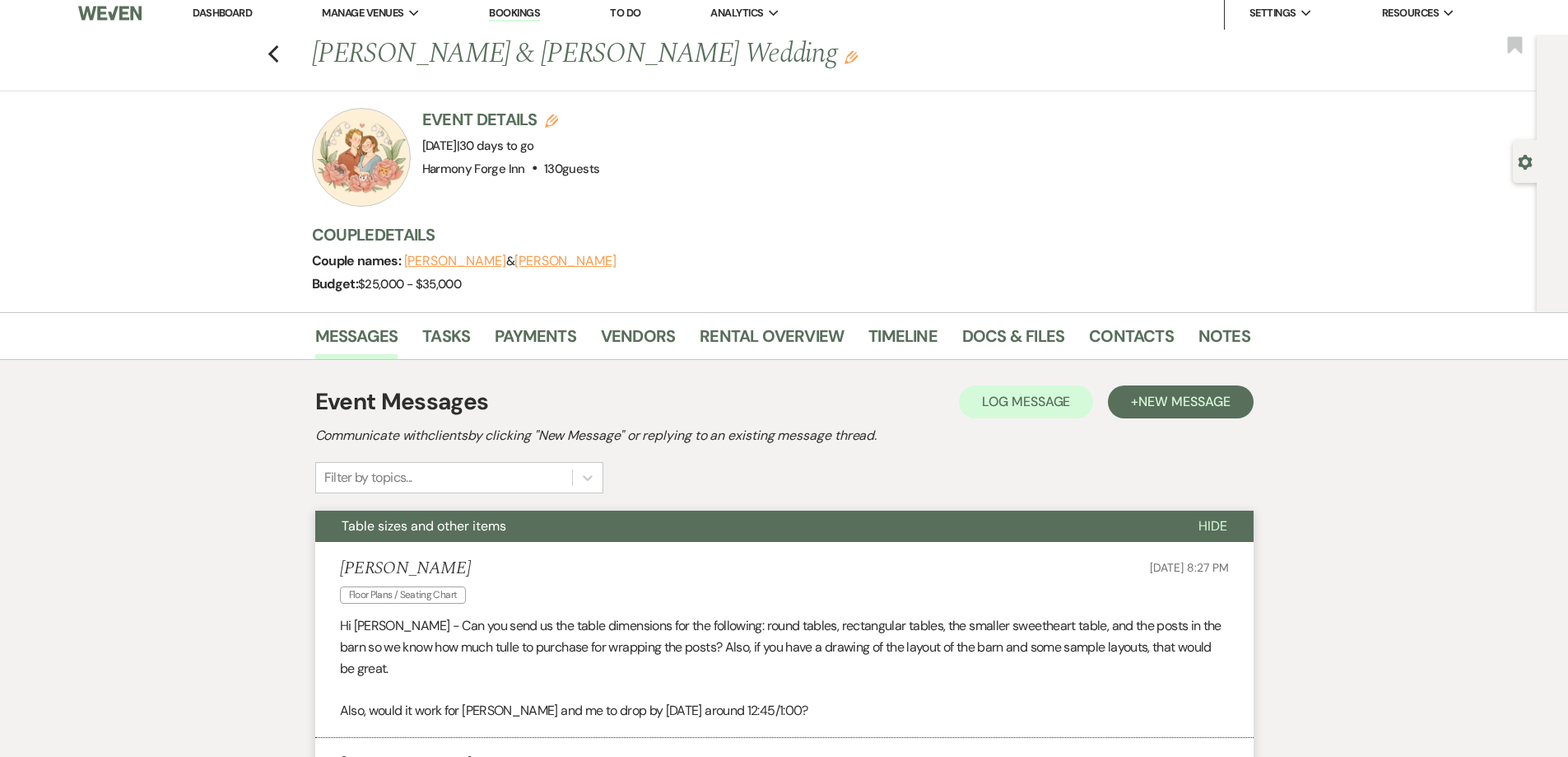
scroll to position [0, 0]
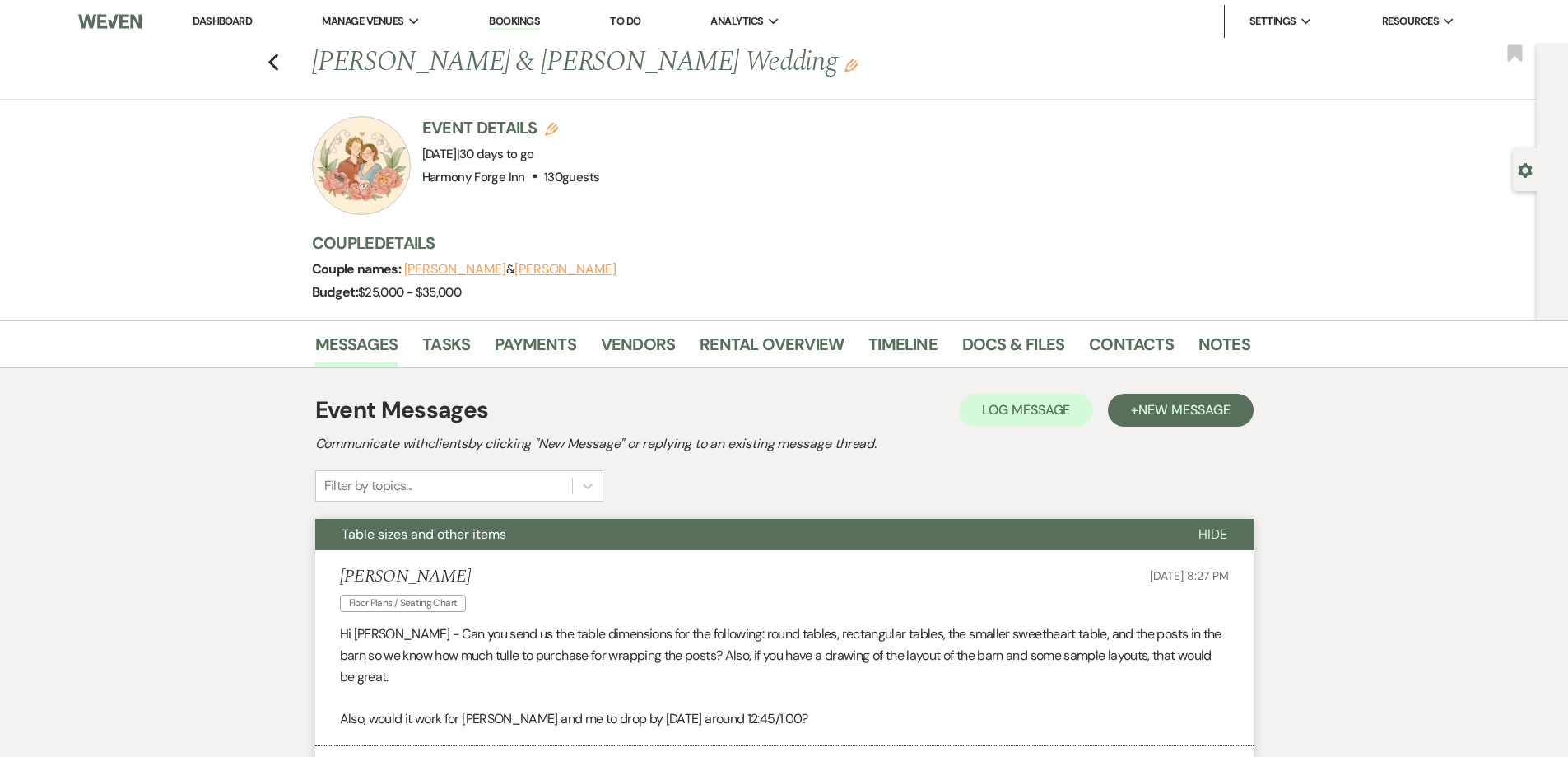
click at [212, 15] on link "Dashboard" at bounding box center [222, 20] width 59 height 14
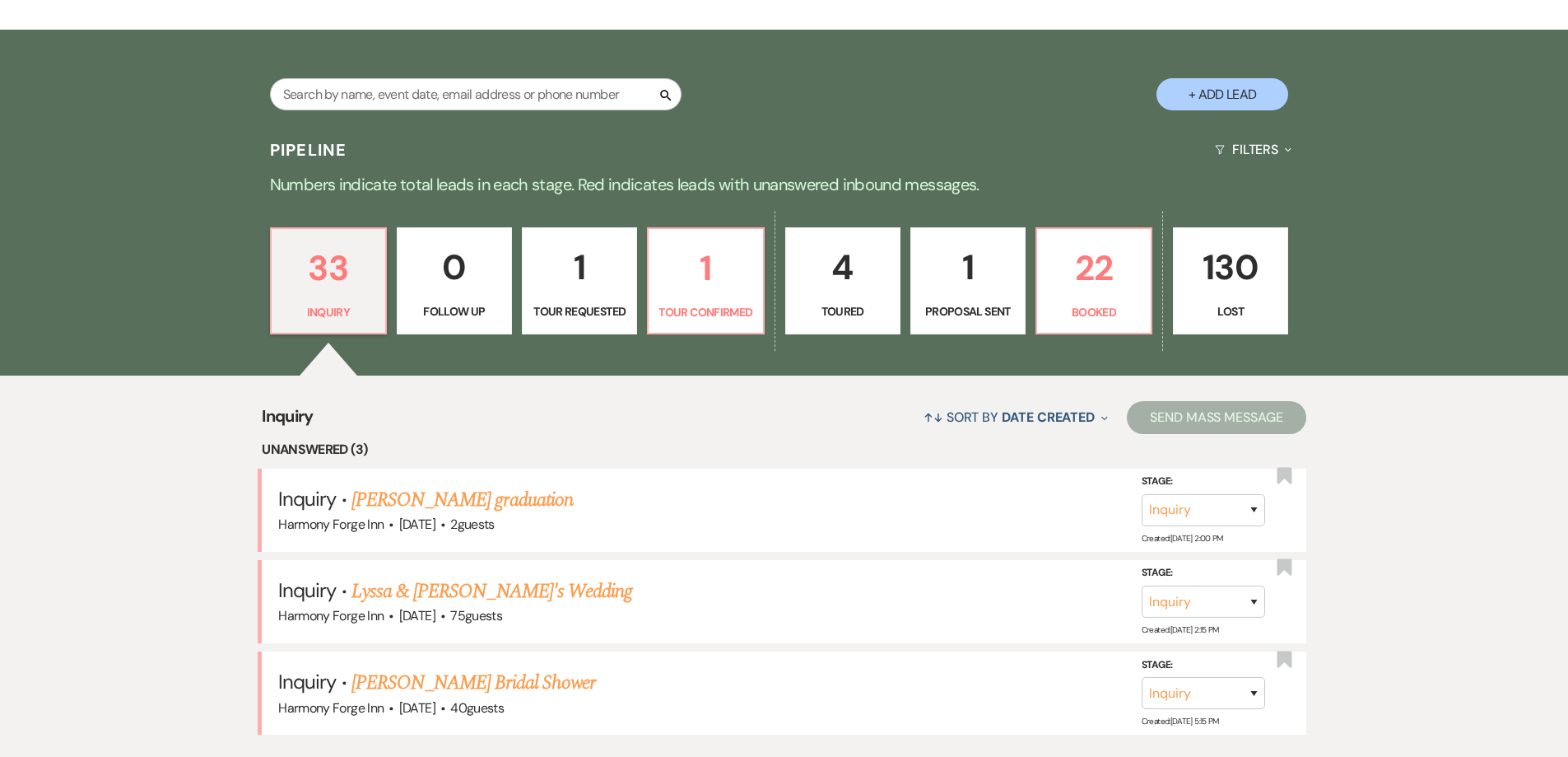
scroll to position [412, 0]
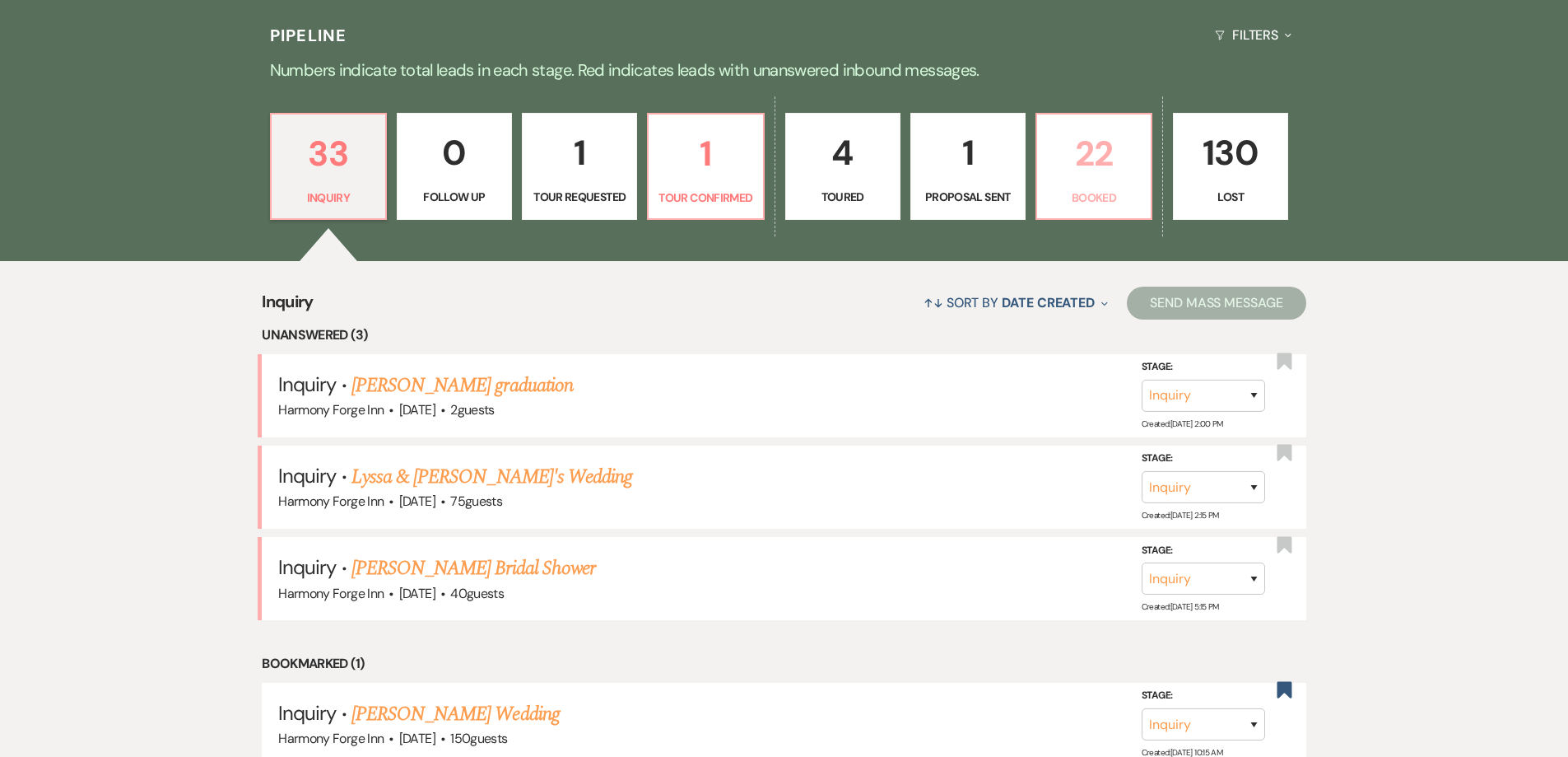
click at [1113, 218] on link "22 Booked" at bounding box center [1094, 167] width 117 height 107
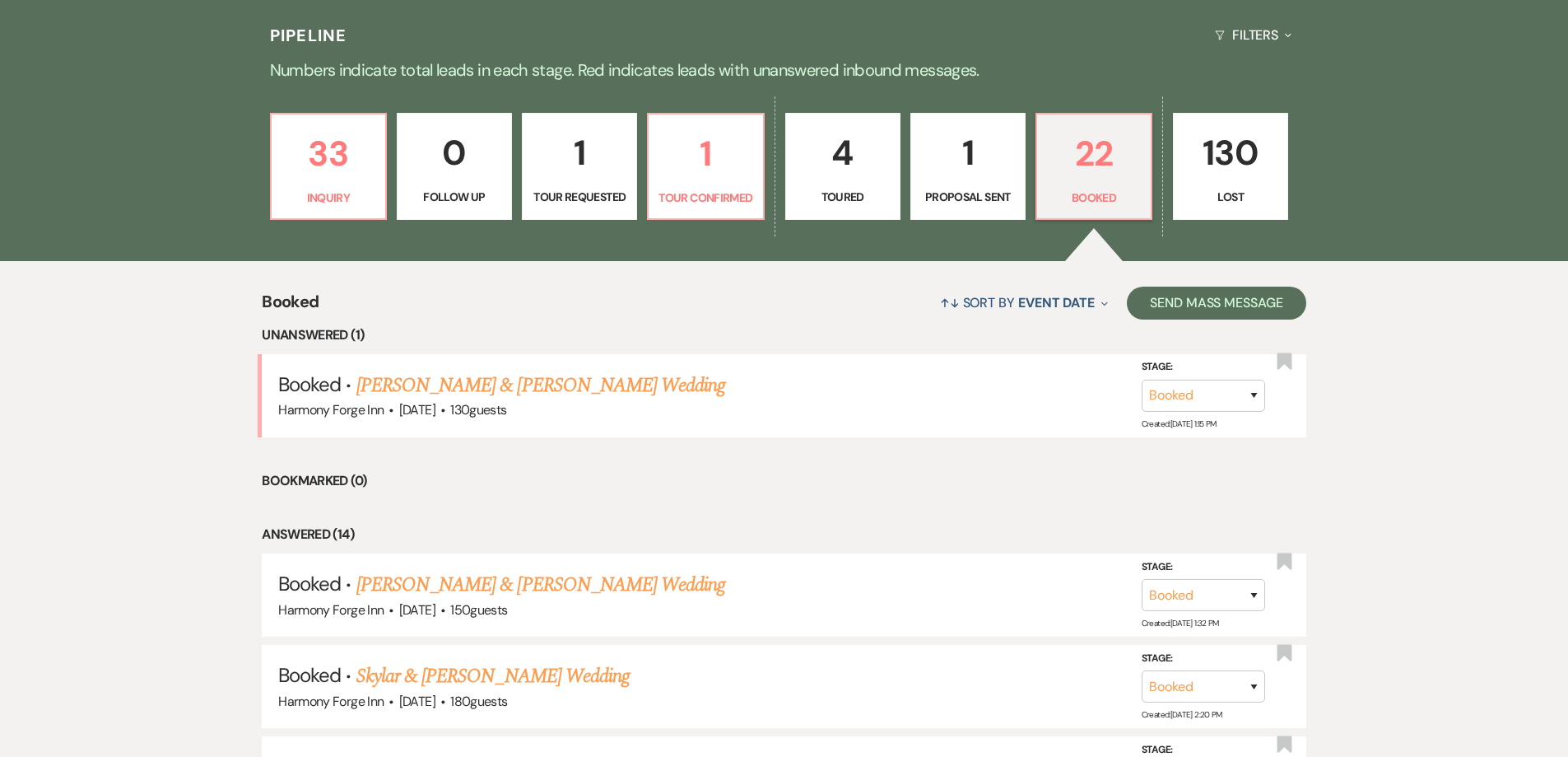
click at [814, 172] on p "4" at bounding box center [842, 152] width 94 height 56
select select "5"
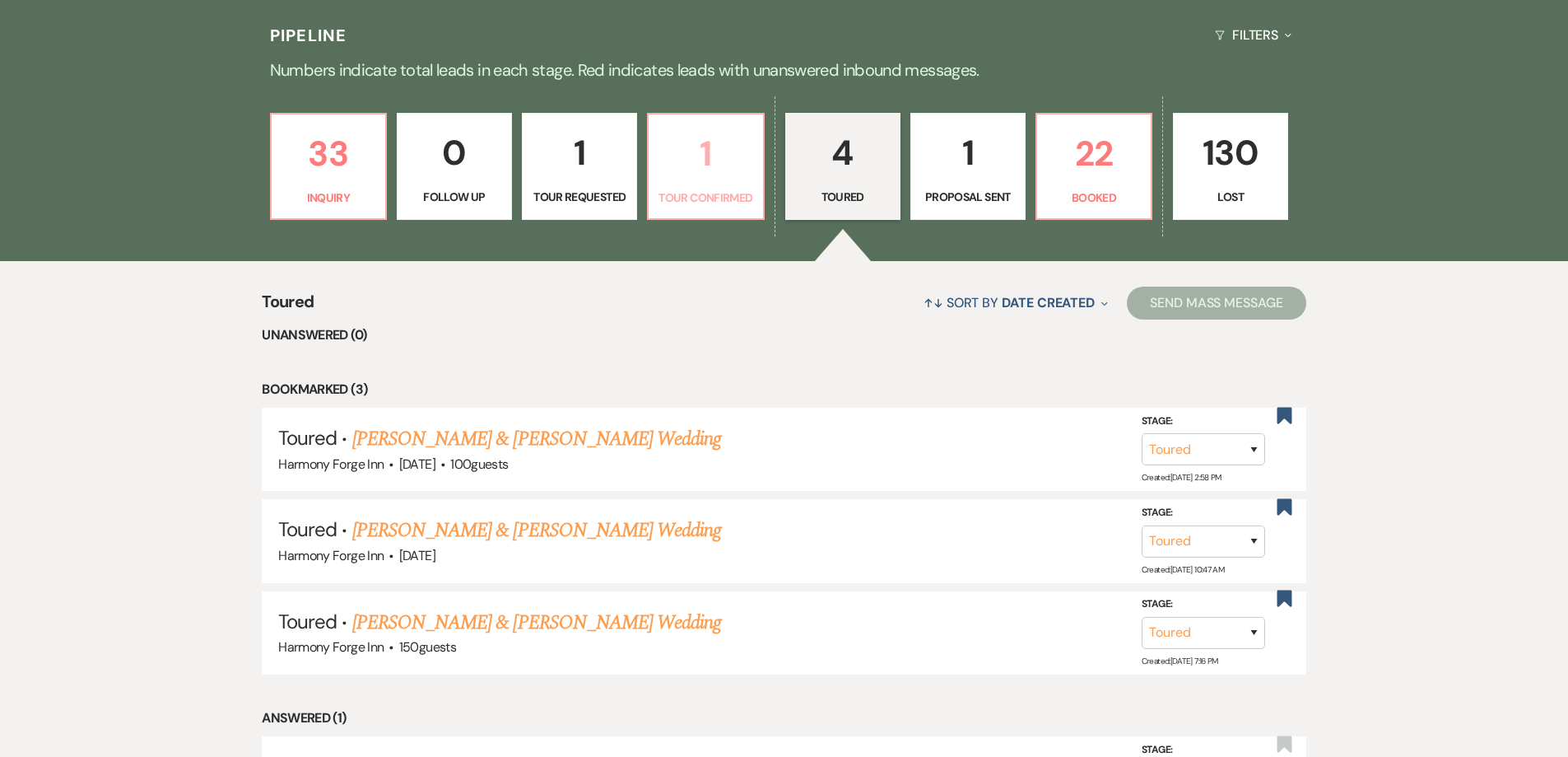
click at [749, 179] on p "1" at bounding box center [705, 153] width 94 height 56
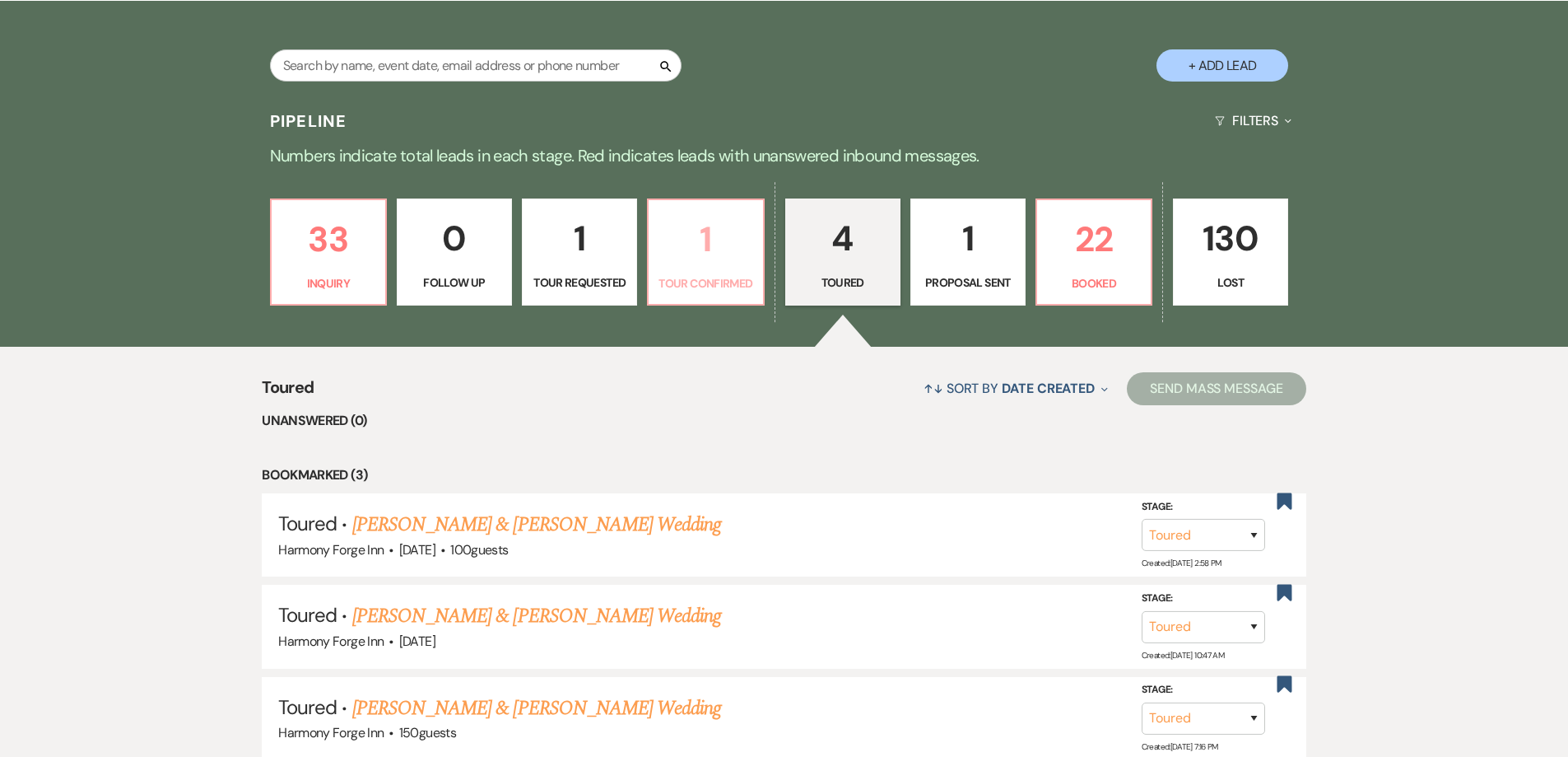
select select "4"
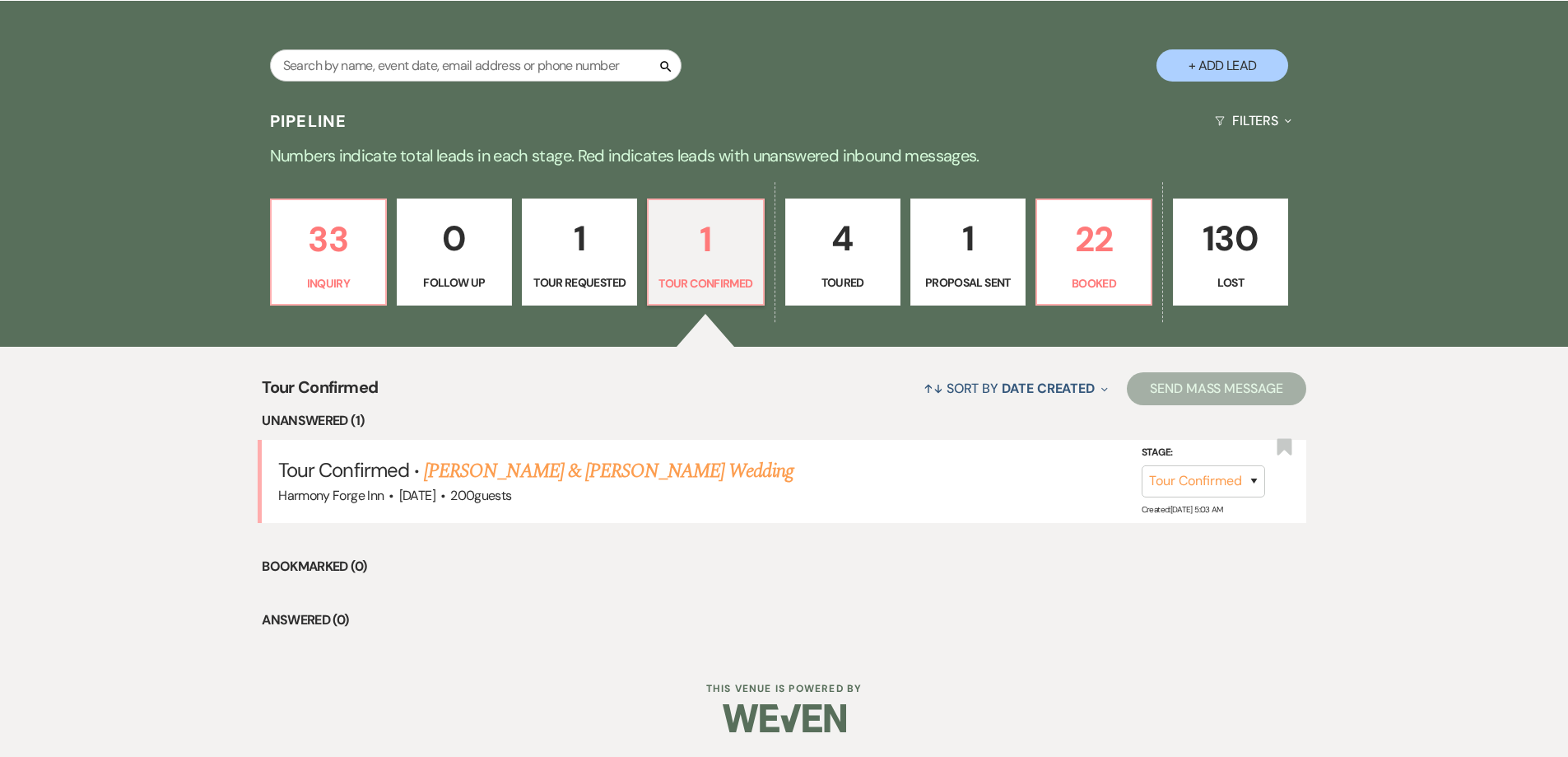
click at [608, 259] on p "1" at bounding box center [579, 238] width 94 height 56
select select "2"
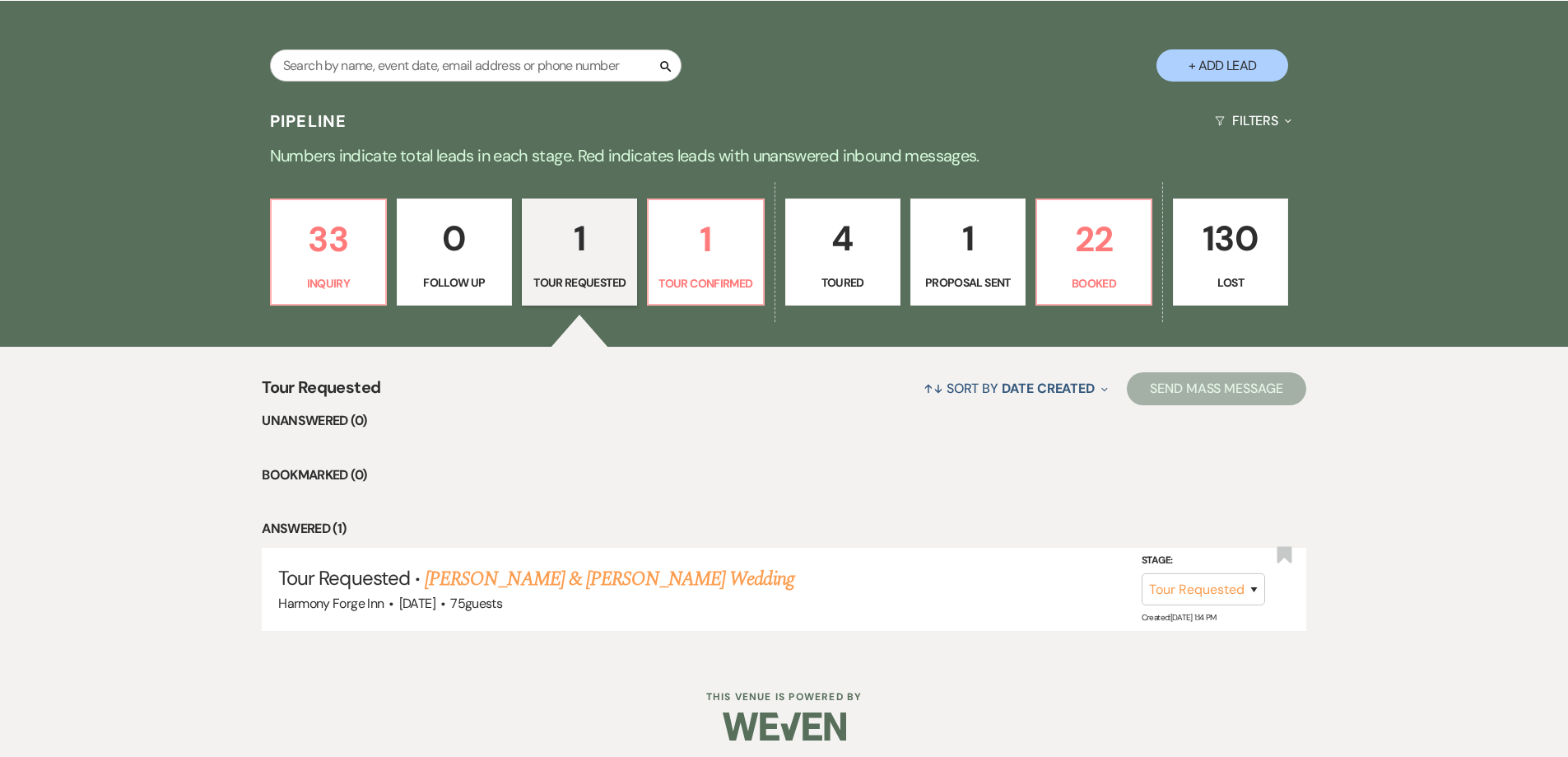
click at [456, 262] on p "0" at bounding box center [453, 238] width 94 height 56
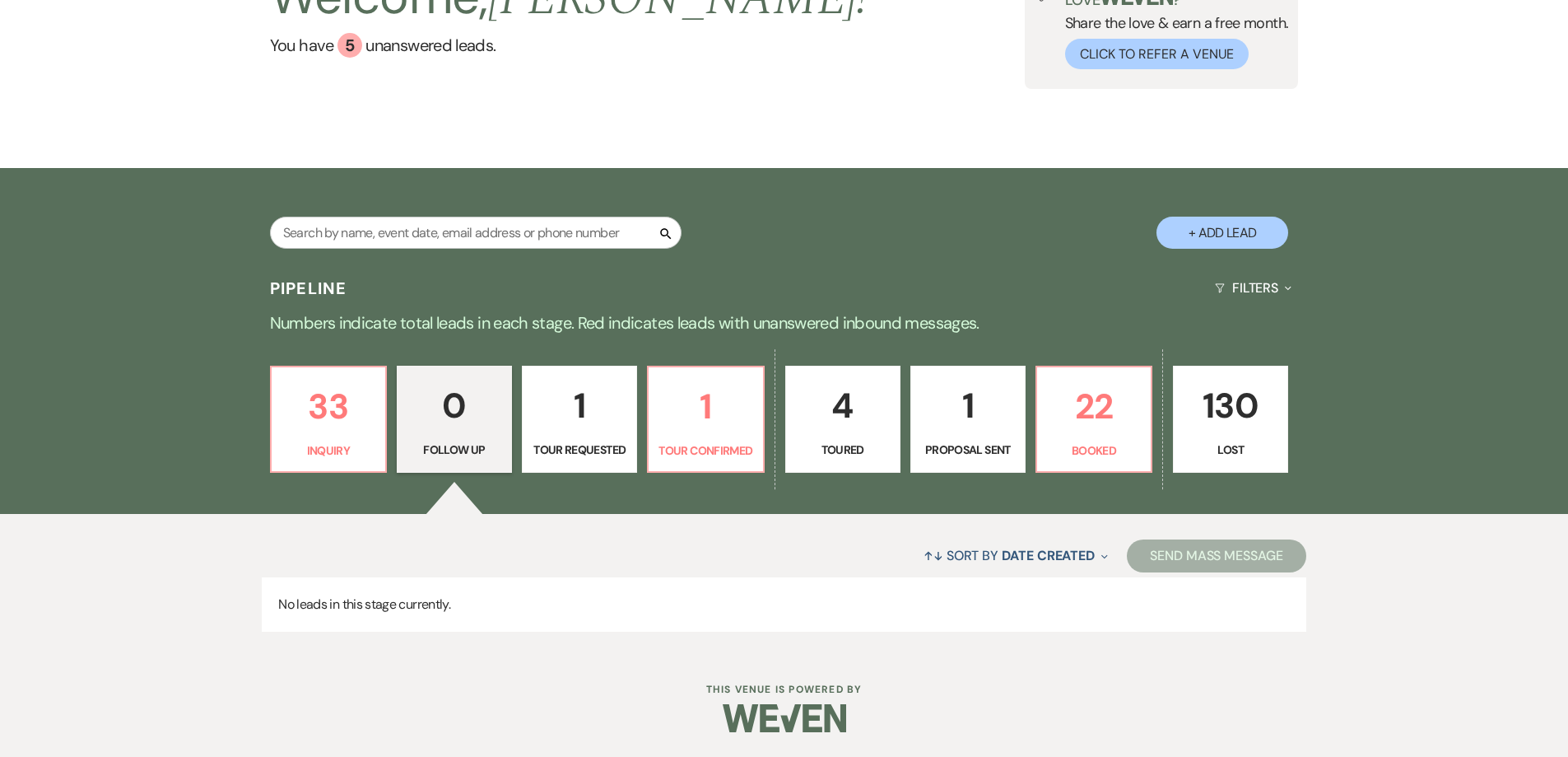
click at [296, 253] on div "Search" at bounding box center [475, 240] width 412 height 46
click at [304, 425] on p "33" at bounding box center [328, 406] width 94 height 56
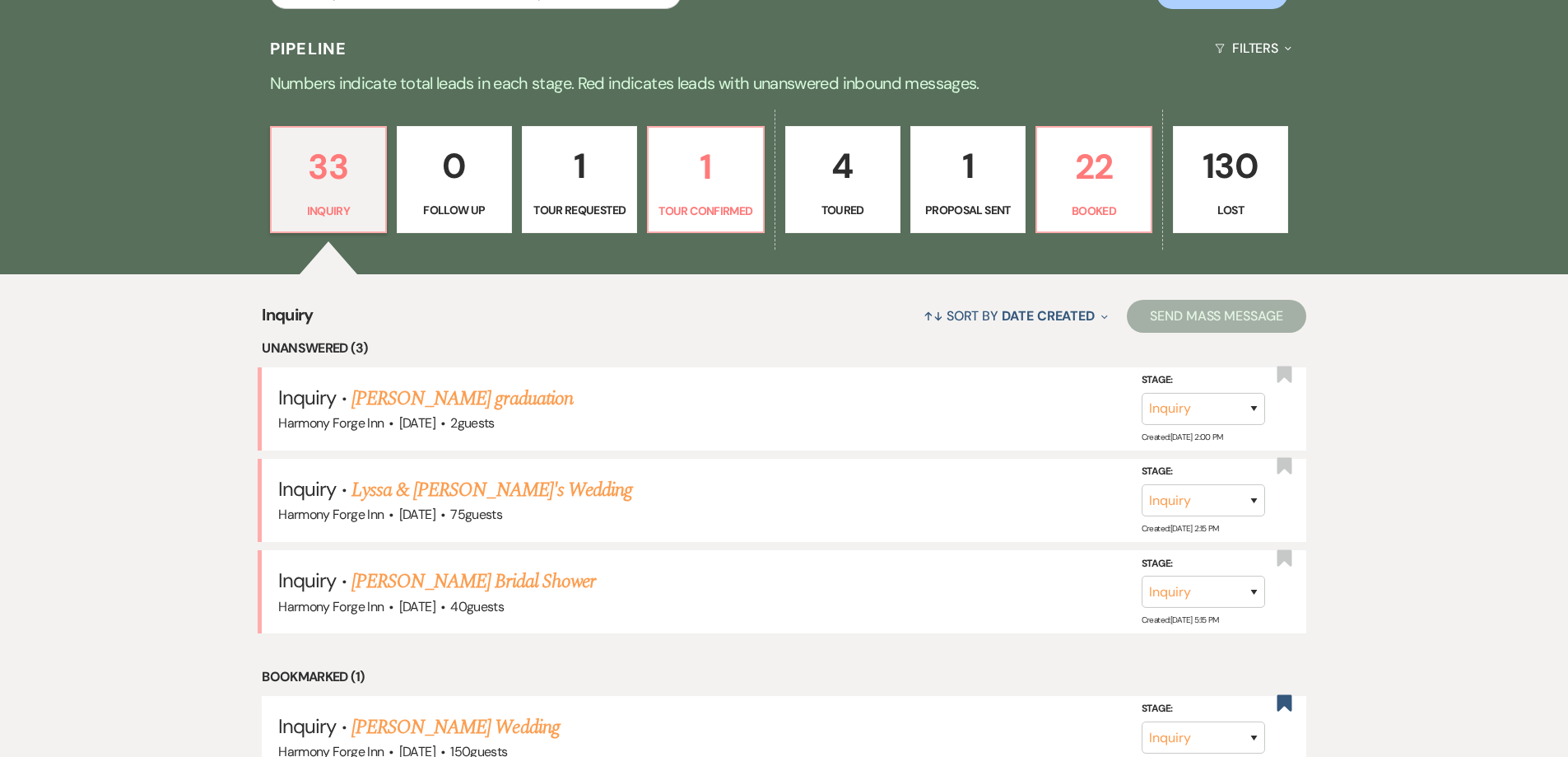
scroll to position [406, 0]
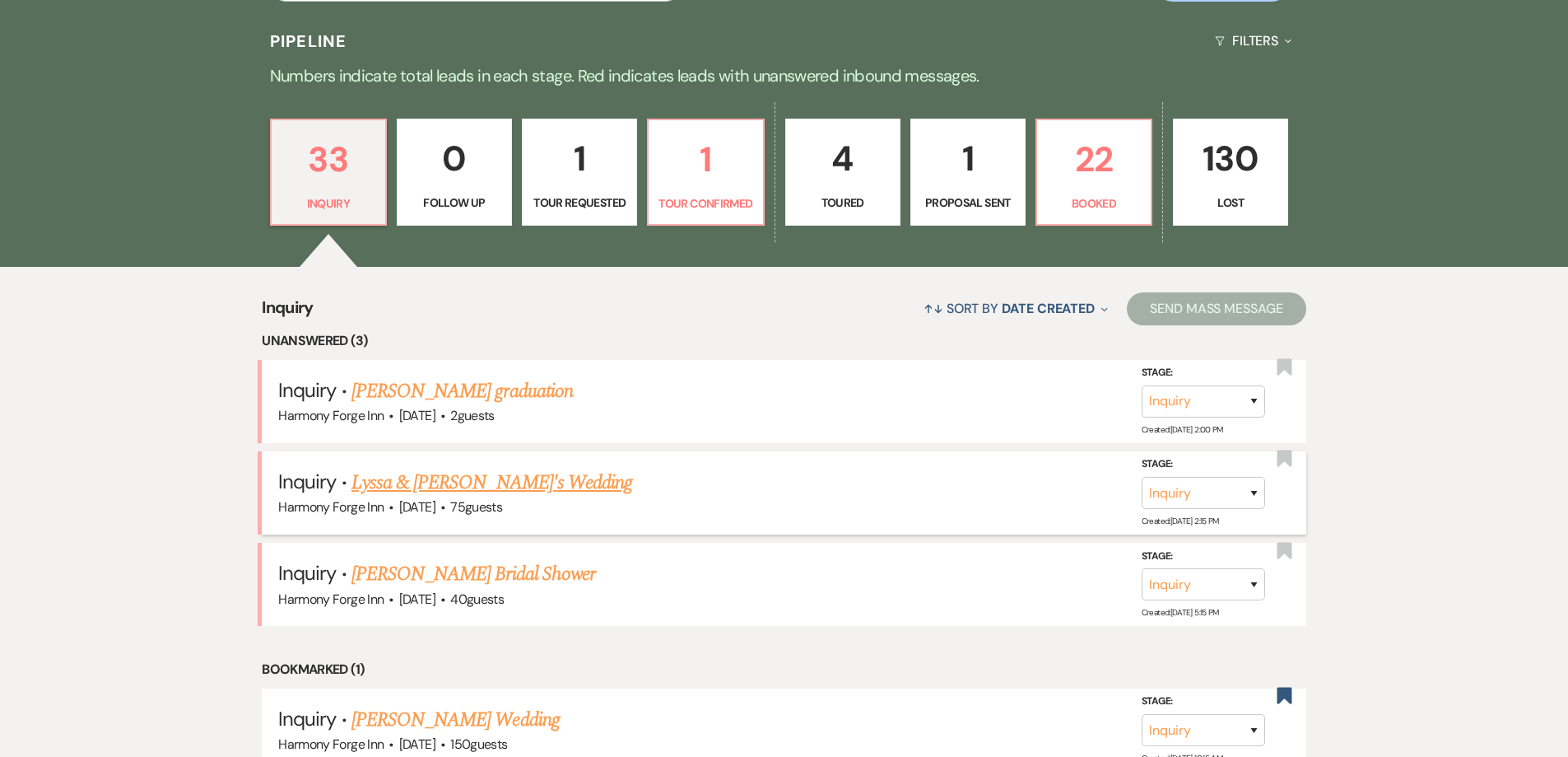
click at [413, 478] on link "Lyssa & [PERSON_NAME]'s Wedding" at bounding box center [492, 482] width 280 height 30
select select "5"
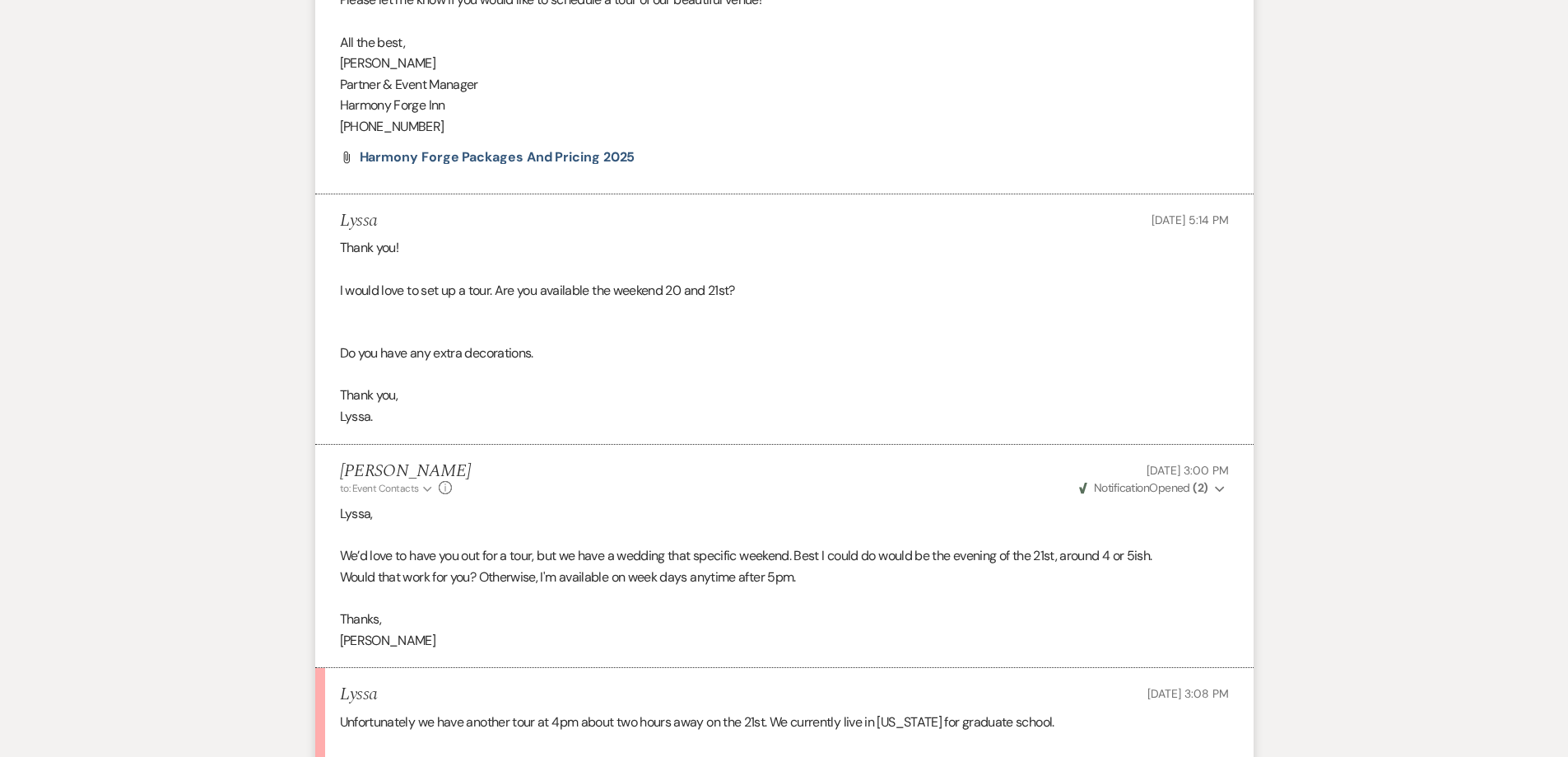
scroll to position [1491, 0]
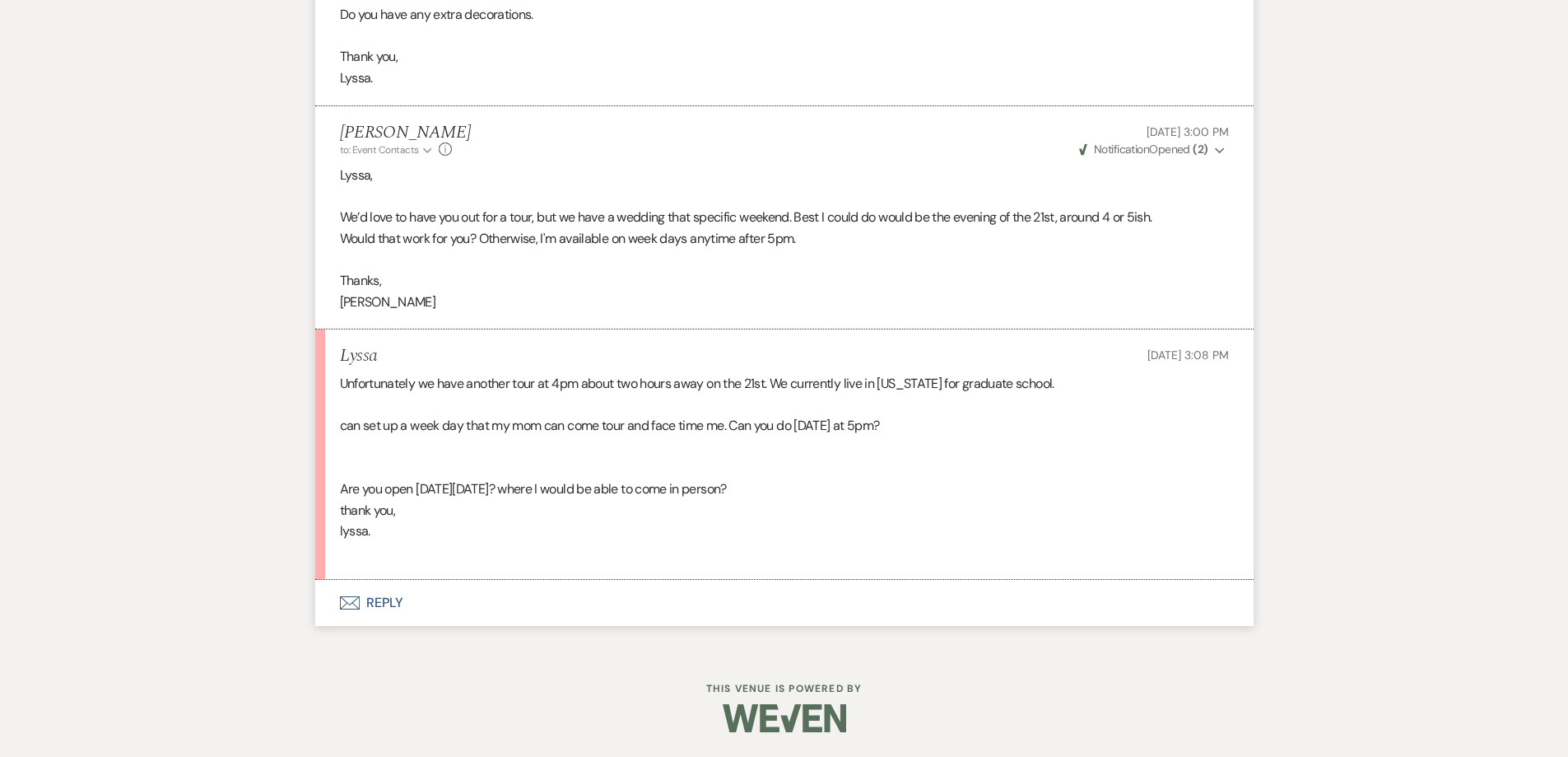
click at [379, 598] on button "Envelope Reply" at bounding box center [784, 602] width 939 height 46
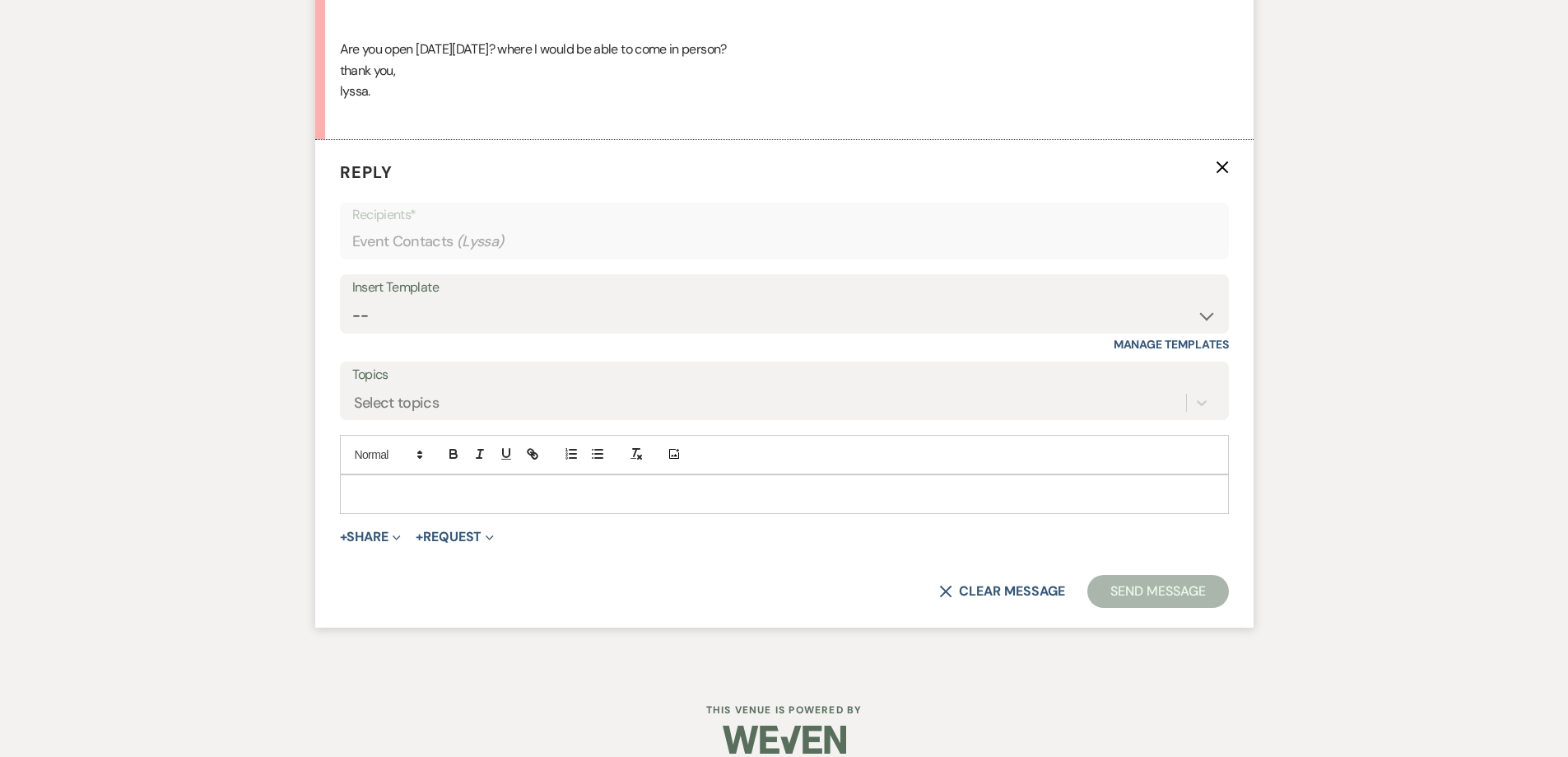
scroll to position [1937, 0]
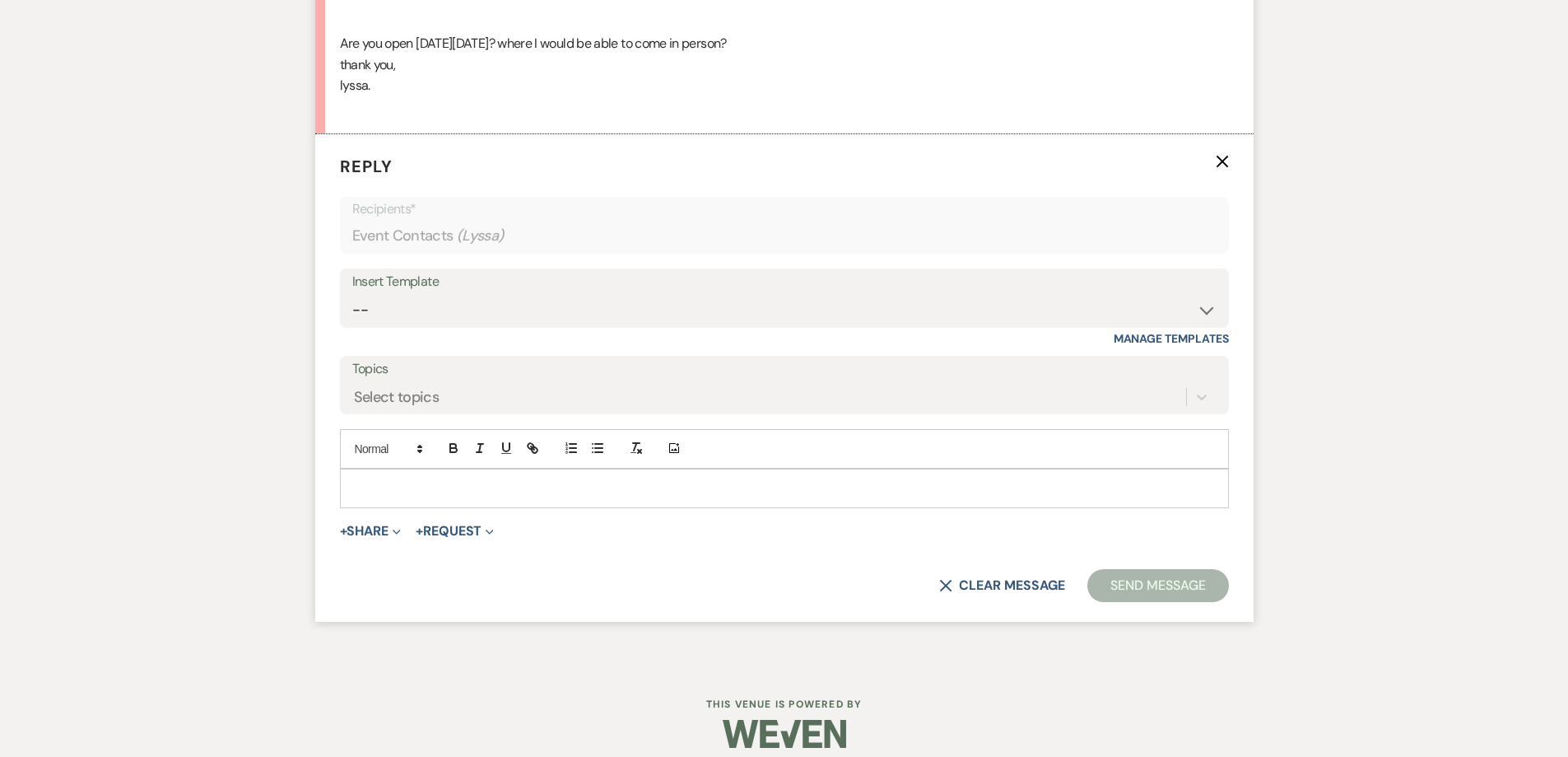
click at [457, 496] on p at bounding box center [784, 488] width 862 height 18
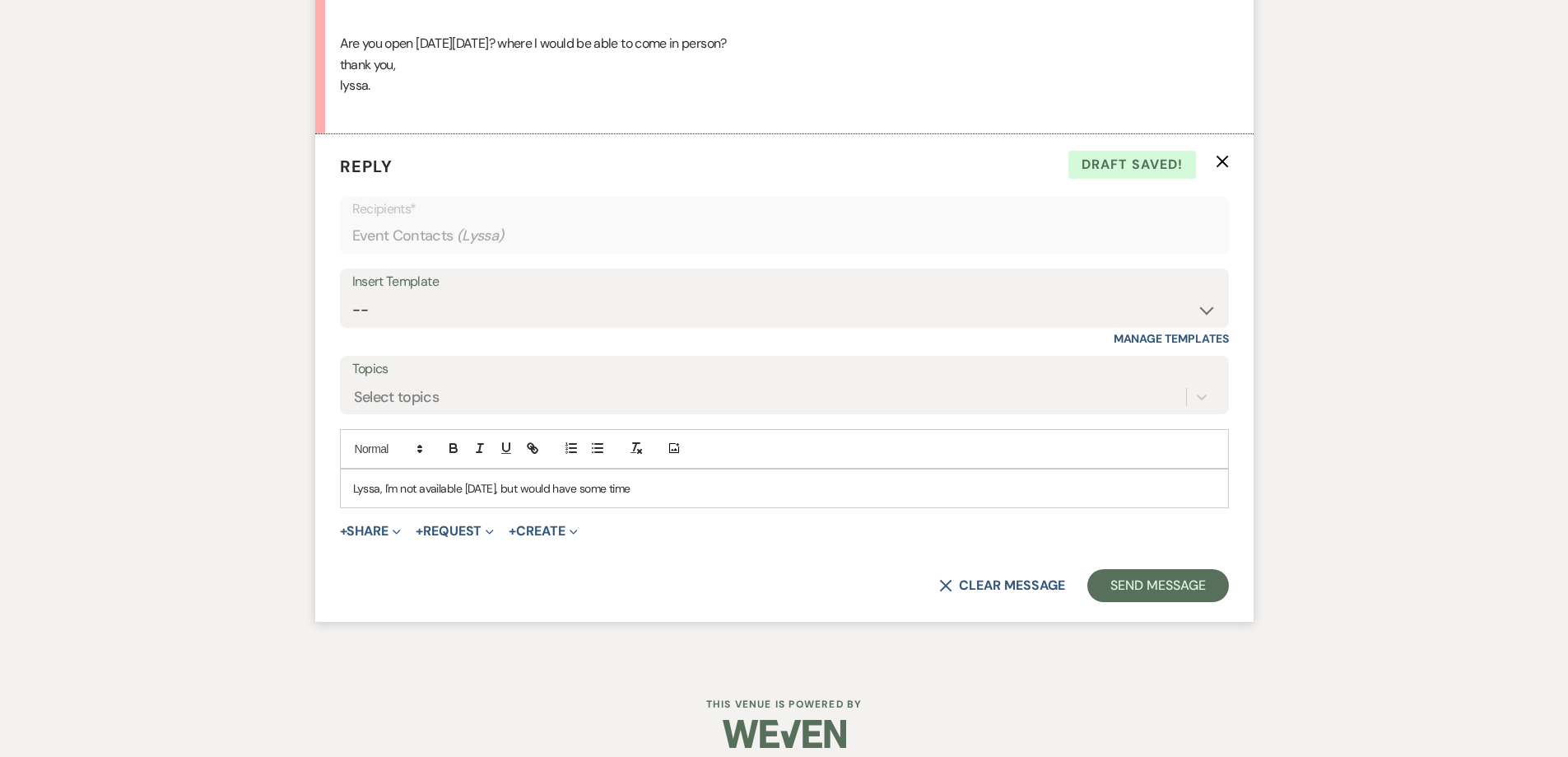
click at [383, 490] on p "Lyssa, I'm not available [DATE], but would have some time" at bounding box center [784, 488] width 862 height 18
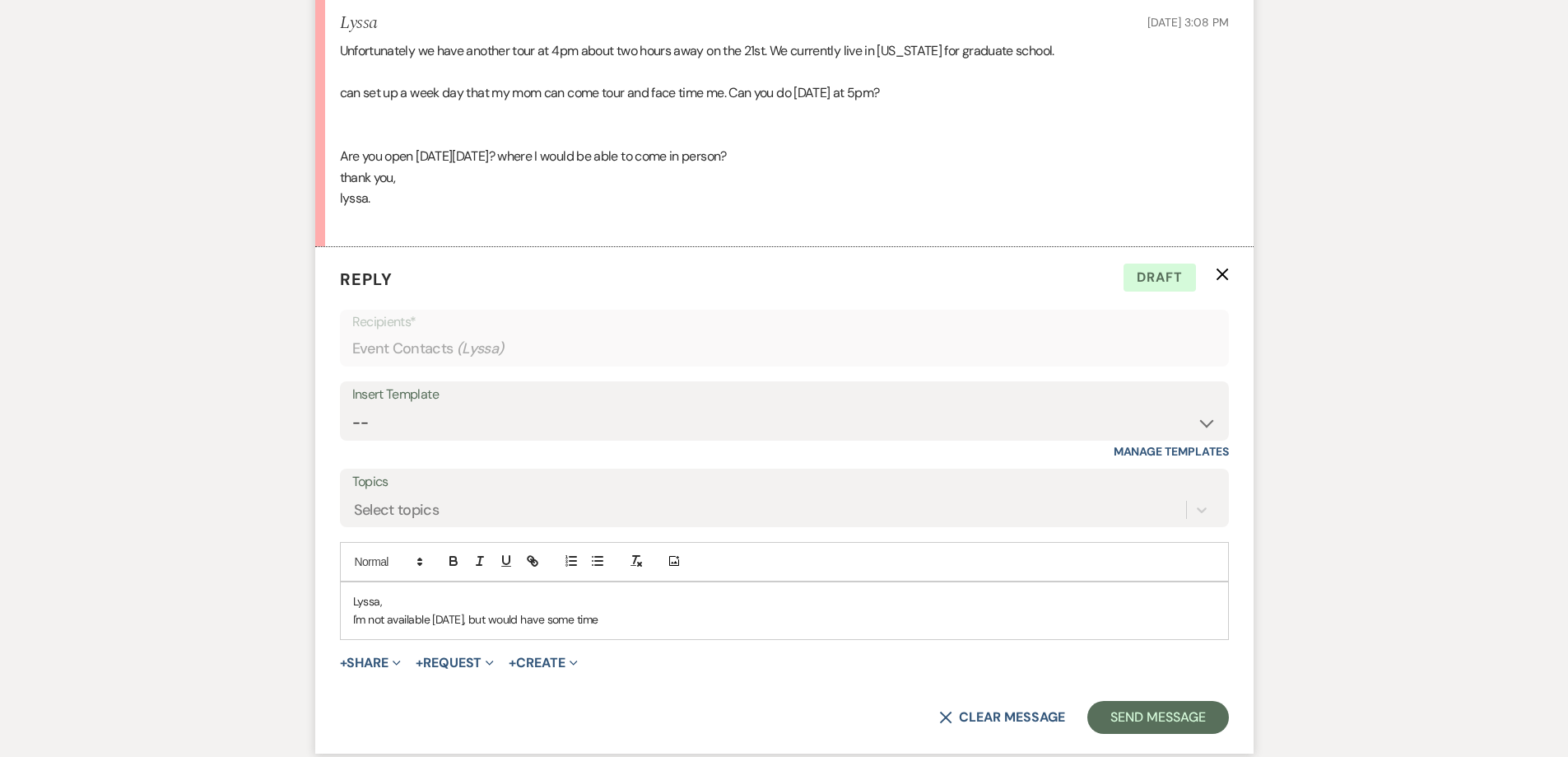
scroll to position [1855, 0]
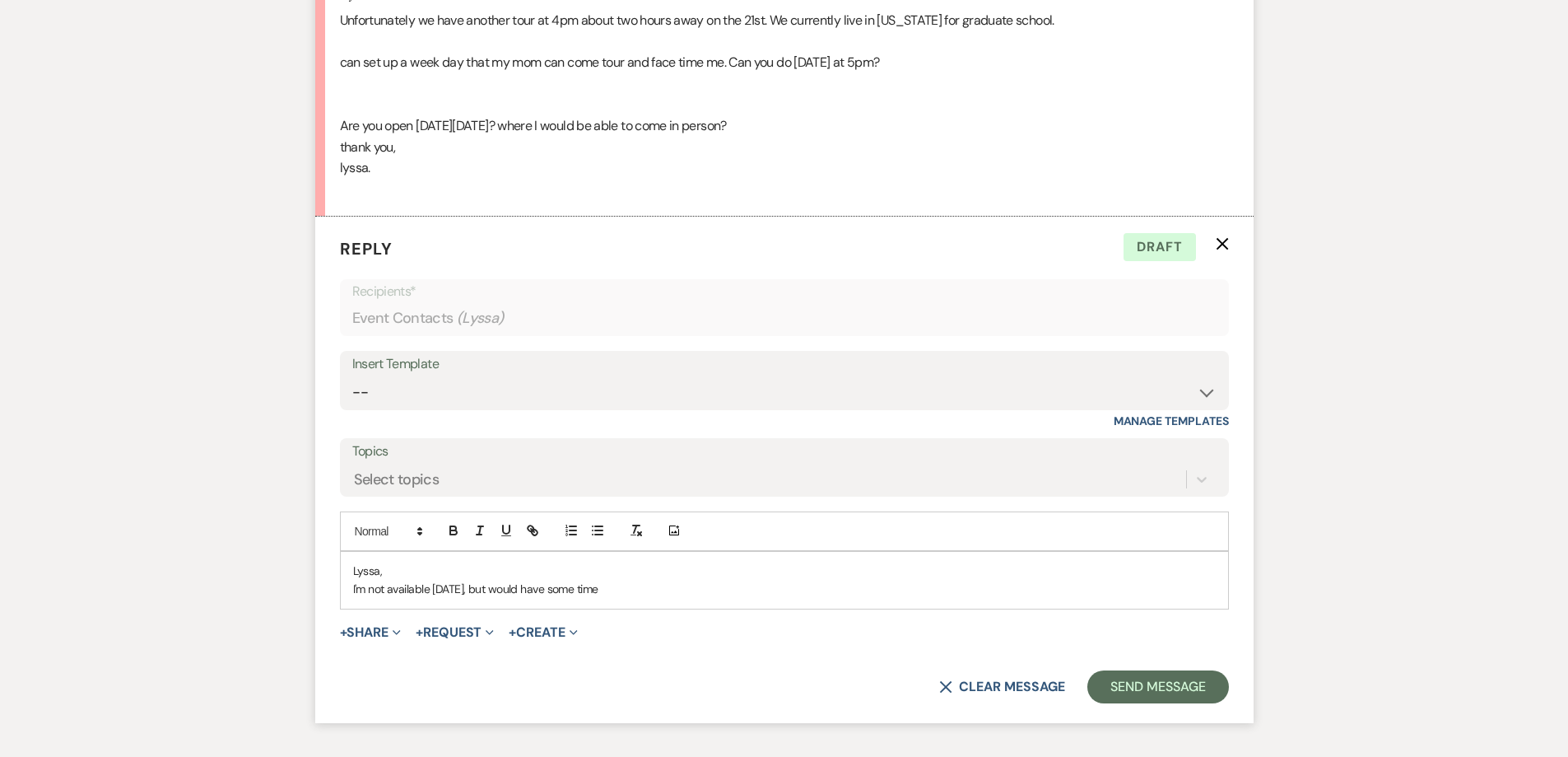
click at [611, 593] on p "I'm not available [DATE], but would have some time" at bounding box center [784, 588] width 862 height 18
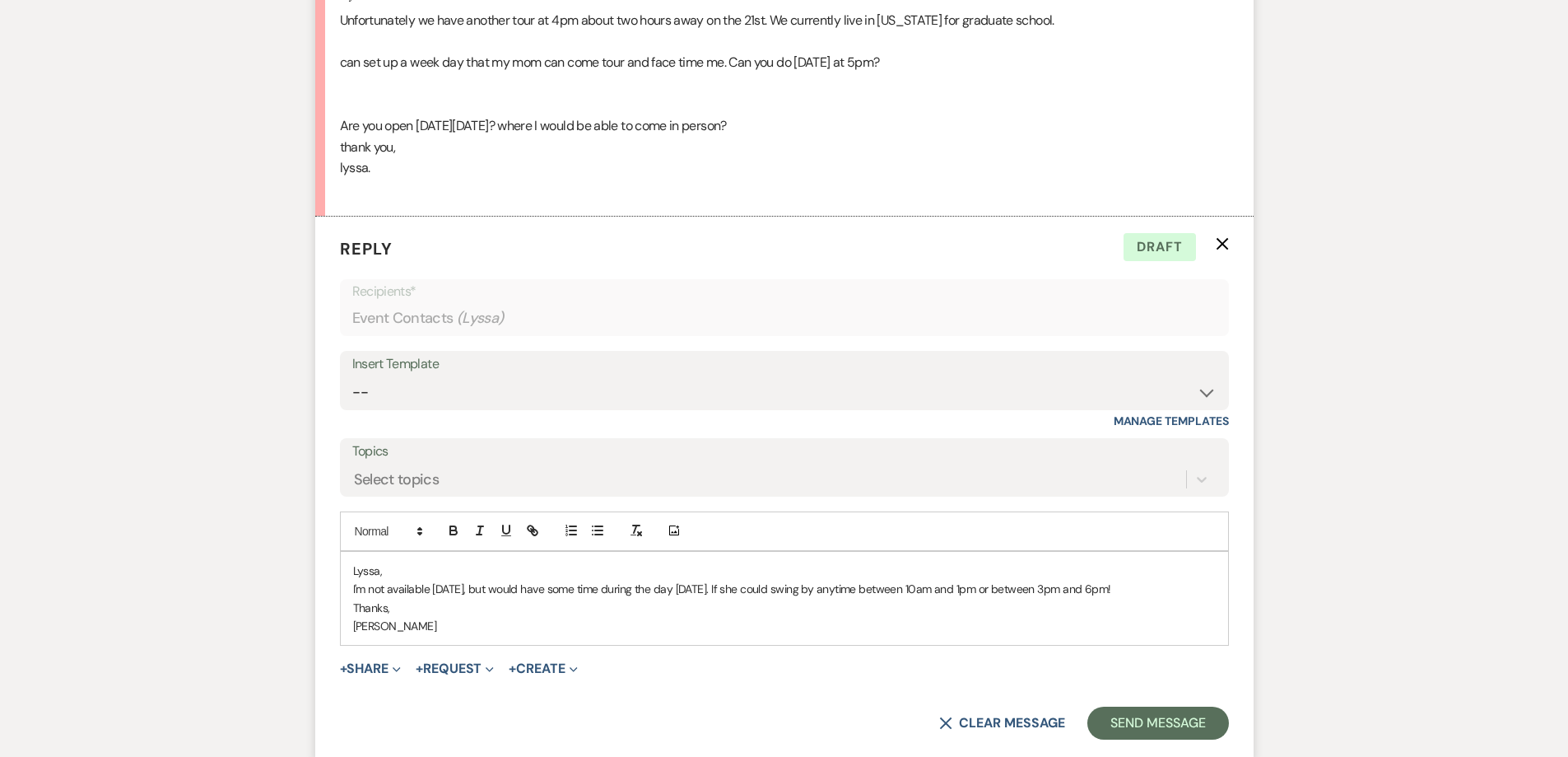
click at [768, 588] on p "I'm not available [DATE], but would have some time during the day [DATE]. If sh…" at bounding box center [784, 588] width 862 height 18
drag, startPoint x: 767, startPoint y: 588, endPoint x: 736, endPoint y: 592, distance: 31.3
click at [736, 592] on p "I'm not available [DATE], but would have some time during the day [DATE]. If sh…" at bounding box center [784, 588] width 862 height 18
click at [768, 588] on p "I'm not available [DATE], but would have some time during the day [DATE]. Could…" at bounding box center [784, 588] width 862 height 18
click at [1133, 591] on p "I'm not available [DATE], but would have some time during the day [DATE]. Could…" at bounding box center [784, 588] width 862 height 18
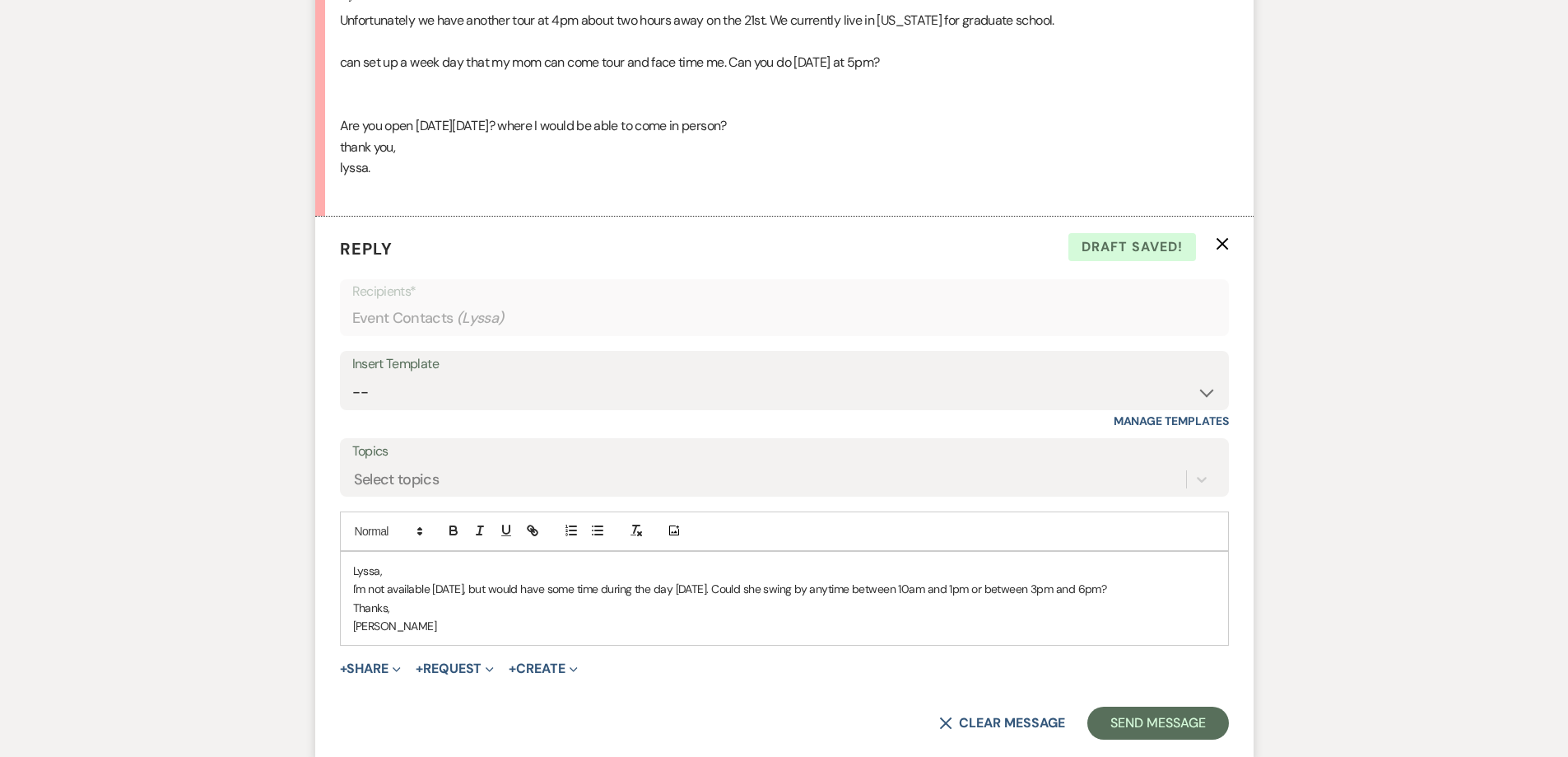
click at [930, 591] on p "I'm not available [DATE], but would have some time during the day [DATE]. Could…" at bounding box center [784, 588] width 862 height 18
drag, startPoint x: 945, startPoint y: 588, endPoint x: 921, endPoint y: 588, distance: 24.0
click at [921, 588] on p "I'm not available [DATE], but would have some time during the day [DATE]. Could…" at bounding box center [784, 588] width 862 height 18
click at [1121, 722] on button "Send Message" at bounding box center [1157, 723] width 141 height 33
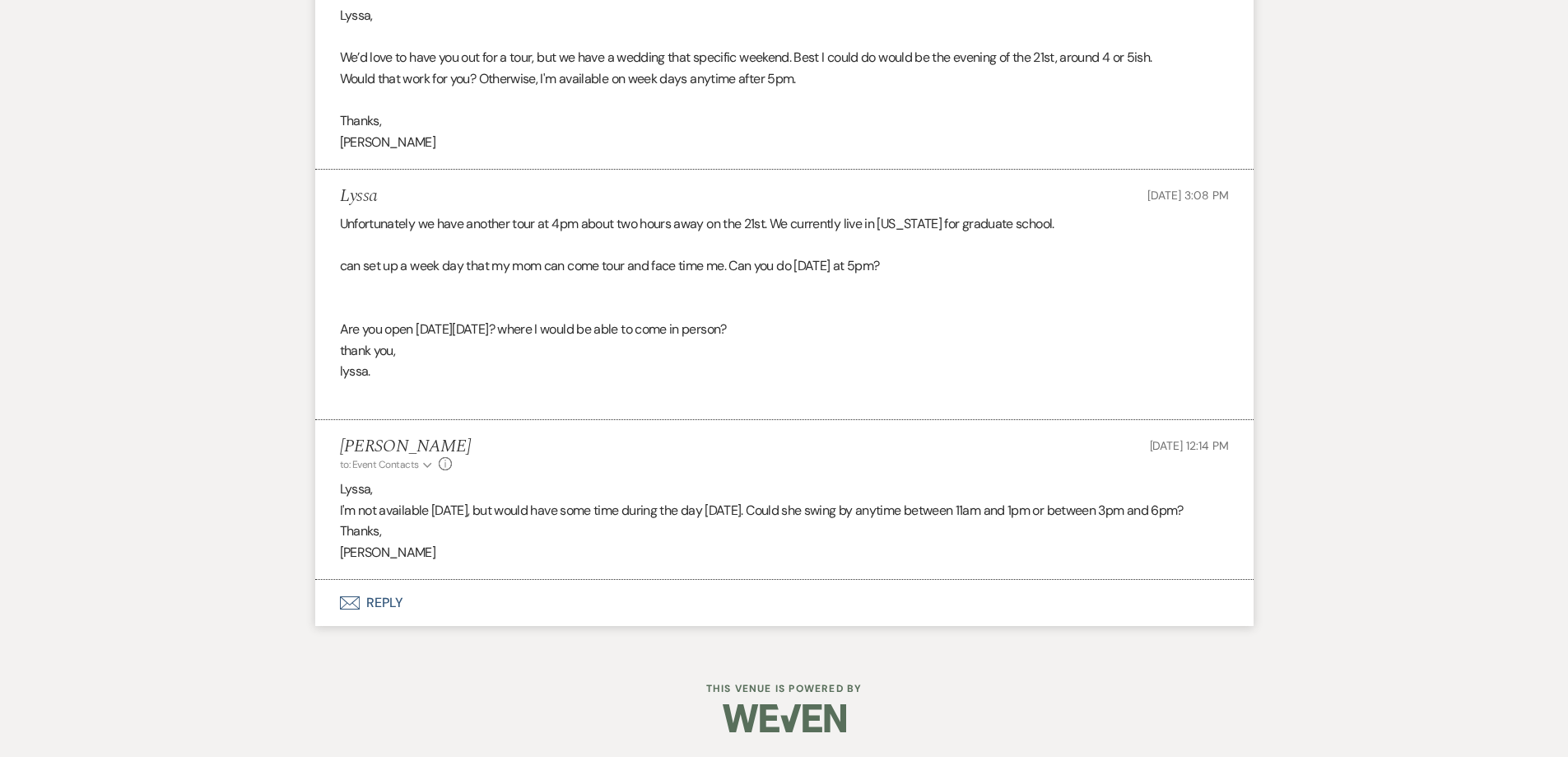
scroll to position [1651, 0]
